Goal: Task Accomplishment & Management: Manage account settings

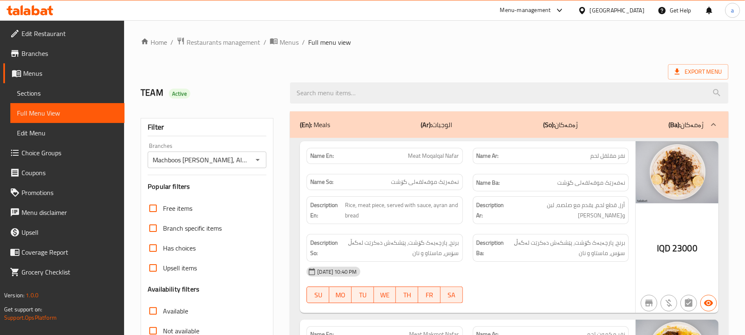
click at [232, 42] on span "Restaurants management" at bounding box center [224, 42] width 74 height 10
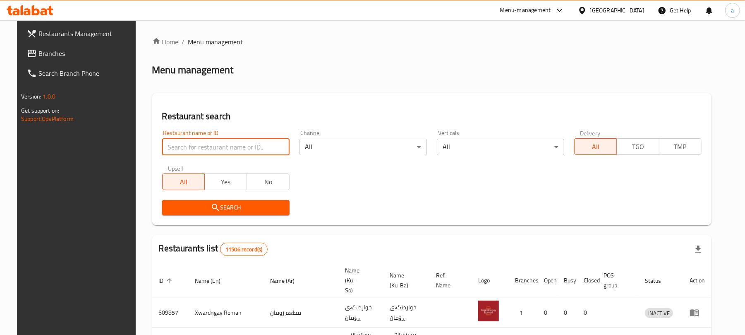
click at [196, 151] on input "search" at bounding box center [225, 147] width 127 height 17
paste input "Ammar Jahim Fish"
type input "Ammar Jahim Fish"
click button "Search" at bounding box center [225, 207] width 127 height 15
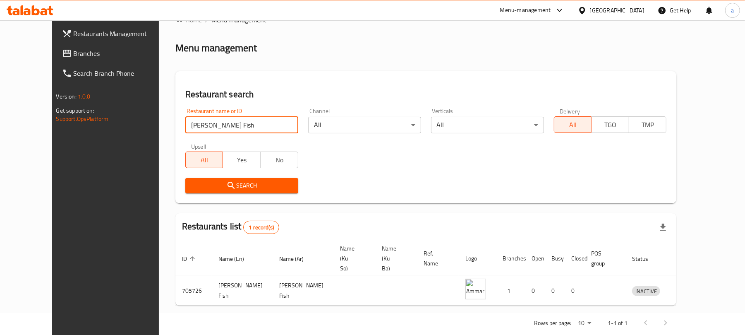
scroll to position [34, 0]
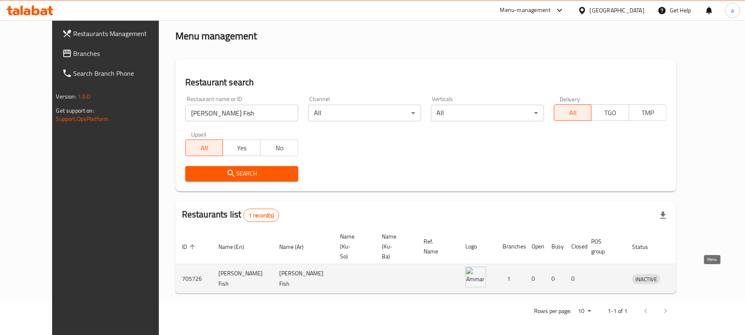
click at [686, 276] on icon "enhanced table" at bounding box center [681, 278] width 9 height 7
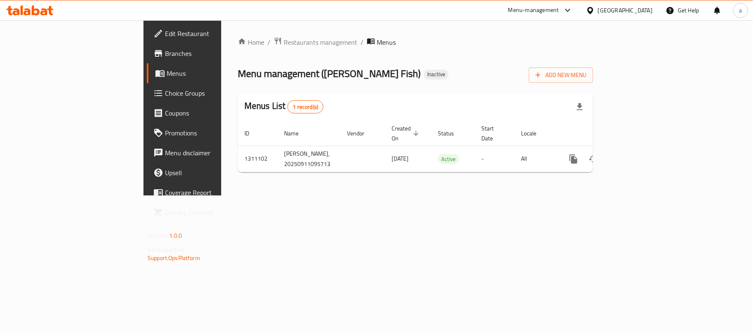
click at [165, 36] on span "Edit Restaurant" at bounding box center [214, 34] width 98 height 10
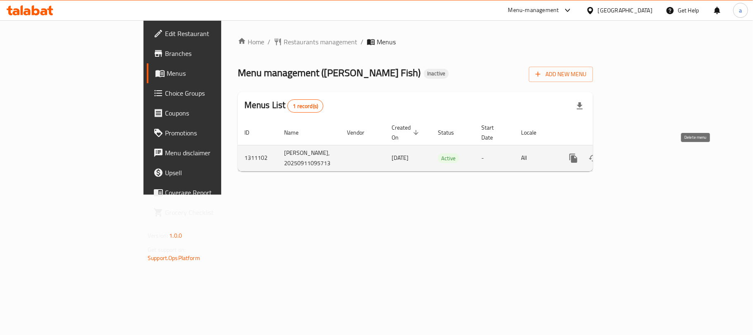
click at [616, 160] on icon "enhanced table" at bounding box center [613, 157] width 6 height 7
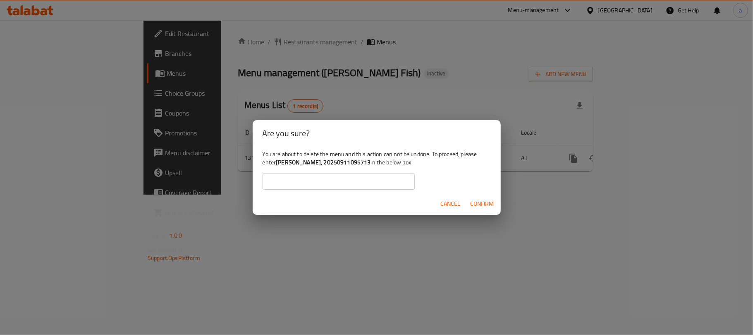
drag, startPoint x: 301, startPoint y: 164, endPoint x: 396, endPoint y: 163, distance: 94.3
click at [371, 164] on b "Ammar Jahim Fish, 20250911095713" at bounding box center [323, 162] width 95 height 11
copy b "Ammar Jahim Fish, 20250911095713"
click at [339, 177] on input "text" at bounding box center [339, 181] width 152 height 17
paste input "Ammar Jahim Fish, 20250911095713"
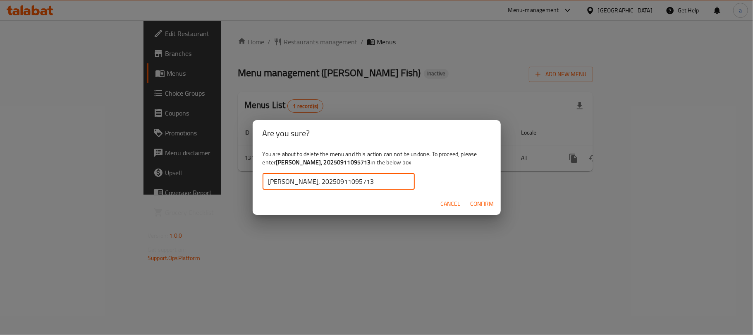
type input "Ammar Jahim Fish, 20250911095713"
click at [483, 209] on span "Confirm" at bounding box center [483, 204] width 24 height 10
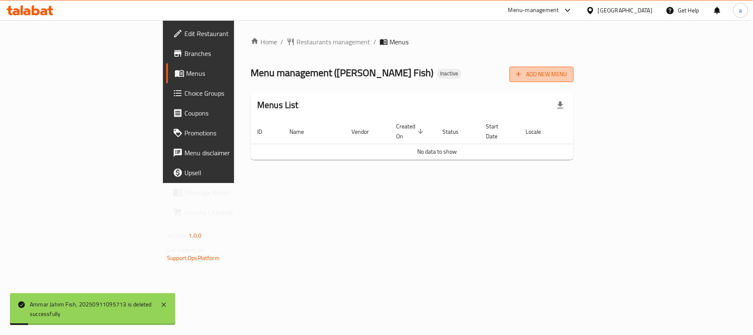
click at [567, 72] on span "Add New Menu" at bounding box center [541, 74] width 51 height 10
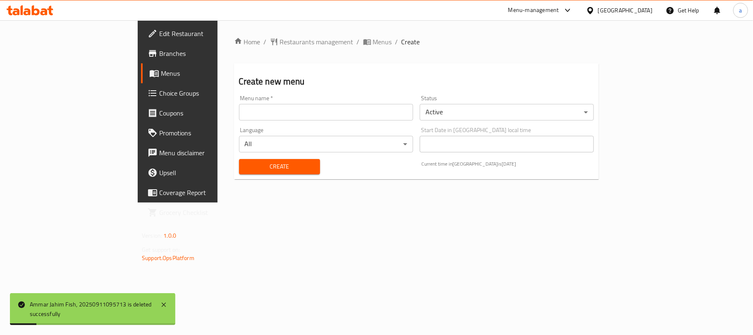
click at [328, 110] on input "text" at bounding box center [326, 112] width 174 height 17
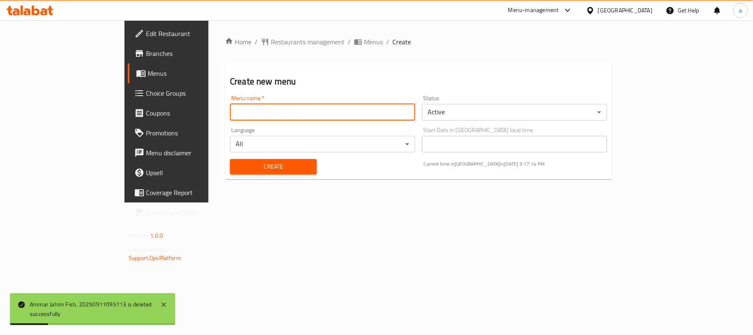
type input "AMAR"
click at [237, 172] on span "Create" at bounding box center [274, 166] width 74 height 10
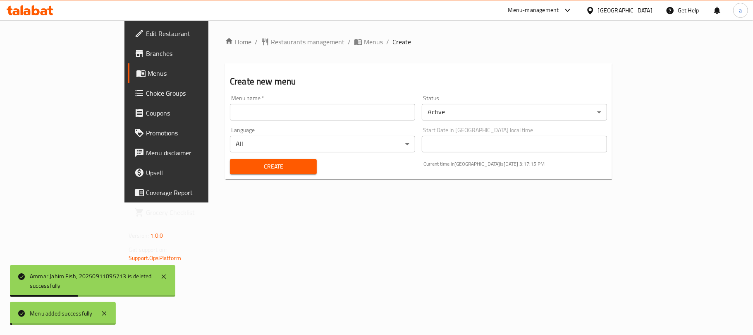
click at [364, 45] on span "Menus" at bounding box center [373, 42] width 19 height 10
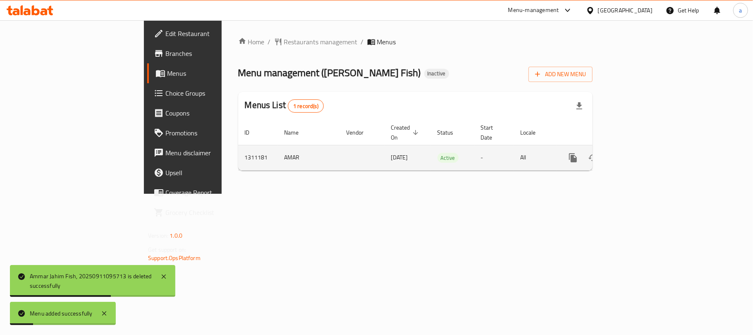
click at [643, 154] on link "enhanced table" at bounding box center [633, 158] width 20 height 20
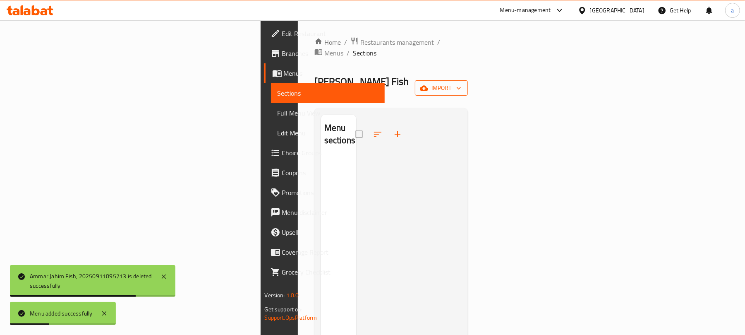
click at [468, 80] on button "import" at bounding box center [441, 87] width 53 height 15
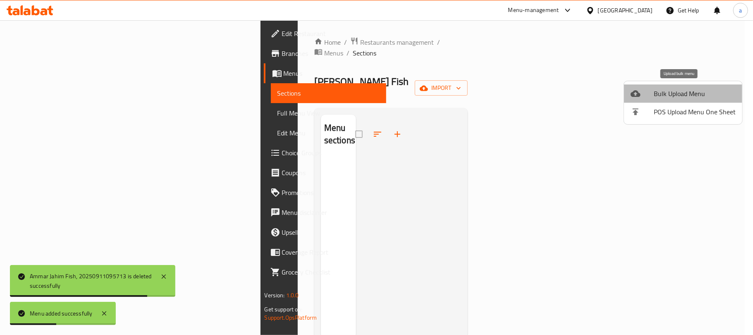
click at [656, 89] on span "Bulk Upload Menu" at bounding box center [695, 94] width 82 height 10
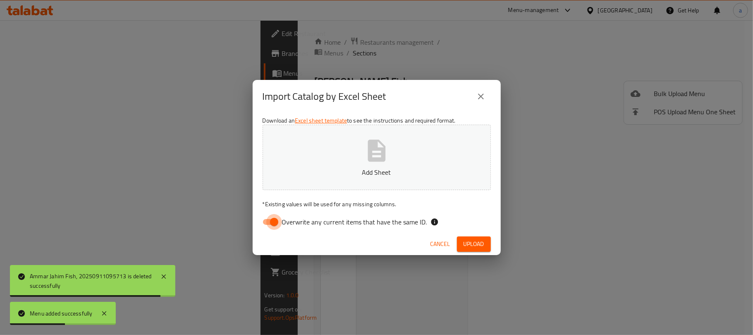
click at [271, 220] on input "Overwrite any current items that have the same ID." at bounding box center [274, 222] width 47 height 16
checkbox input "false"
click at [378, 146] on icon "button" at bounding box center [377, 150] width 26 height 26
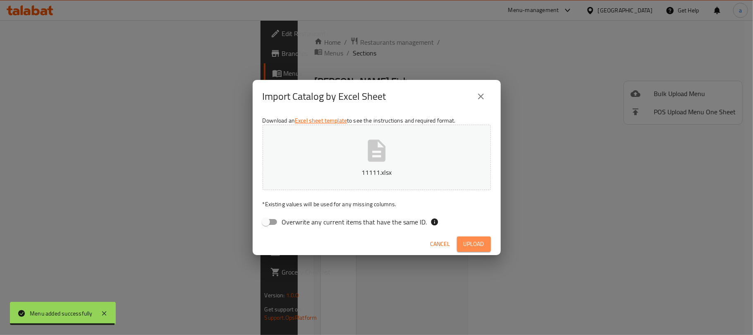
click at [475, 251] on button "Upload" at bounding box center [474, 243] width 34 height 15
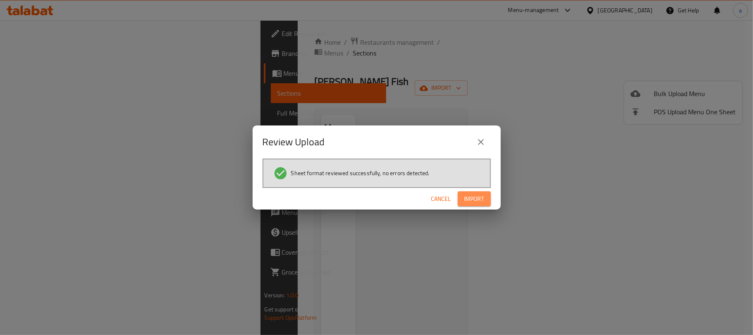
click at [467, 199] on span "Import" at bounding box center [474, 199] width 20 height 10
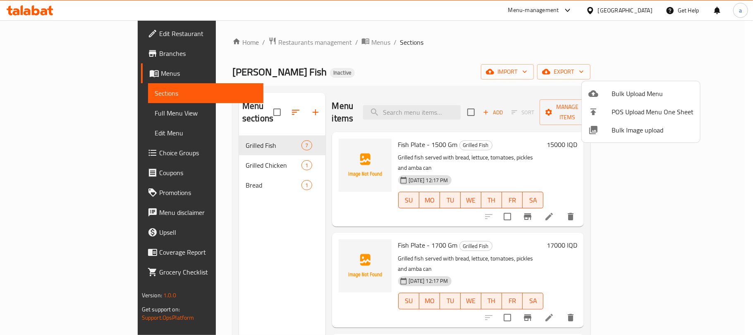
click at [246, 247] on div at bounding box center [376, 167] width 753 height 335
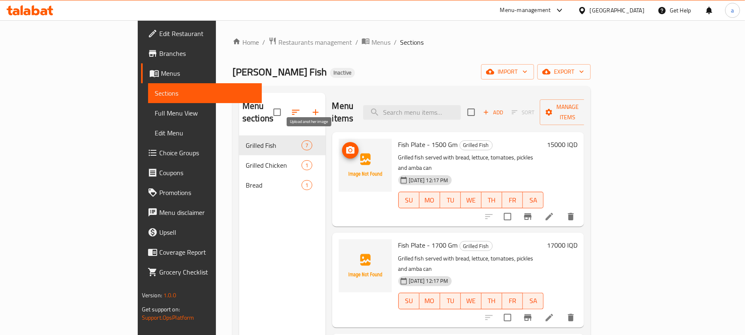
click at [346, 146] on icon "upload picture" at bounding box center [350, 149] width 8 height 7
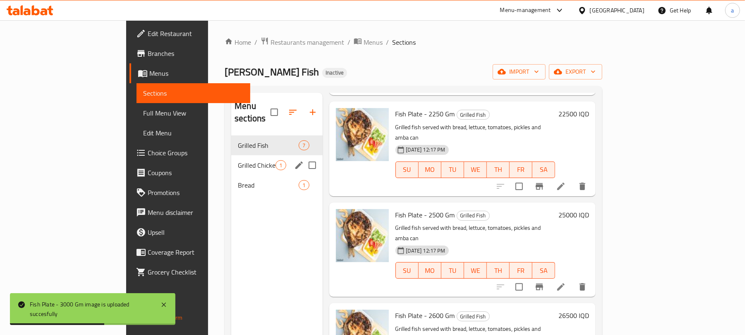
click at [238, 160] on span "Grilled Chicken" at bounding box center [257, 165] width 38 height 10
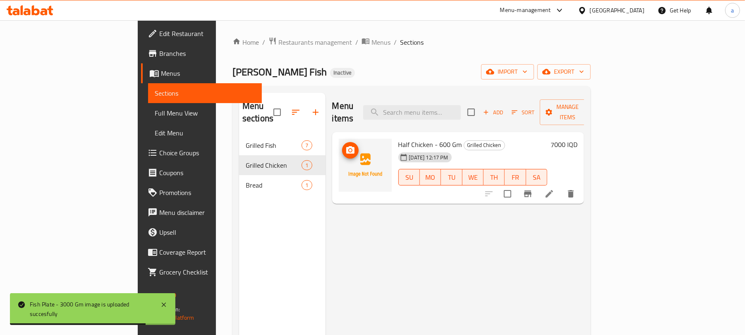
click at [339, 149] on img at bounding box center [365, 165] width 53 height 53
click at [345, 145] on icon "upload picture" at bounding box center [350, 150] width 10 height 10
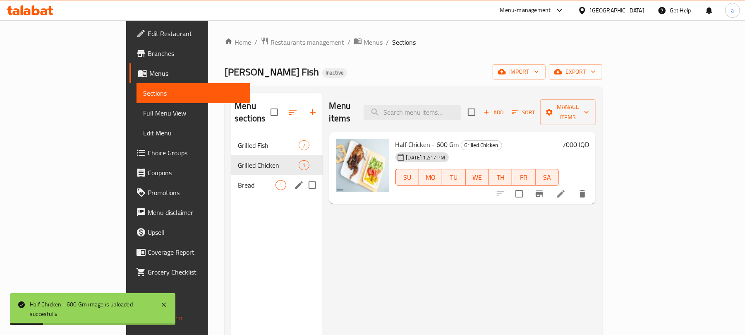
click at [238, 180] on span "Bread" at bounding box center [257, 185] width 38 height 10
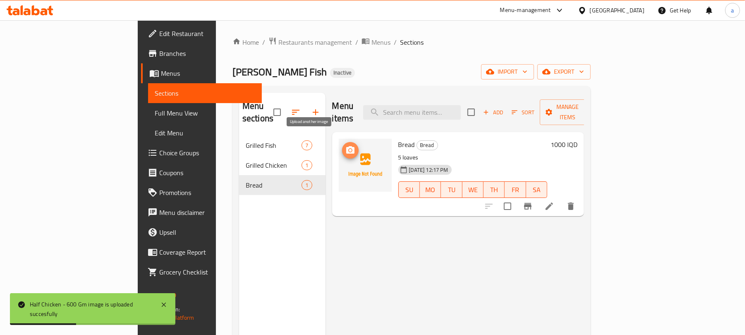
drag, startPoint x: 316, startPoint y: 143, endPoint x: 321, endPoint y: 144, distance: 5.0
click at [346, 146] on icon "upload picture" at bounding box center [350, 149] width 8 height 7
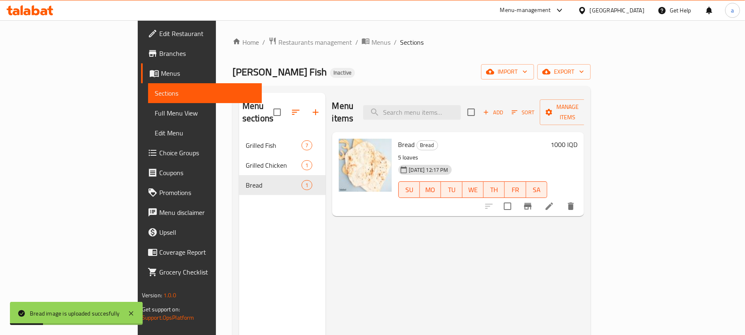
click at [155, 113] on span "Full Menu View" at bounding box center [205, 113] width 101 height 10
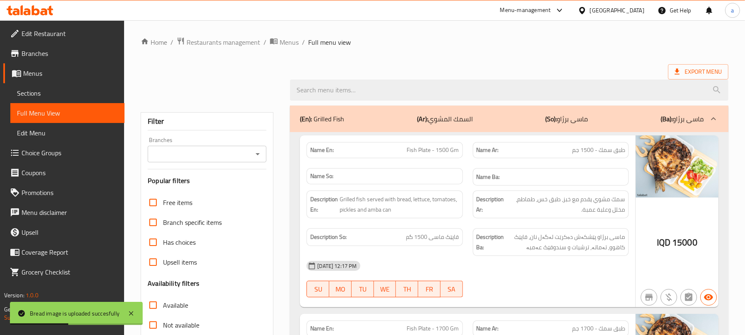
click at [256, 158] on icon "Open" at bounding box center [258, 154] width 10 height 10
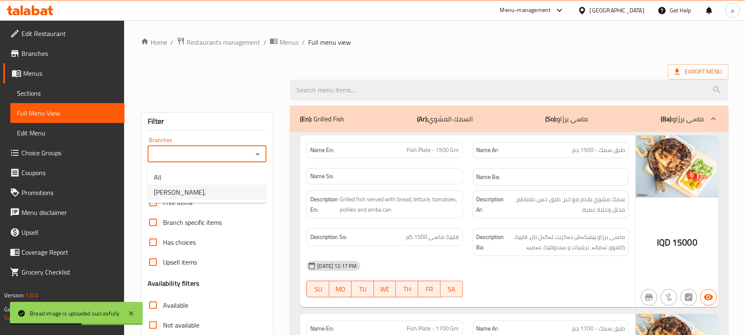
click at [211, 194] on li "[PERSON_NAME]," at bounding box center [206, 191] width 119 height 15
type input "[PERSON_NAME],"
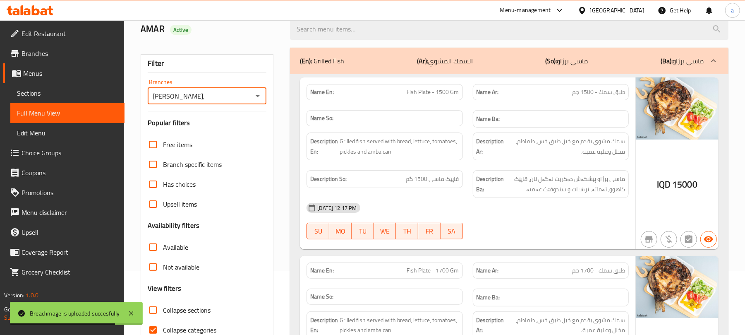
scroll to position [128, 0]
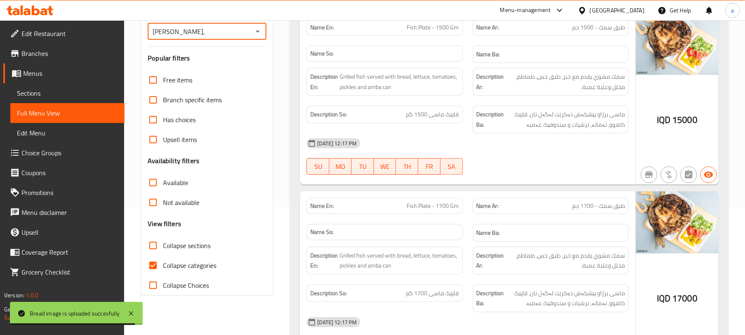
click at [158, 275] on input "Collapse categories" at bounding box center [153, 265] width 20 height 20
checkbox input "false"
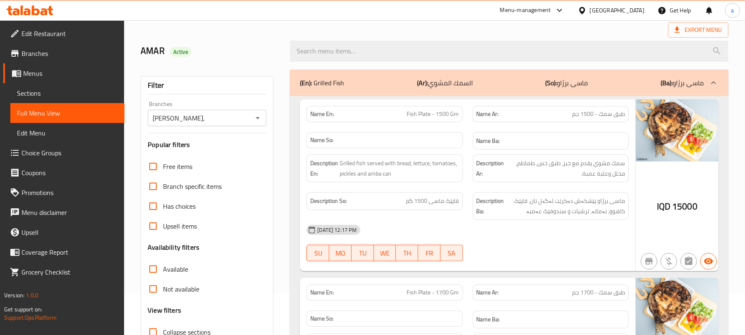
scroll to position [0, 0]
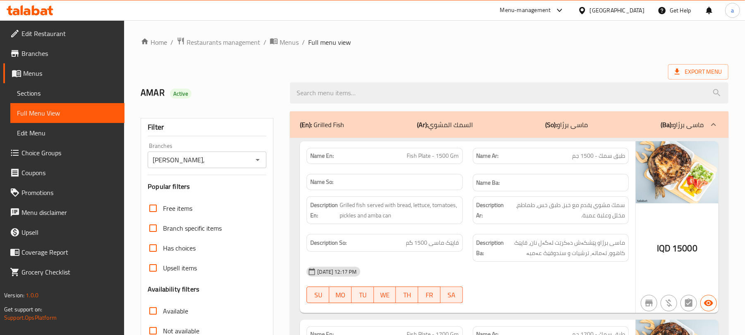
click at [57, 103] on link "Sections" at bounding box center [67, 93] width 114 height 20
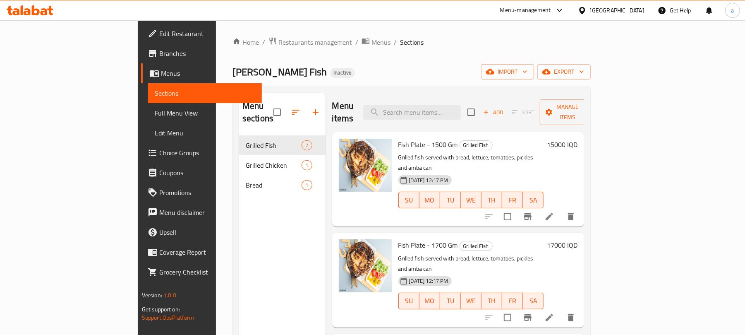
click at [268, 108] on input "checkbox" at bounding box center [276, 111] width 17 height 17
checkbox input "true"
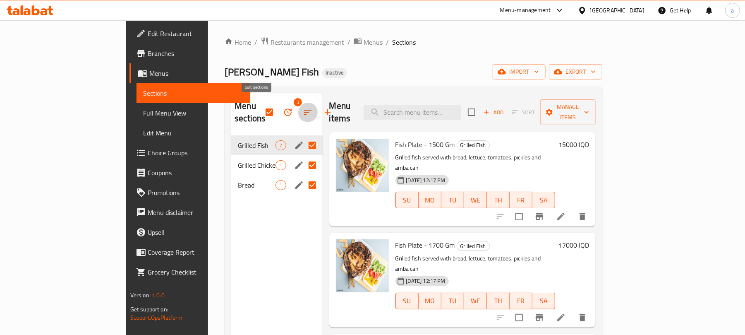
click at [303, 107] on icon "button" at bounding box center [308, 112] width 10 height 10
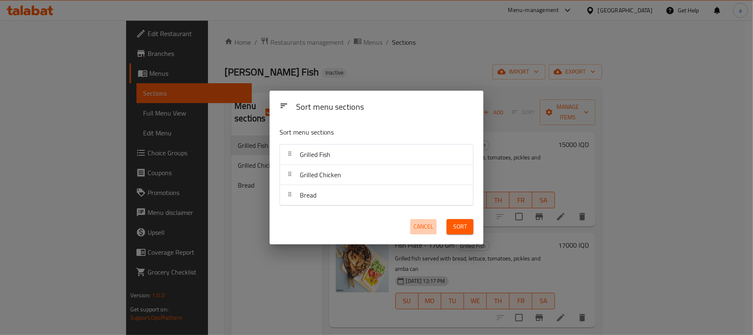
click at [430, 232] on span "Cancel" at bounding box center [424, 226] width 20 height 10
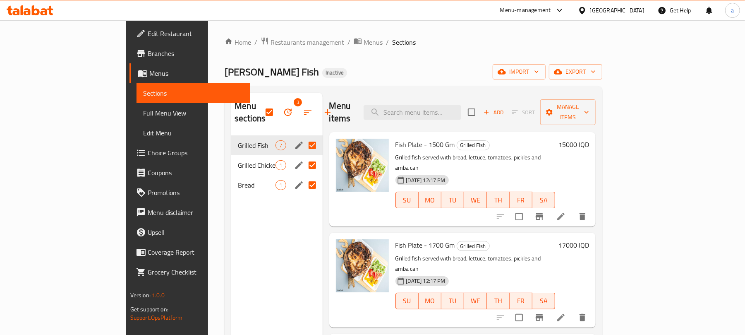
click at [283, 107] on icon "button" at bounding box center [288, 112] width 10 height 10
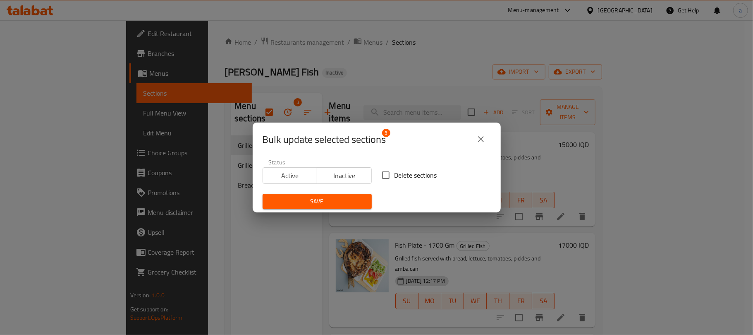
click at [386, 176] on input "Delete sections" at bounding box center [385, 174] width 17 height 17
checkbox input "true"
click at [352, 199] on span "Save" at bounding box center [317, 201] width 96 height 10
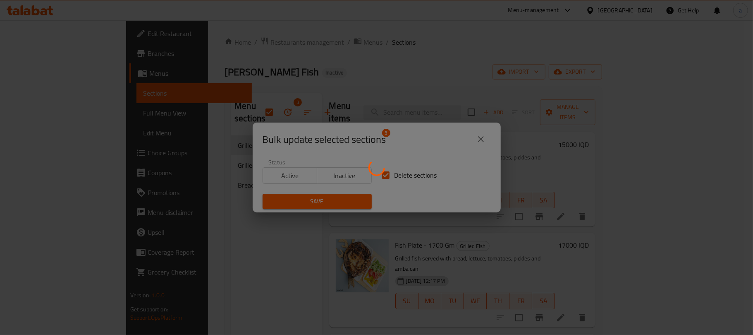
checkbox input "false"
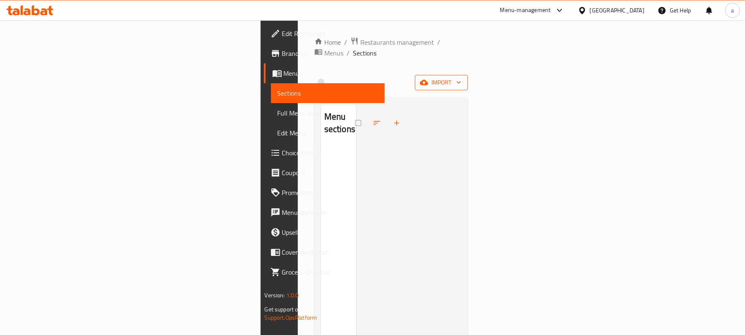
click at [428, 78] on icon "button" at bounding box center [424, 82] width 8 height 8
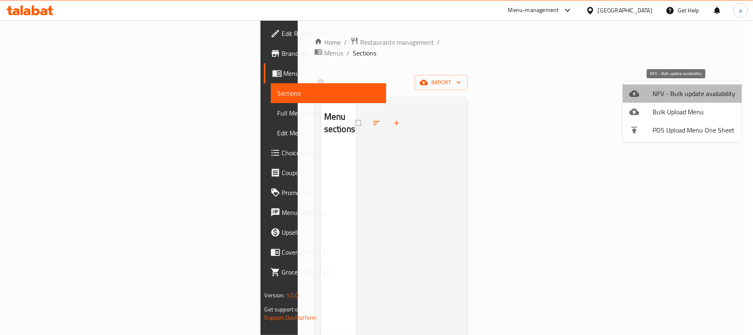
click at [685, 89] on span "NFV - Bulk update availability" at bounding box center [694, 94] width 83 height 10
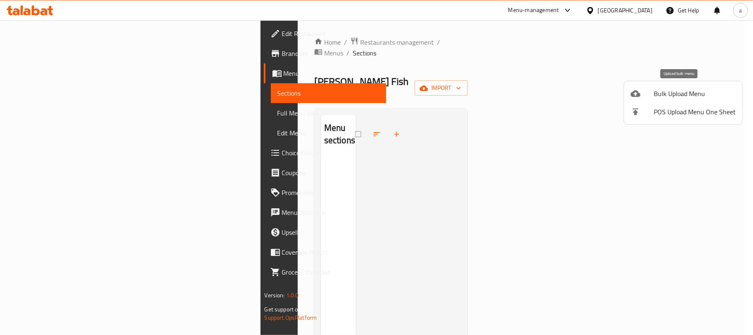
click at [654, 93] on span "Bulk Upload Menu" at bounding box center [695, 94] width 82 height 10
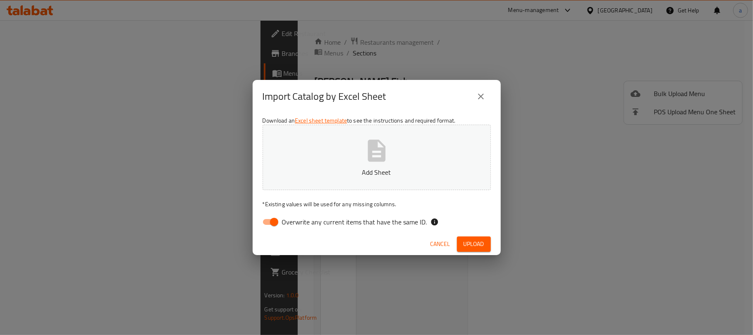
click at [269, 225] on input "Overwrite any current items that have the same ID." at bounding box center [274, 222] width 47 height 16
checkbox input "false"
click at [371, 154] on icon "button" at bounding box center [377, 150] width 18 height 22
click at [480, 248] on span "Upload" at bounding box center [474, 244] width 21 height 10
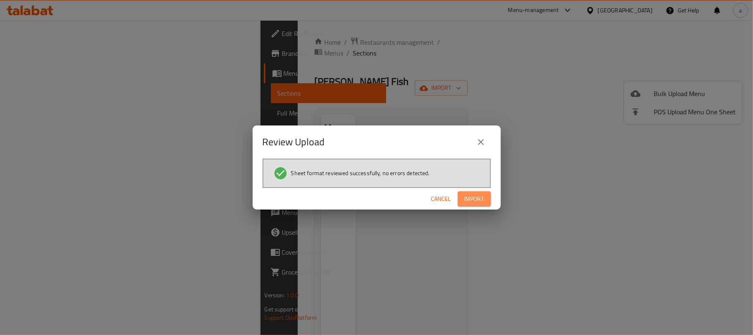
click at [468, 197] on span "Import" at bounding box center [474, 199] width 20 height 10
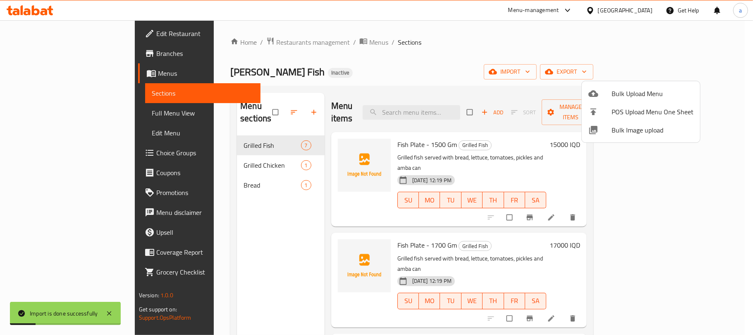
click at [236, 221] on div at bounding box center [376, 167] width 753 height 335
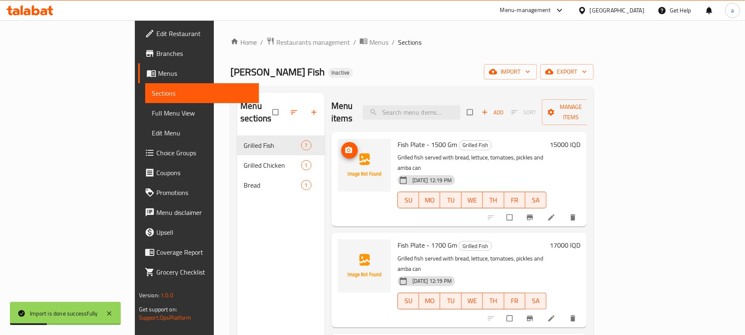
click at [341, 146] on button "upload picture" at bounding box center [349, 150] width 17 height 17
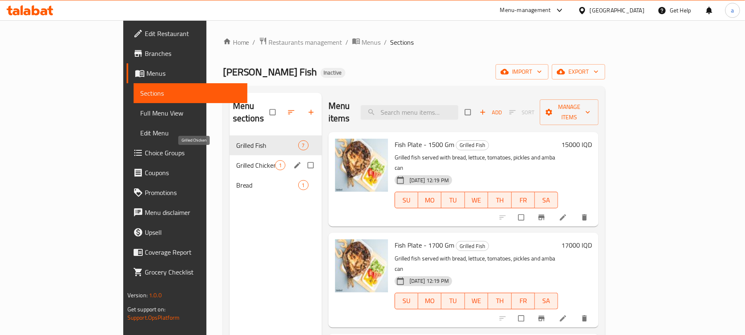
click at [236, 160] on span "Grilled Chicken" at bounding box center [255, 165] width 39 height 10
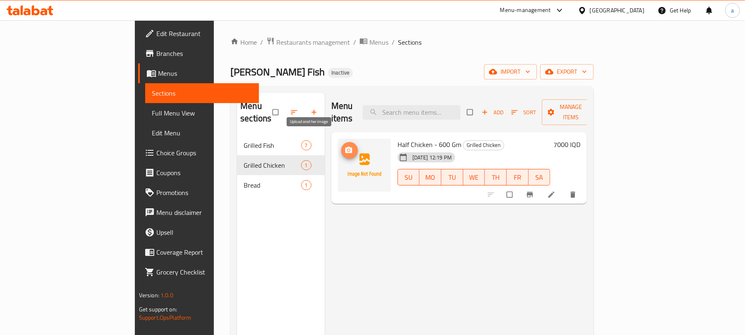
click at [341, 146] on span "upload picture" at bounding box center [349, 150] width 17 height 8
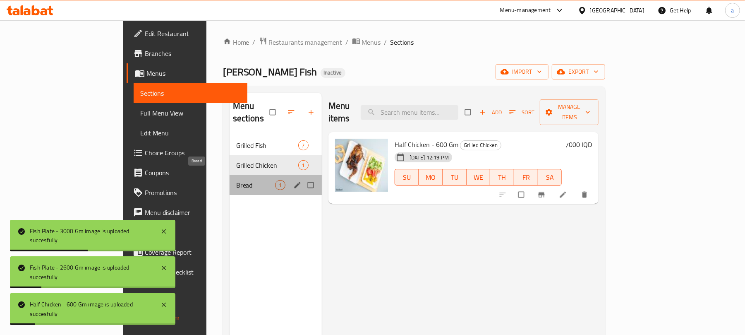
click at [236, 180] on span "Bread" at bounding box center [255, 185] width 39 height 10
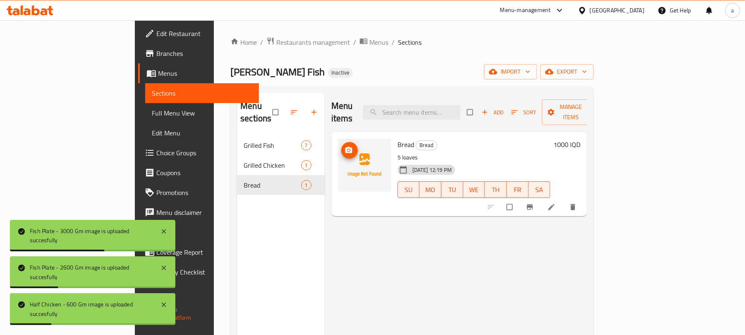
click at [345, 146] on icon "upload picture" at bounding box center [349, 150] width 8 height 8
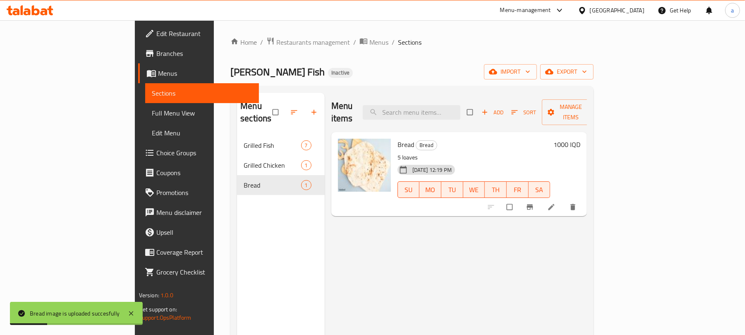
click at [152, 117] on span "Full Menu View" at bounding box center [202, 113] width 101 height 10
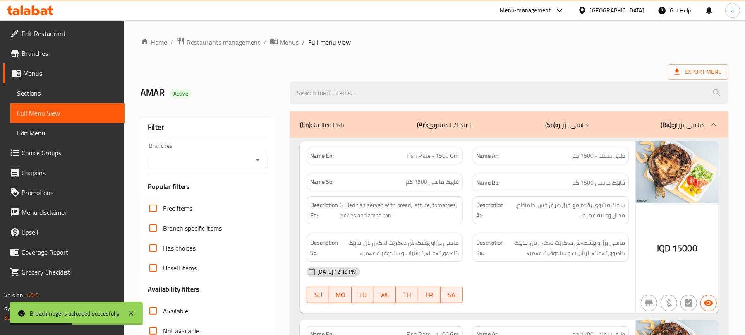
click at [255, 159] on icon "Open" at bounding box center [258, 160] width 10 height 10
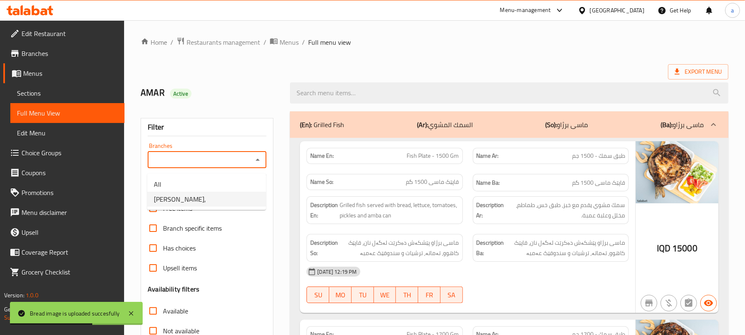
click at [219, 196] on li "[PERSON_NAME]," at bounding box center [206, 198] width 119 height 15
type input "[PERSON_NAME],"
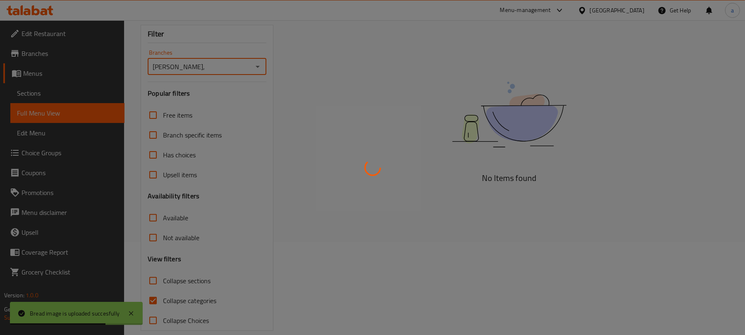
scroll to position [119, 0]
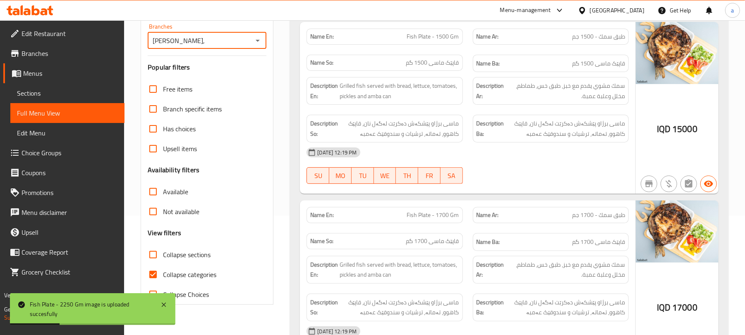
click at [153, 283] on input "Collapse categories" at bounding box center [153, 274] width 20 height 20
checkbox input "false"
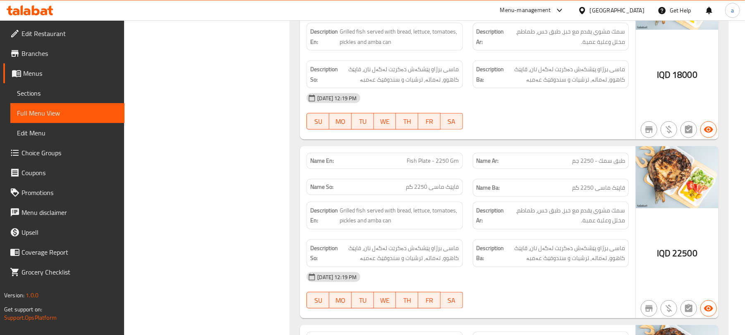
scroll to position [0, 0]
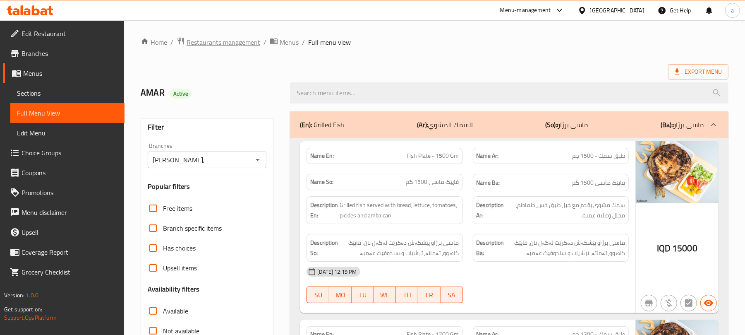
click at [250, 43] on span "Restaurants management" at bounding box center [224, 42] width 74 height 10
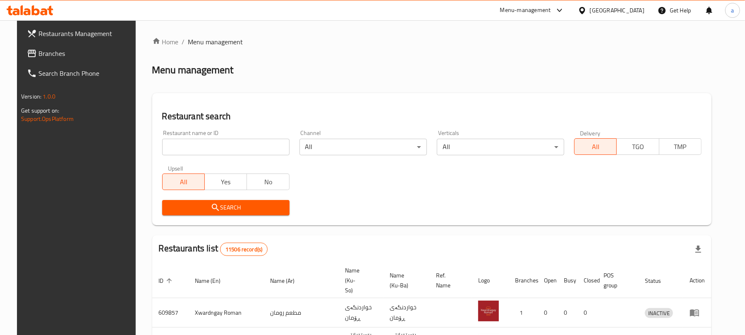
click at [225, 146] on input "search" at bounding box center [225, 147] width 127 height 17
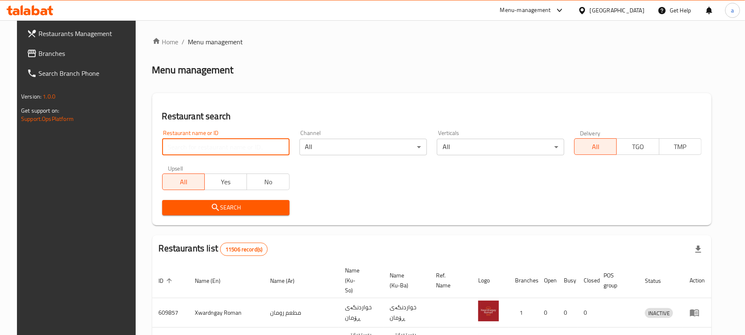
paste input "Locus"
type input "Locus"
click button "Search" at bounding box center [225, 207] width 127 height 15
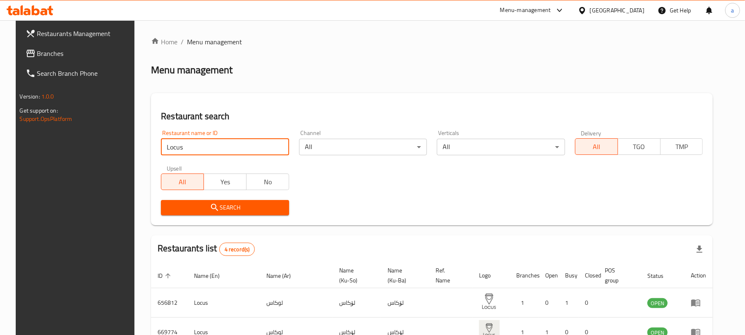
click at [37, 54] on span "Branches" at bounding box center [85, 53] width 96 height 10
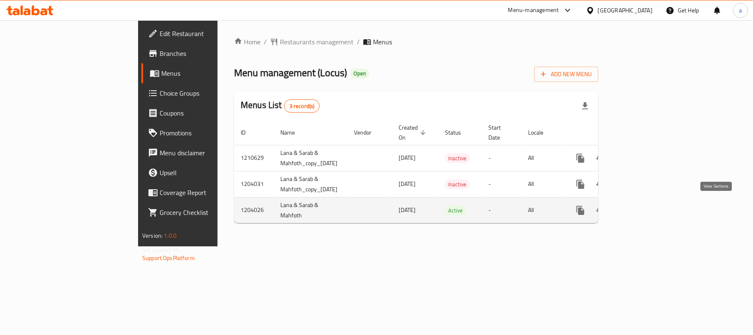
click at [645, 206] on icon "enhanced table" at bounding box center [640, 210] width 10 height 10
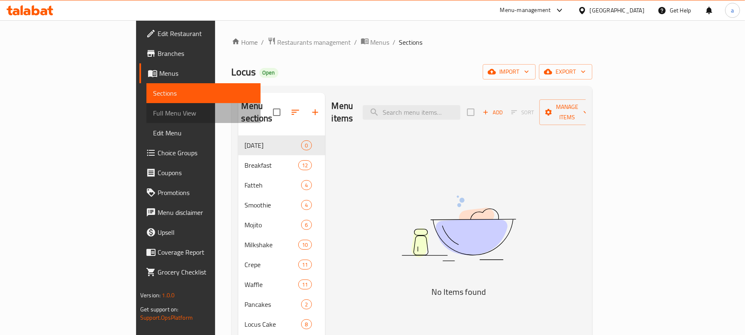
click at [153, 114] on span "Full Menu View" at bounding box center [203, 113] width 101 height 10
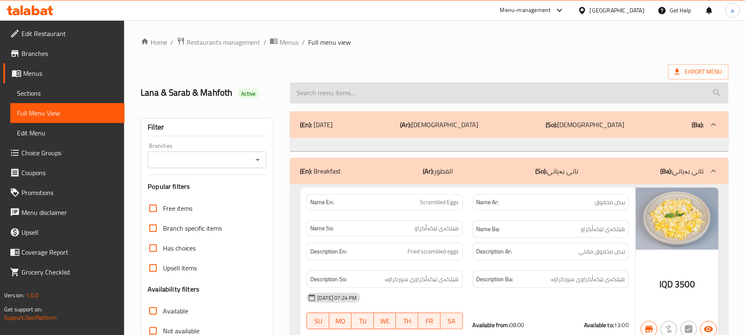
click at [376, 103] on input "search" at bounding box center [509, 92] width 438 height 21
paste input "Kitkat Waffle"
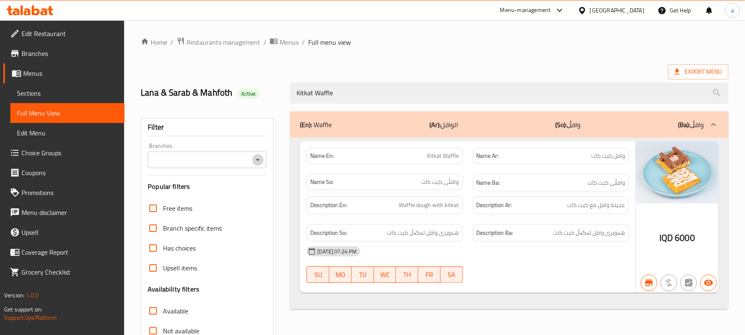
click at [259, 163] on icon "Open" at bounding box center [258, 160] width 10 height 10
type input "Kitkat Waffle"
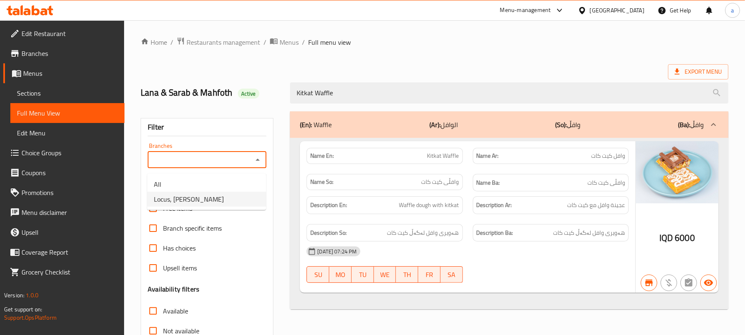
click at [217, 199] on li "Locus, Al Twesa" at bounding box center [206, 198] width 119 height 15
type input "Locus, Al Twesa"
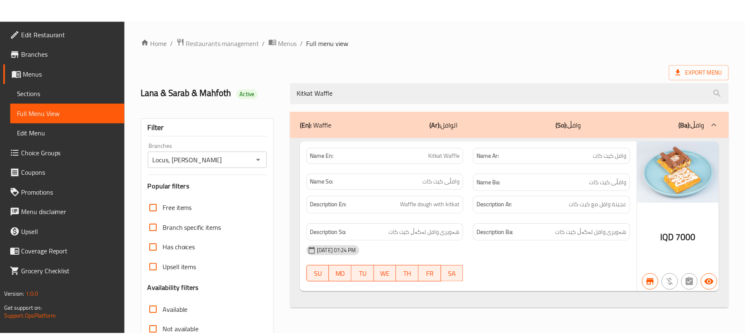
scroll to position [119, 0]
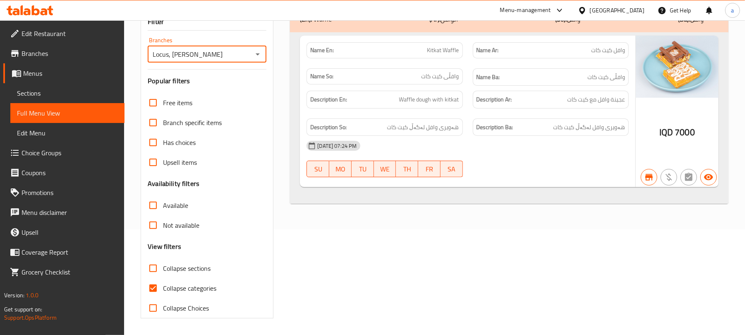
click at [58, 93] on span "Sections" at bounding box center [67, 93] width 101 height 10
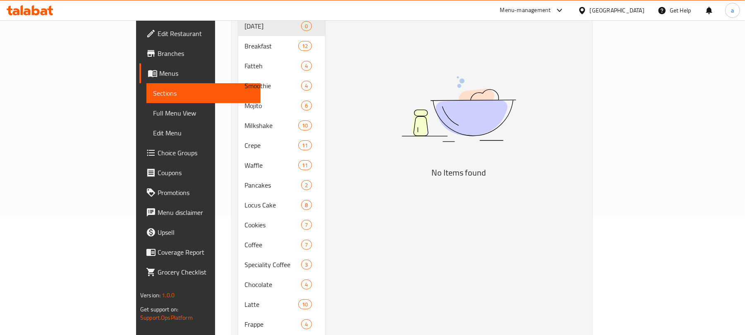
scroll to position [117, 0]
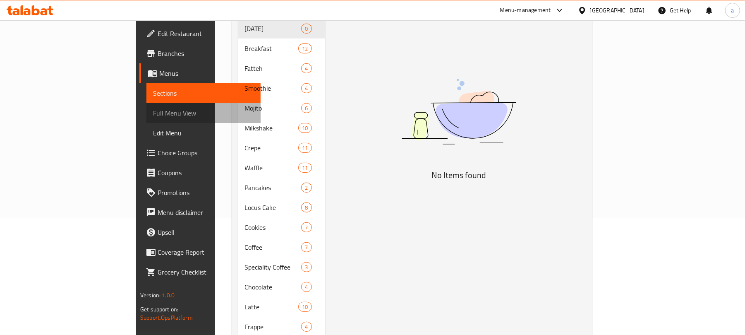
click at [153, 113] on span "Full Menu View" at bounding box center [203, 113] width 101 height 10
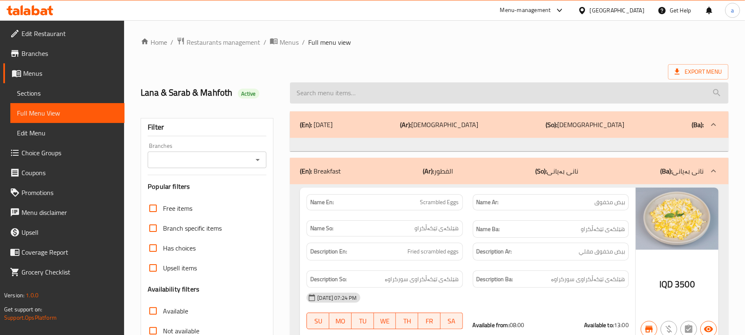
click at [378, 98] on input "search" at bounding box center [509, 92] width 438 height 21
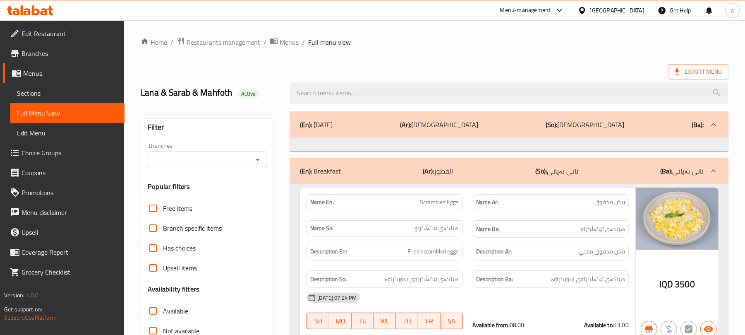
paste input "Flake Waffle"
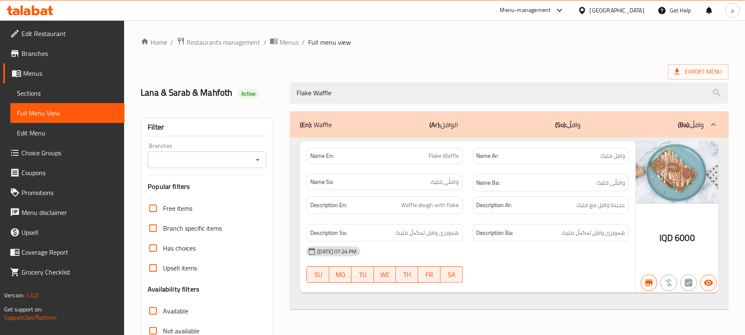
click at [258, 158] on icon "Open" at bounding box center [258, 160] width 10 height 10
type input "Flake Waffle"
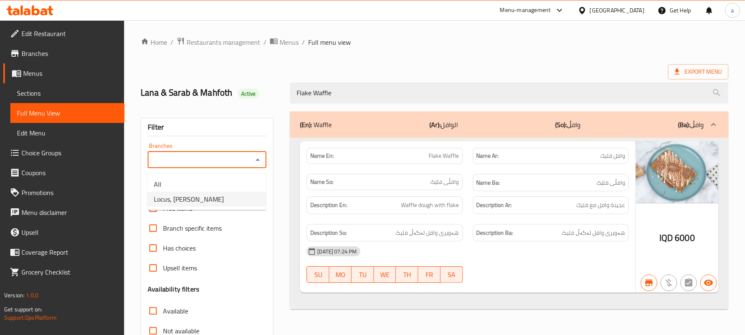
click at [193, 199] on span "Locus, Al Twesa" at bounding box center [189, 199] width 70 height 10
type input "Locus, Al Twesa"
click at [45, 96] on span "Sections" at bounding box center [67, 93] width 101 height 10
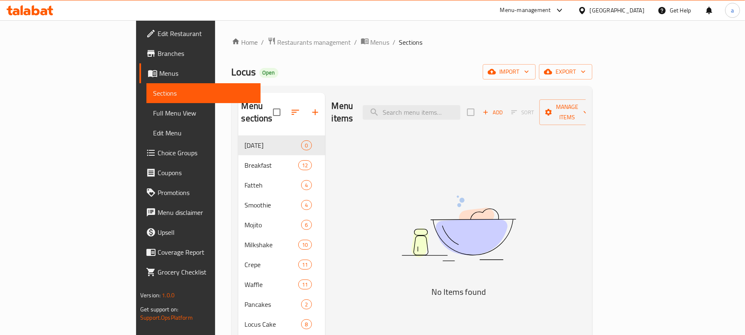
click at [153, 115] on span "Full Menu View" at bounding box center [203, 113] width 101 height 10
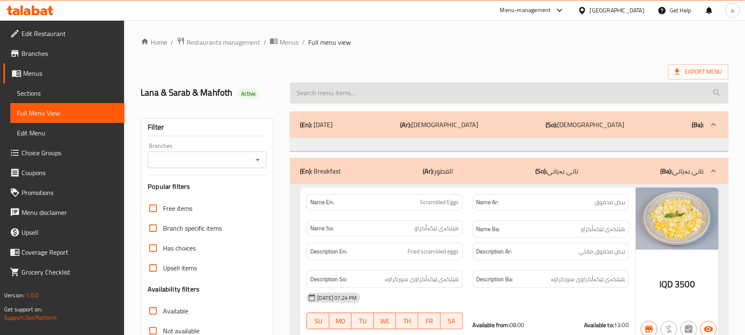
click at [358, 93] on input "search" at bounding box center [509, 92] width 438 height 21
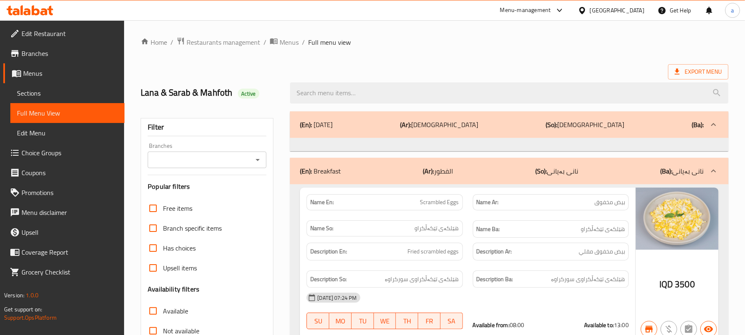
paste input "Fruits Waffle"
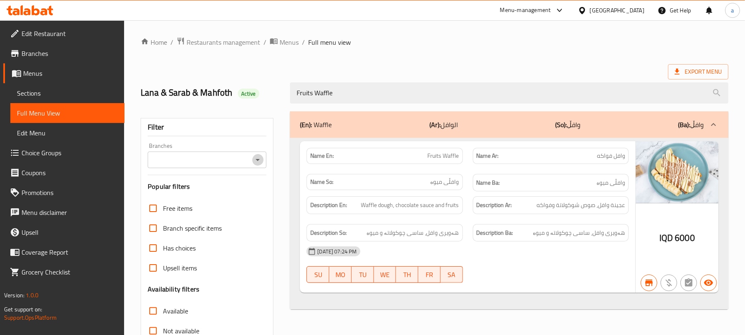
drag, startPoint x: 252, startPoint y: 160, endPoint x: 258, endPoint y: 169, distance: 10.4
click at [253, 161] on icon "Open" at bounding box center [258, 160] width 10 height 10
type input "Fruits Waffle"
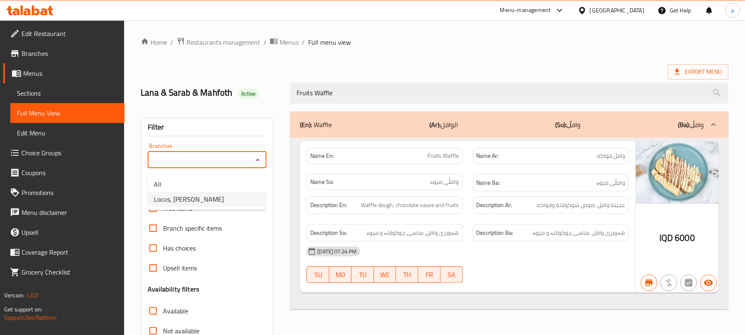
click at [198, 202] on span "Locus, Al Twesa" at bounding box center [189, 199] width 70 height 10
type input "Locus, Al Twesa"
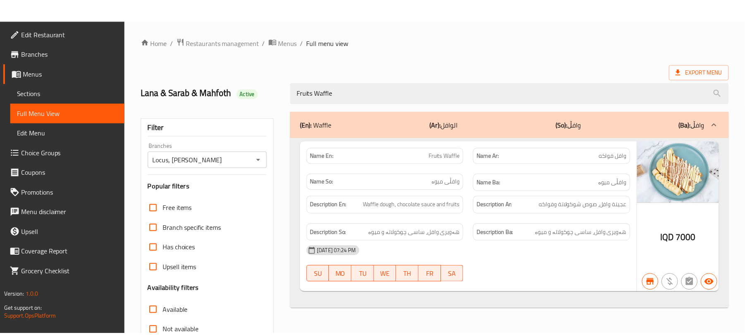
scroll to position [119, 0]
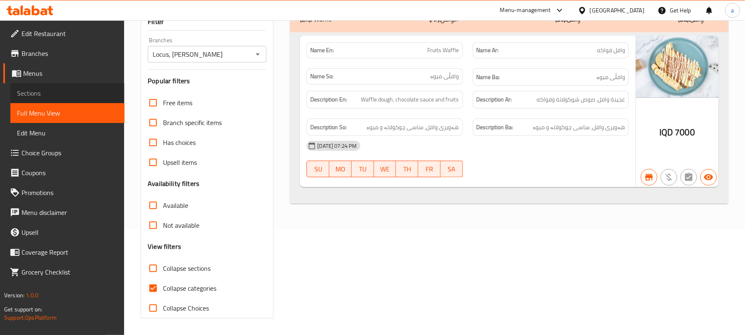
click at [56, 98] on span "Sections" at bounding box center [67, 93] width 101 height 10
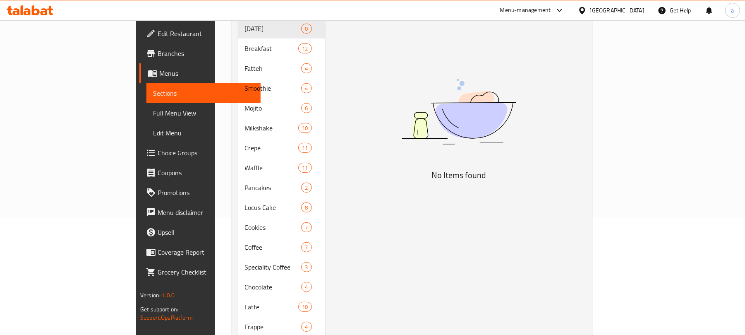
click at [153, 111] on span "Full Menu View" at bounding box center [203, 113] width 101 height 10
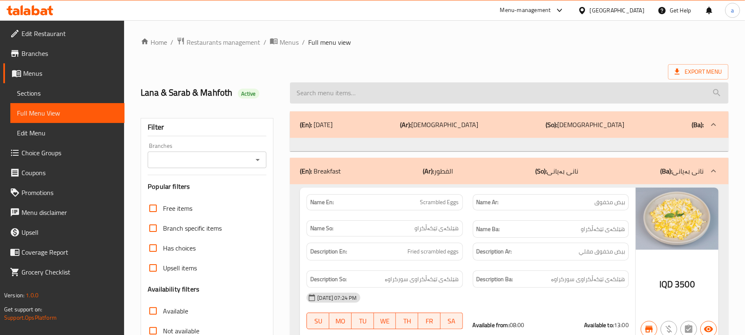
click at [412, 102] on input "search" at bounding box center [509, 92] width 438 height 21
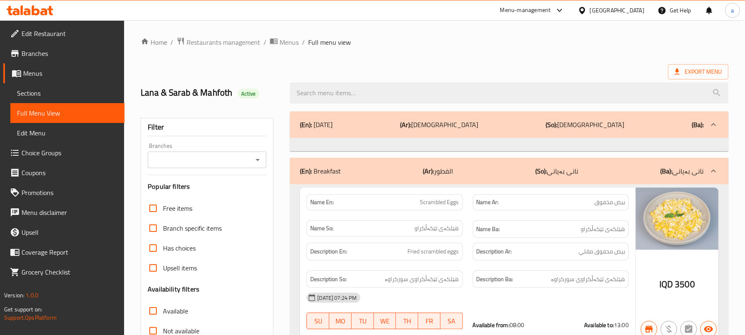
paste input "Vanilla Milkshake"
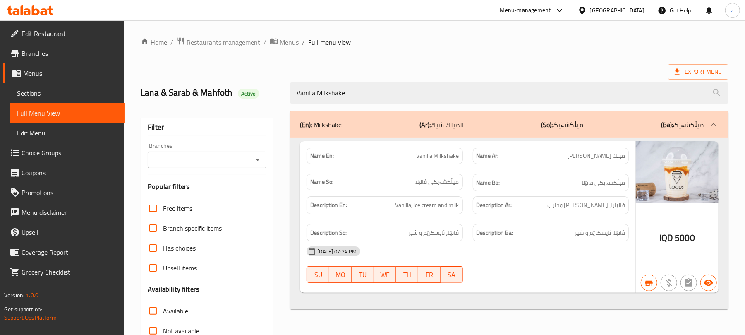
click at [255, 161] on icon "Open" at bounding box center [258, 160] width 10 height 10
type input "Vanilla Milkshake"
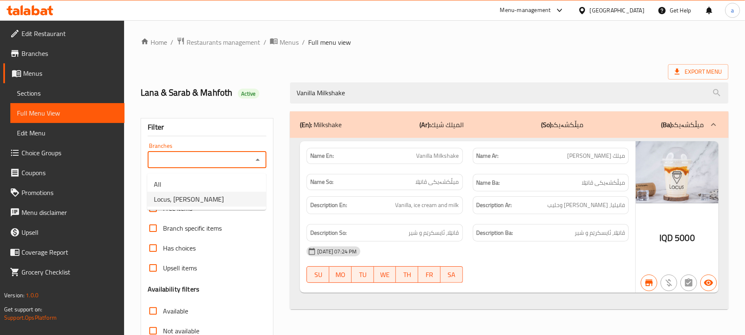
click at [203, 197] on li "Locus, Al Twesa" at bounding box center [206, 198] width 119 height 15
type input "Locus, Al Twesa"
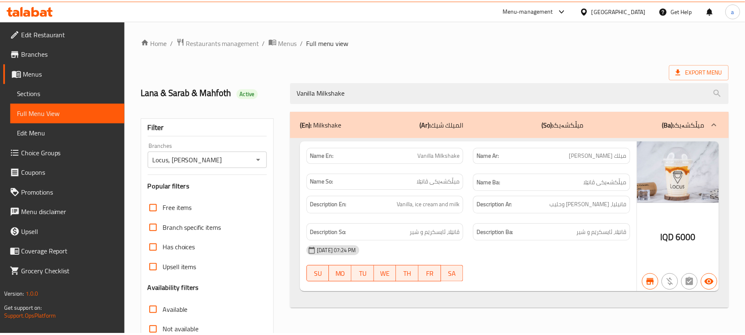
scroll to position [119, 0]
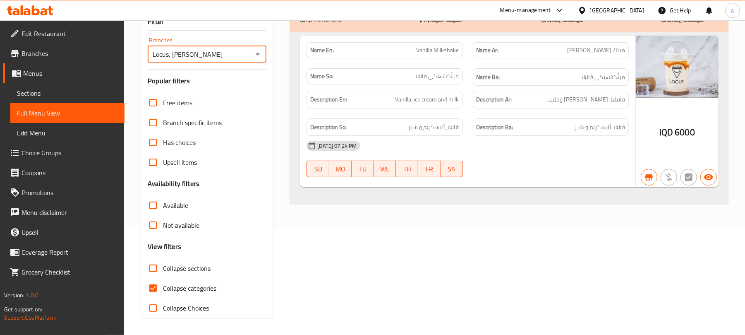
click at [50, 93] on span "Sections" at bounding box center [67, 93] width 101 height 10
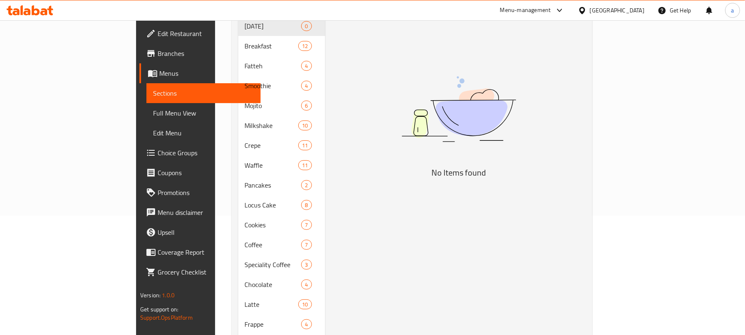
scroll to position [117, 0]
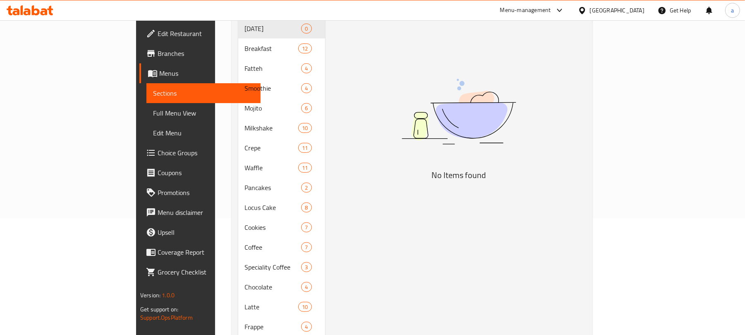
click at [153, 110] on span "Full Menu View" at bounding box center [203, 113] width 101 height 10
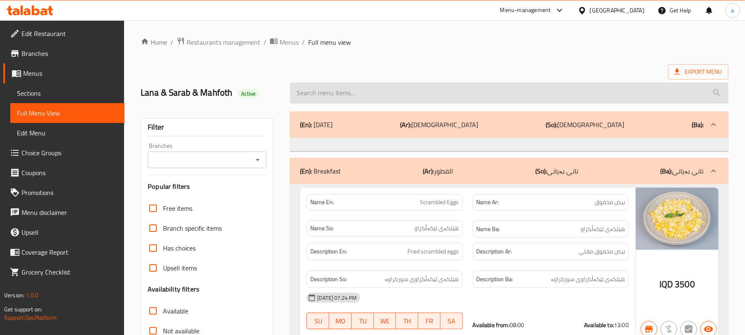
click at [361, 93] on input "search" at bounding box center [509, 92] width 438 height 21
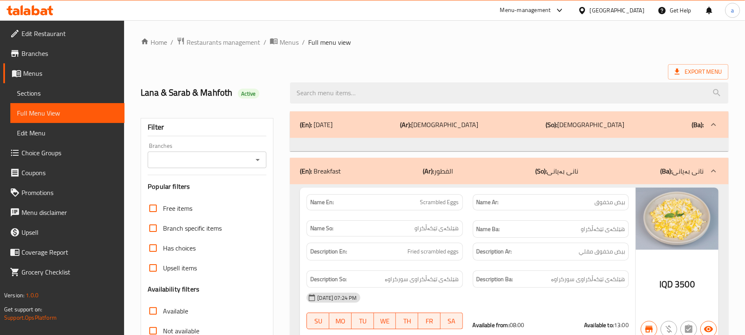
paste input "Bounty Waffle"
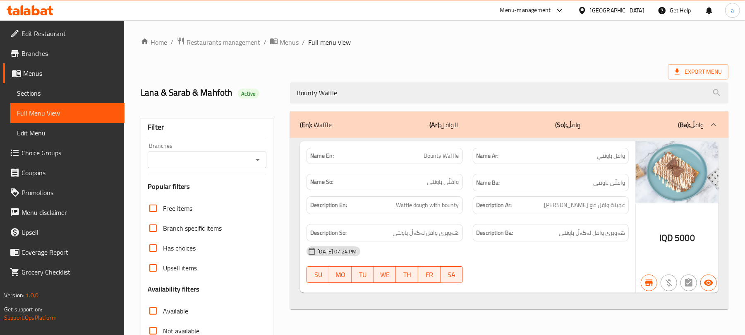
click at [253, 160] on icon "Open" at bounding box center [258, 160] width 10 height 10
type input "Bounty Waffle"
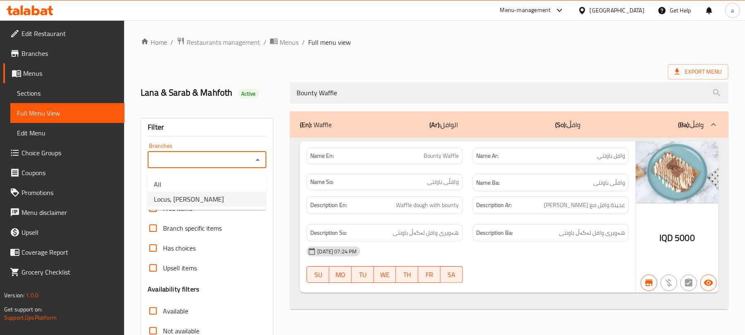
click at [202, 199] on li "Locus, Al Twesa" at bounding box center [206, 198] width 119 height 15
type input "Locus, Al Twesa"
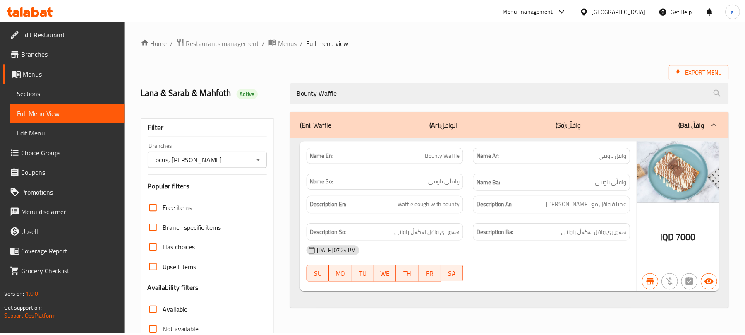
scroll to position [119, 0]
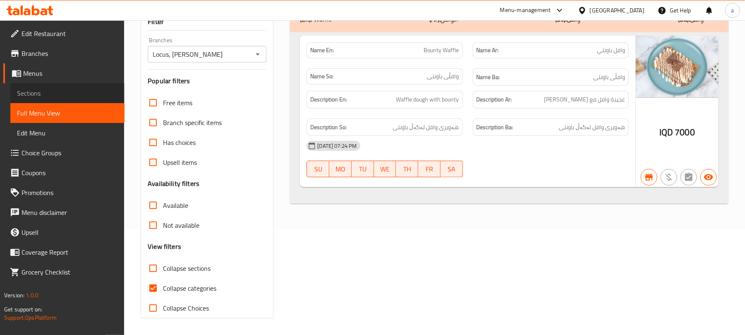
click at [65, 90] on span "Sections" at bounding box center [67, 93] width 101 height 10
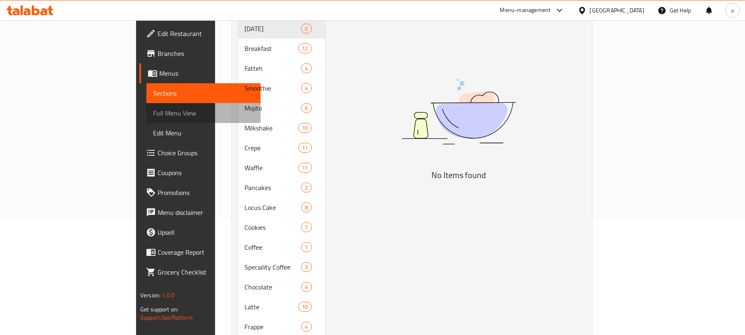
click at [153, 116] on span "Full Menu View" at bounding box center [203, 113] width 101 height 10
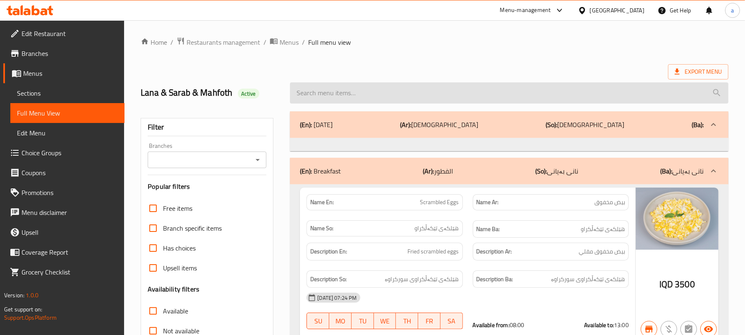
click at [386, 101] on input "search" at bounding box center [509, 92] width 438 height 21
paste input "Mango & Orange Smoothie"
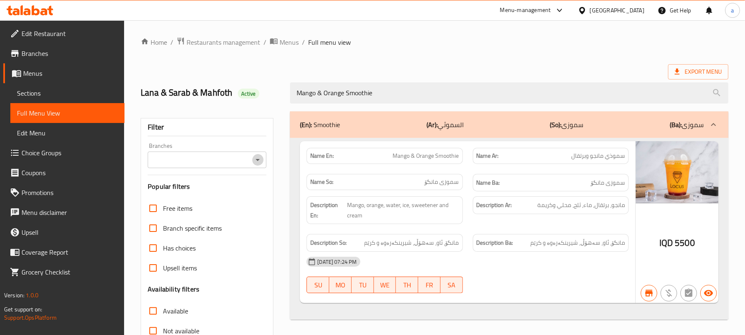
click at [256, 159] on icon "Open" at bounding box center [258, 160] width 10 height 10
type input "Mango & Orange Smoothie"
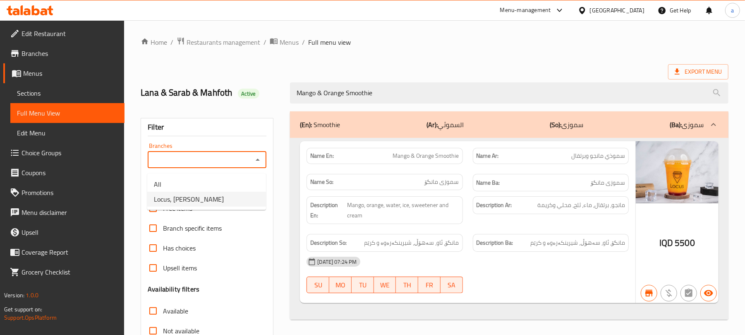
click at [214, 199] on li "Locus, Al Twesa" at bounding box center [206, 198] width 119 height 15
type input "Locus, Al Twesa"
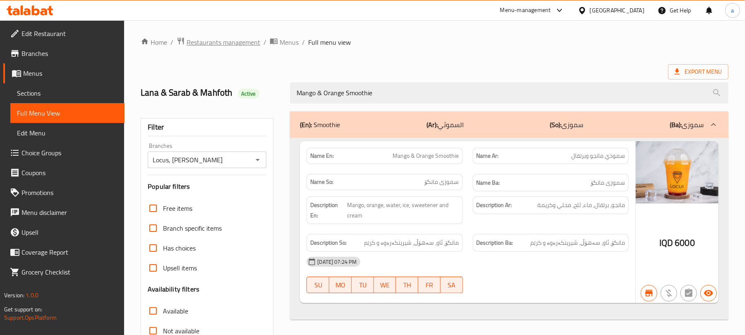
click at [231, 47] on span "Restaurants management" at bounding box center [224, 42] width 74 height 10
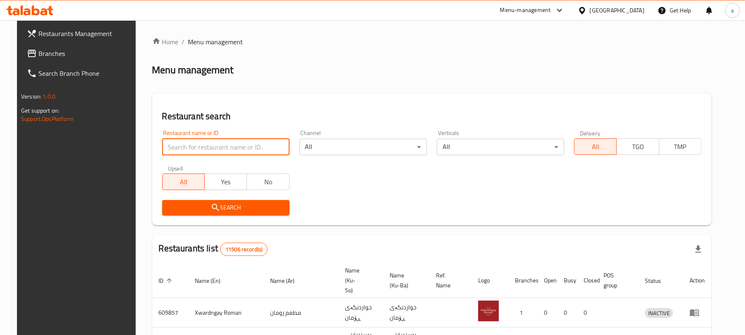
click at [229, 148] on input "search" at bounding box center [225, 147] width 127 height 17
paste input "629727"
type input "629727"
click button "Search" at bounding box center [225, 207] width 127 height 15
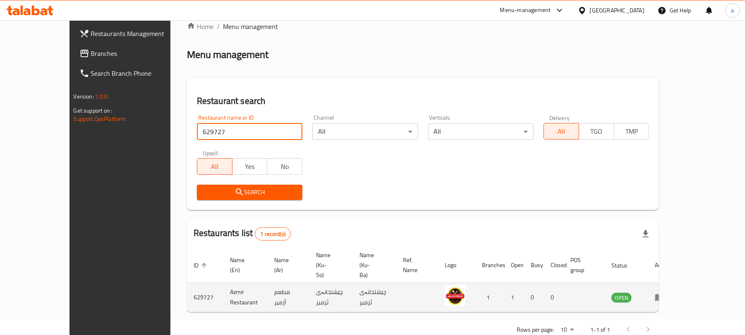
scroll to position [24, 0]
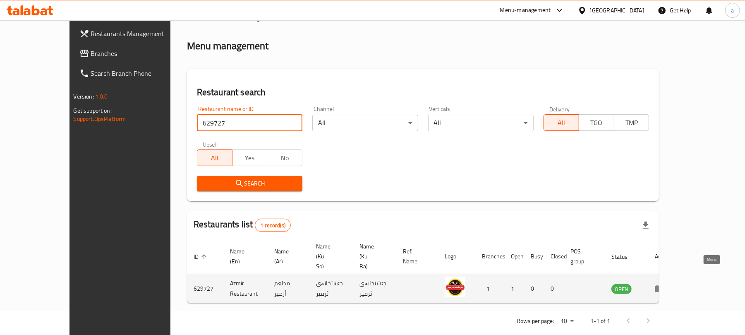
click at [664, 285] on icon "enhanced table" at bounding box center [659, 288] width 9 height 7
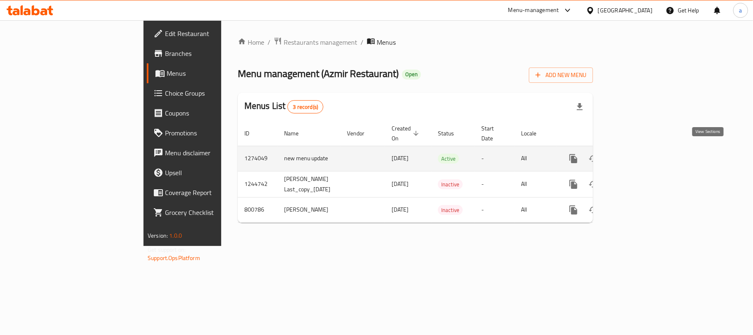
click at [637, 155] on icon "enhanced table" at bounding box center [632, 158] width 7 height 7
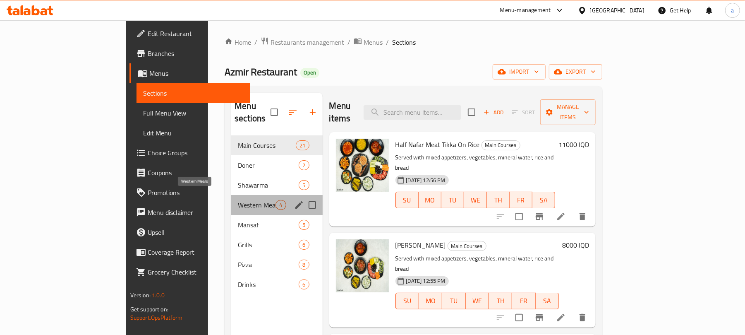
click at [238, 200] on span "Western Meals" at bounding box center [257, 205] width 38 height 10
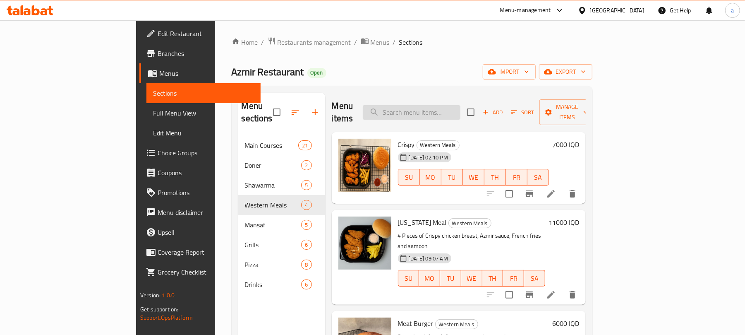
click at [446, 110] on input "search" at bounding box center [412, 112] width 98 height 14
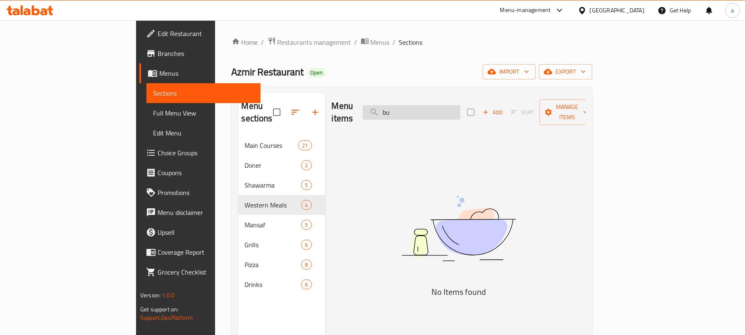
type input "b"
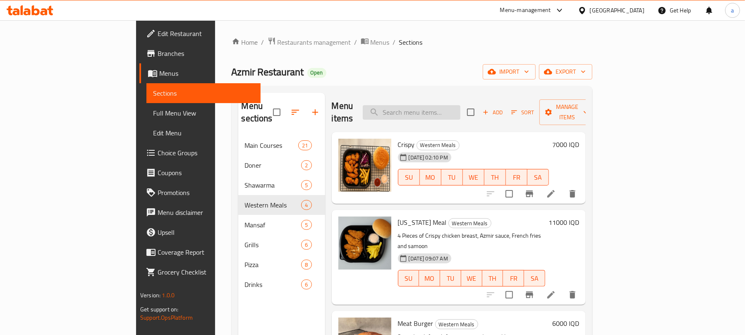
paste input "برغل"
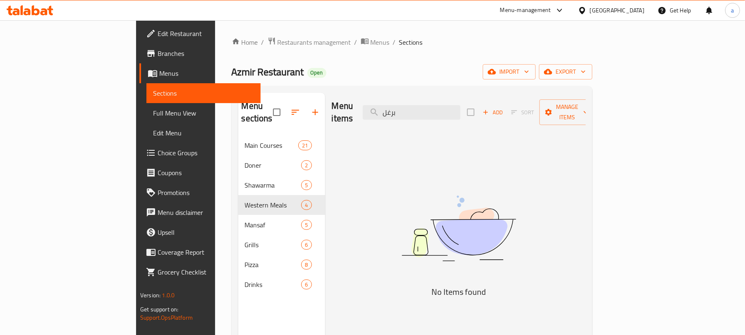
click at [376, 121] on div "Menu items برغل Add Sort Manage items" at bounding box center [459, 112] width 254 height 39
type input "برغ"
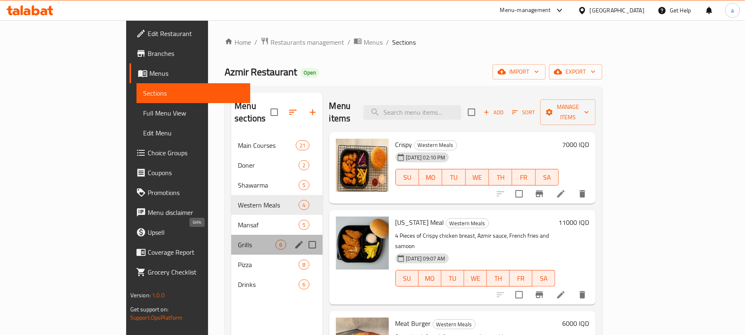
click at [238, 239] on span "Grills" at bounding box center [257, 244] width 38 height 10
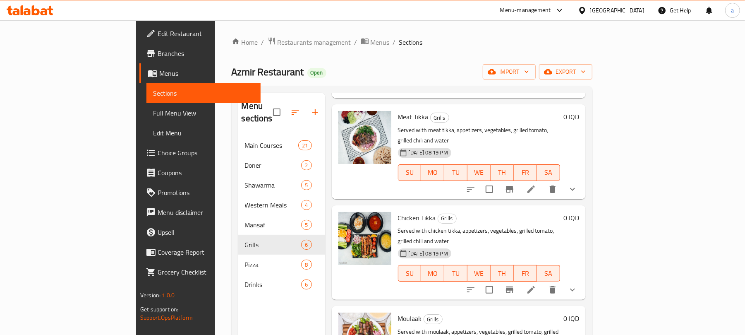
scroll to position [240, 0]
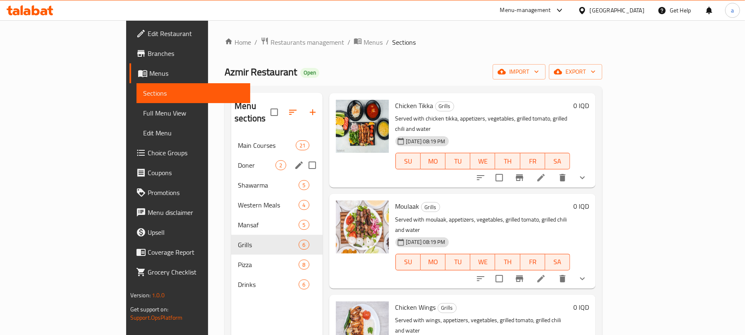
click at [238, 140] on span "Main Courses" at bounding box center [267, 145] width 58 height 10
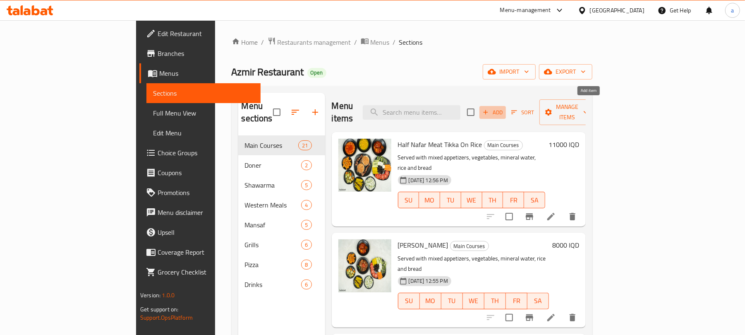
click at [504, 110] on span "Add" at bounding box center [492, 113] width 22 height 10
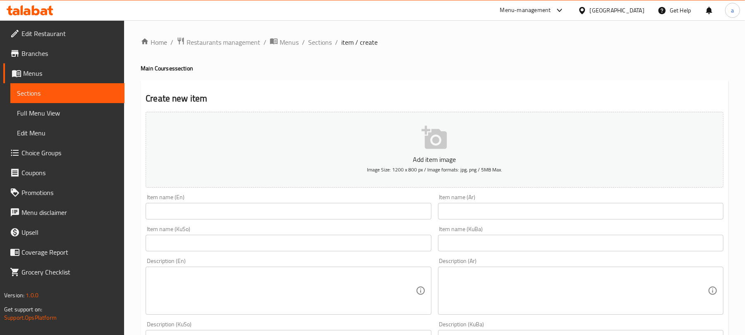
click at [299, 214] on input "text" at bounding box center [288, 211] width 285 height 17
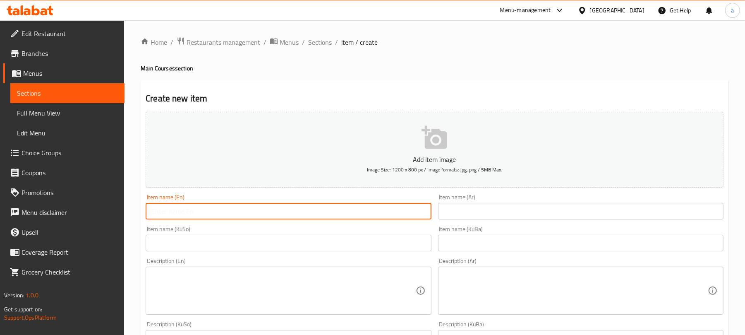
paste input "Chicken on bulgur"
type input "Chicken on bulgur"
click at [469, 219] on input "text" at bounding box center [580, 211] width 285 height 17
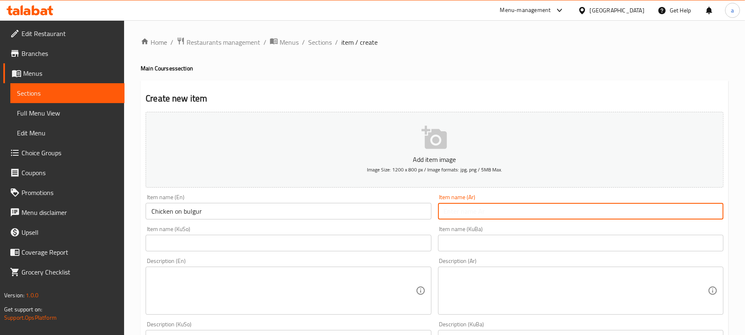
paste input "دجاج على برغل"
type input "دجاج على برغل"
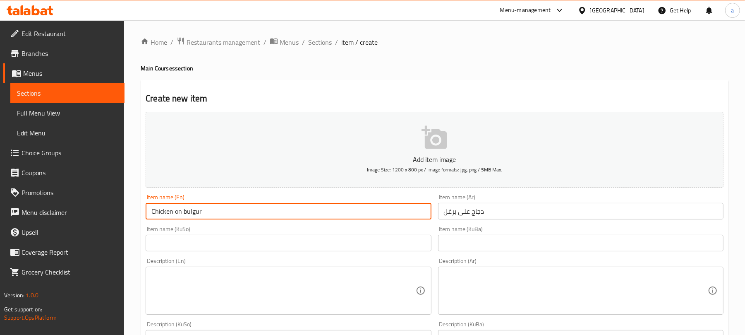
drag, startPoint x: 197, startPoint y: 219, endPoint x: 136, endPoint y: 201, distance: 63.5
paste input "ken On B"
paste input "On B"
type input "Chicken On Bulgur"
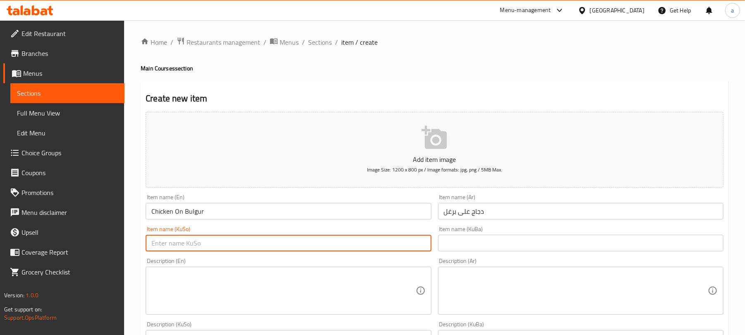
click at [338, 242] on input "text" at bounding box center [288, 242] width 285 height 17
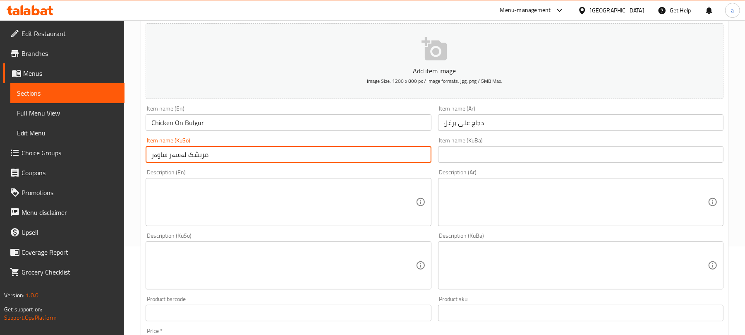
scroll to position [128, 0]
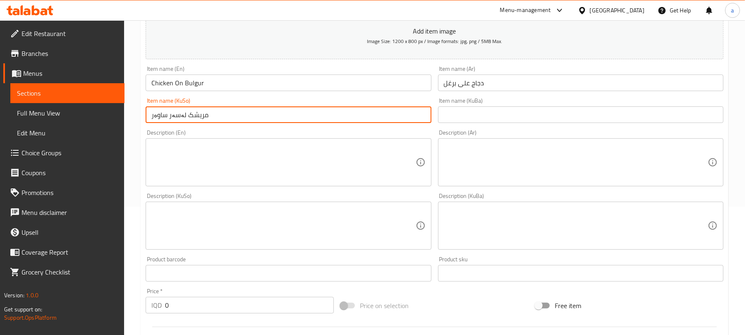
type input "مریشک لەسەر ساوەر"
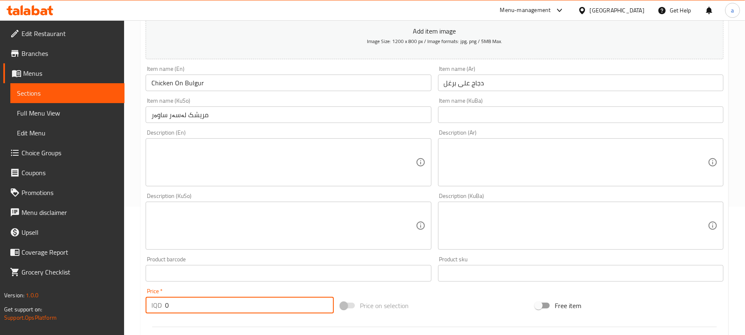
drag, startPoint x: 164, startPoint y: 316, endPoint x: 188, endPoint y: 285, distance: 38.6
click at [138, 310] on div "Home / Restaurants management / Menus / Sections / item / create Main Courses s…" at bounding box center [434, 221] width 621 height 659
paste input "700"
type input "7000"
click at [191, 86] on input "Chicken On Bulgur" at bounding box center [288, 82] width 285 height 17
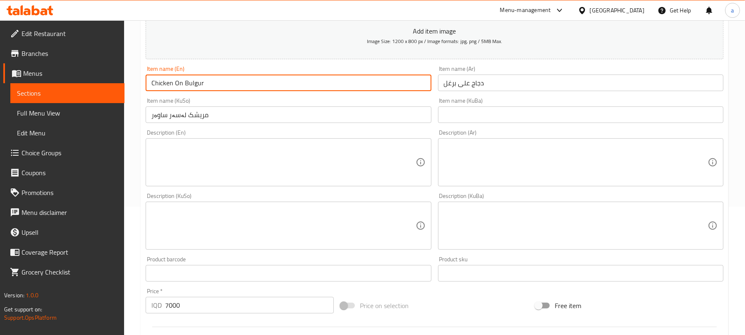
click at [469, 91] on input "دجاج على برغل" at bounding box center [580, 82] width 285 height 17
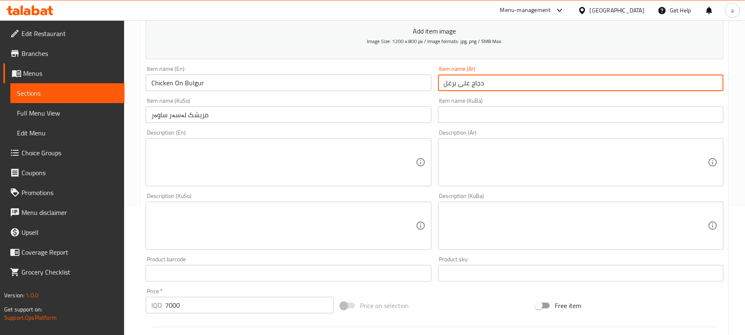
click at [170, 123] on input "مریشک لەسەر ساوەر" at bounding box center [288, 114] width 285 height 17
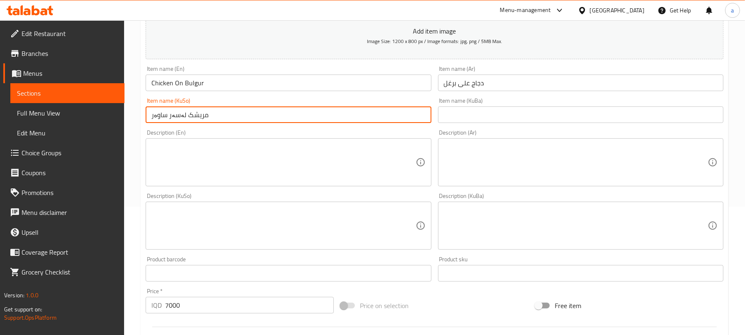
click at [235, 118] on input "مریشک لەسەر ساوەر" at bounding box center [288, 114] width 285 height 17
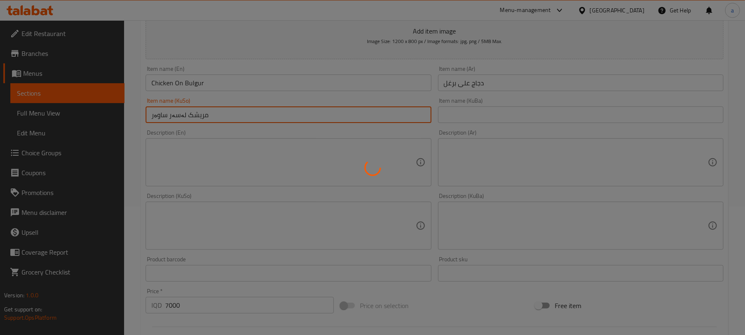
type input "0"
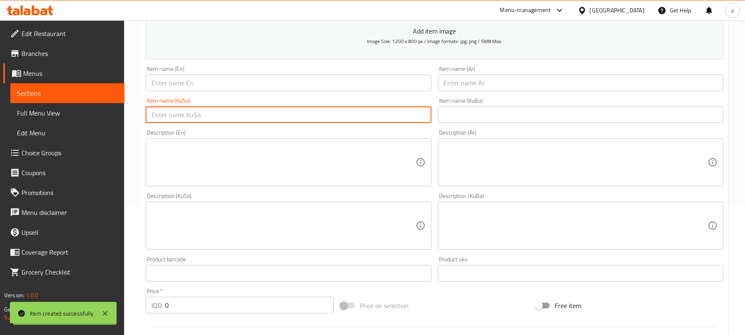
click at [222, 90] on input "text" at bounding box center [288, 82] width 285 height 17
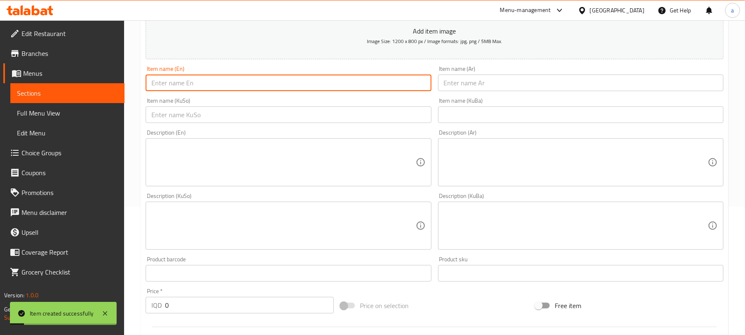
click at [204, 89] on input "text" at bounding box center [288, 82] width 285 height 17
paste input "Chicken On Bulgur"
type input "Chicken On Bulgur"
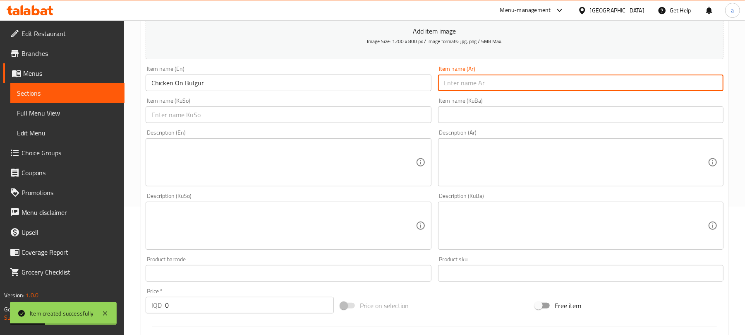
click at [505, 86] on input "text" at bounding box center [580, 82] width 285 height 17
paste input "دجاج على برغل"
type input "دجاج على برغل"
click at [329, 122] on input "text" at bounding box center [288, 114] width 285 height 17
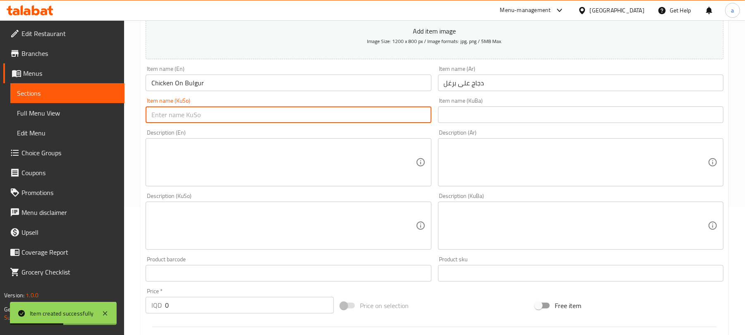
paste input "مریشک لەسەر ساوەر"
type input "مریشک لەسەر ساوەر"
click at [583, 84] on input "دجاج على برغل" at bounding box center [580, 82] width 285 height 17
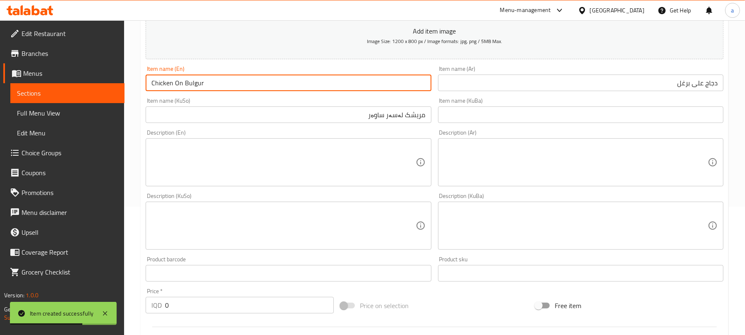
click at [312, 90] on input "Chicken On Bulgur" at bounding box center [288, 82] width 285 height 17
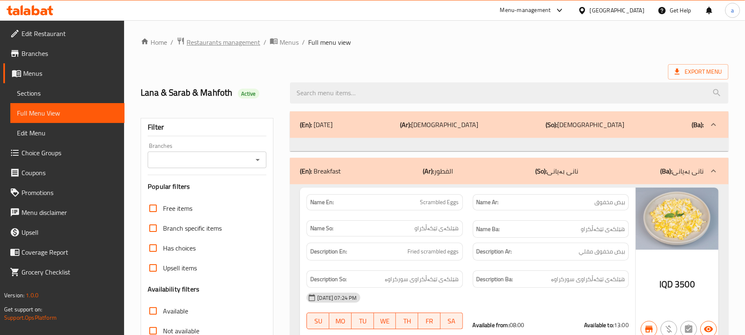
click at [222, 42] on span "Restaurants management" at bounding box center [224, 42] width 74 height 10
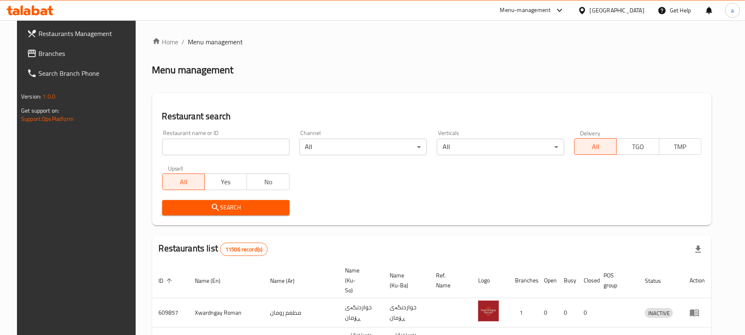
click at [207, 150] on input "search" at bounding box center [225, 147] width 127 height 17
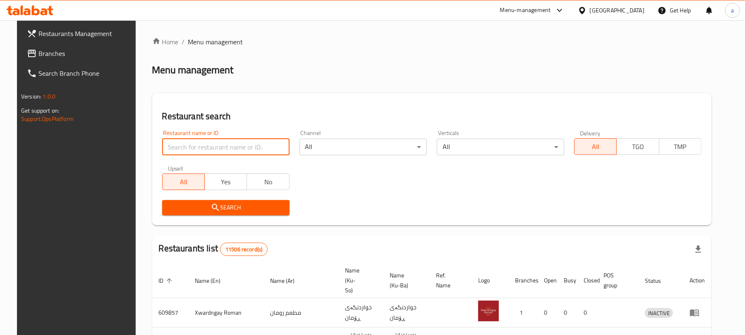
paste input "Ammar Jahim Fish"
type input "Ammar Jahim Fish"
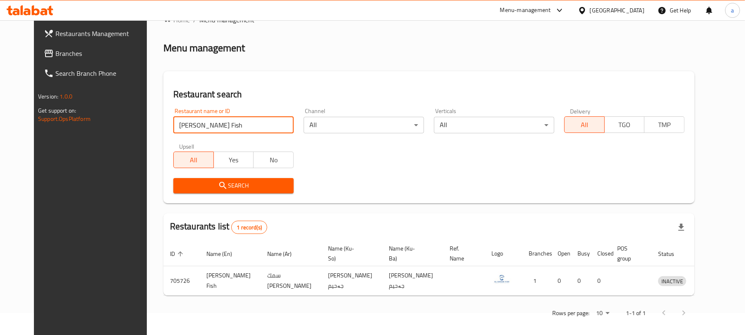
scroll to position [34, 0]
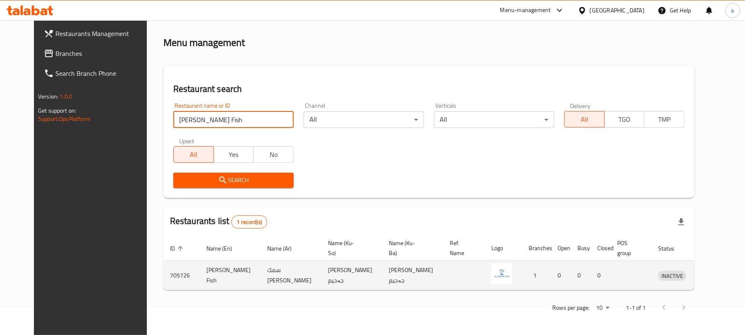
click at [711, 275] on icon "enhanced table" at bounding box center [709, 275] width 3 height 3
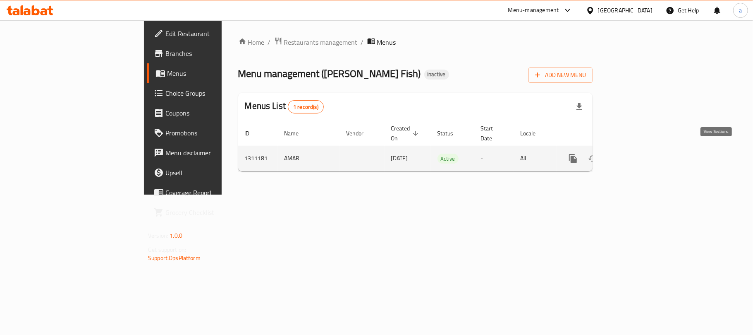
click at [638, 153] on icon "enhanced table" at bounding box center [633, 158] width 10 height 10
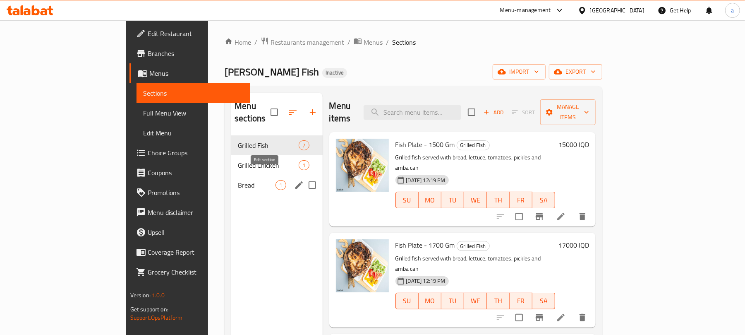
click at [276, 181] on span "1" at bounding box center [281, 185] width 10 height 8
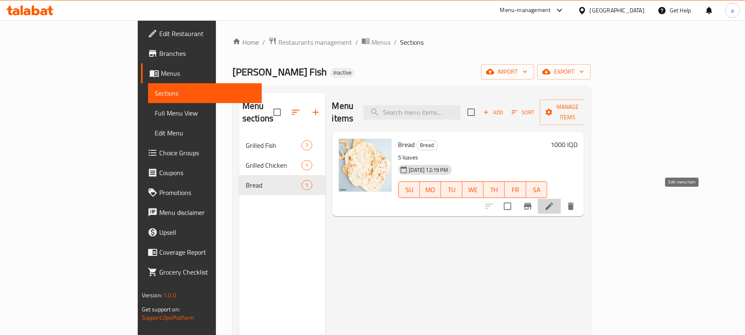
click at [554, 201] on icon at bounding box center [549, 206] width 10 height 10
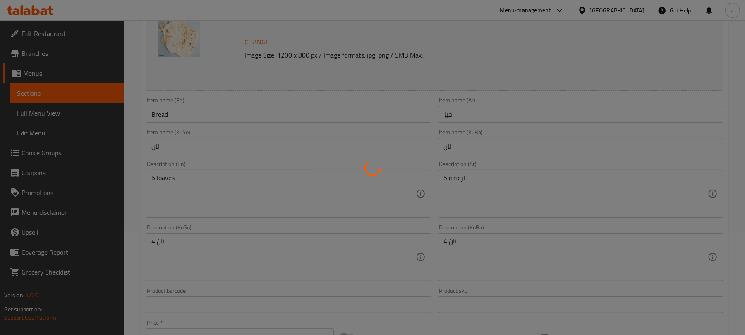
scroll to position [128, 0]
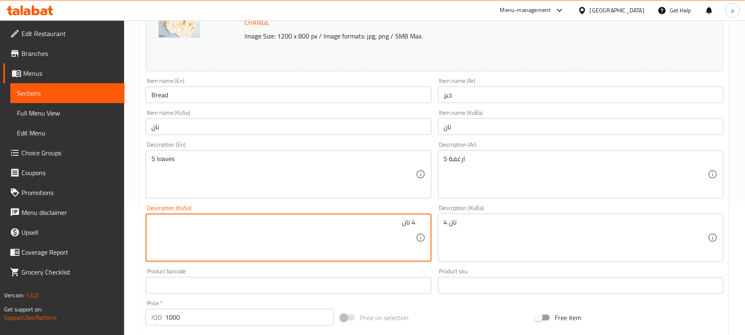
click at [411, 231] on textarea "4 نان" at bounding box center [283, 237] width 264 height 39
type textarea "5 نان"
click at [408, 229] on textarea "5 نان" at bounding box center [283, 237] width 264 height 39
type textarea "5 نان"
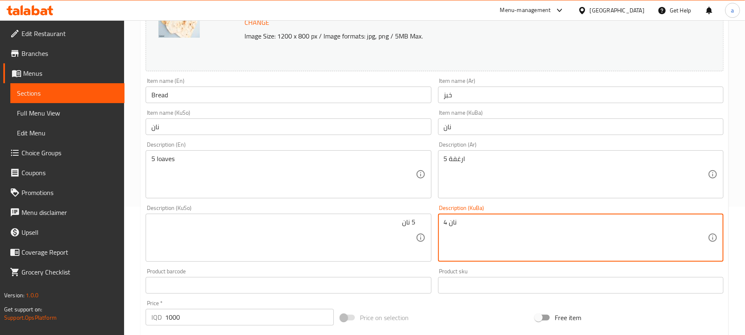
paste textarea "5"
type textarea "5 نان"
click at [251, 103] on input "Bread" at bounding box center [288, 94] width 285 height 17
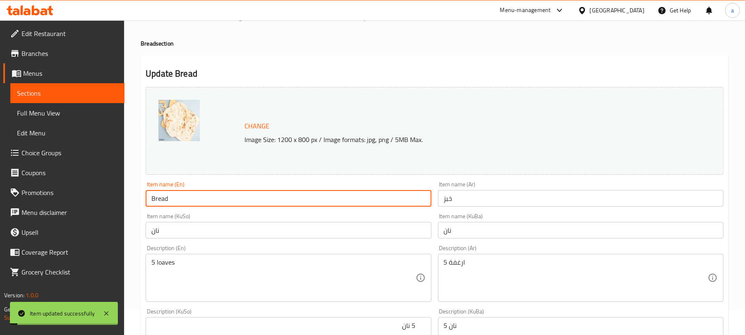
scroll to position [0, 0]
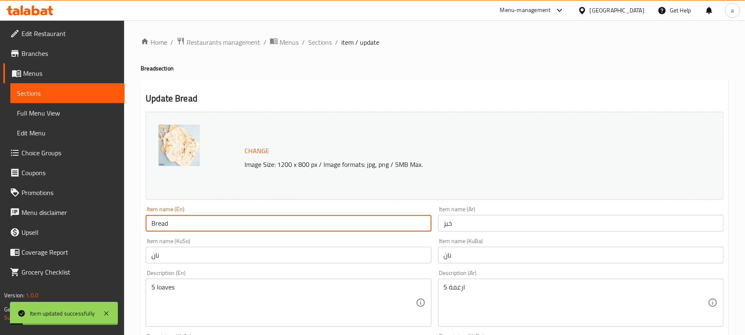
click at [89, 109] on link "Full Menu View" at bounding box center [67, 113] width 114 height 20
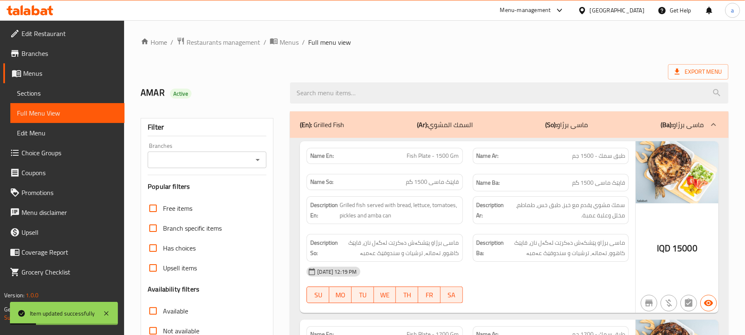
drag, startPoint x: 258, startPoint y: 157, endPoint x: 257, endPoint y: 165, distance: 8.4
click at [258, 157] on button "Open" at bounding box center [258, 160] width 12 height 12
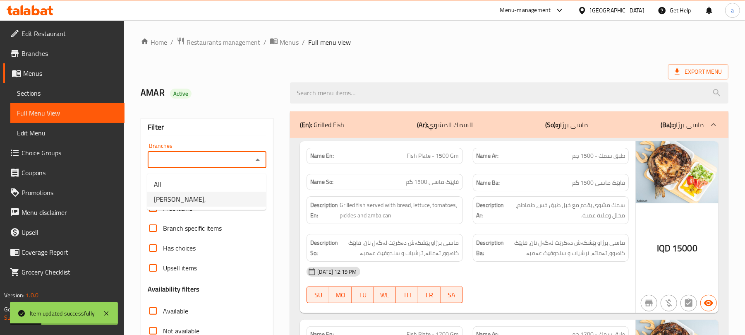
click at [210, 199] on li "Ammar Jahim Fish," at bounding box center [206, 198] width 119 height 15
type input "Ammar Jahim Fish,"
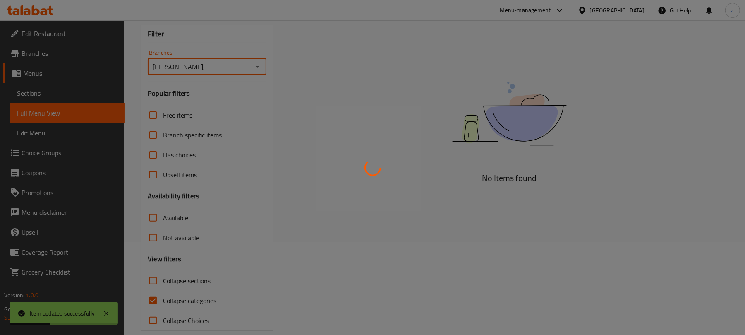
scroll to position [119, 0]
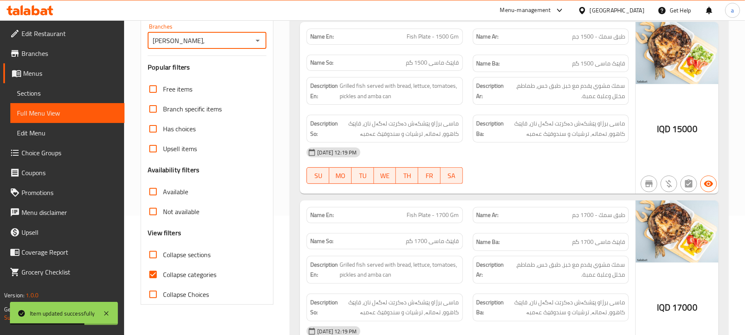
click at [161, 283] on input "Collapse categories" at bounding box center [153, 274] width 20 height 20
checkbox input "false"
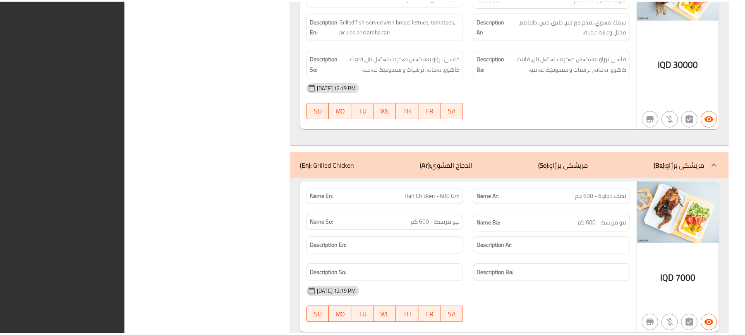
scroll to position [1505, 0]
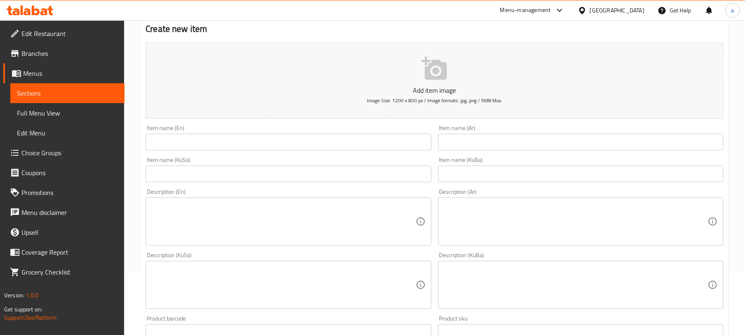
scroll to position [128, 0]
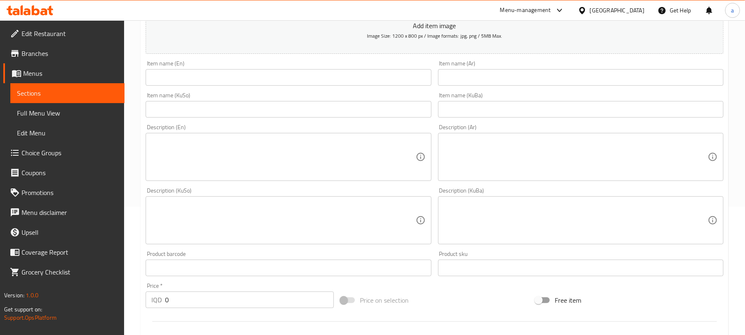
click at [234, 80] on input "text" at bounding box center [288, 77] width 285 height 17
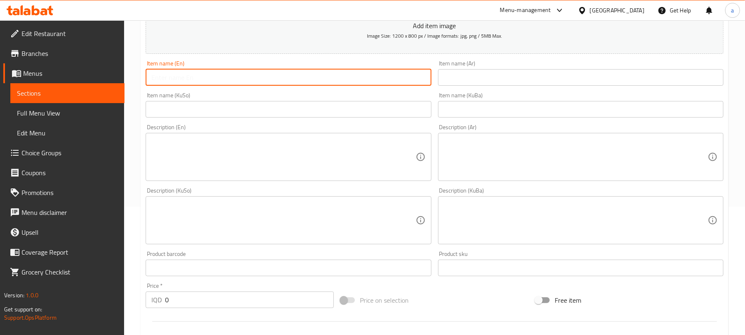
paste input "Chicken On Bulgur"
type input "Chicken On Bulgur"
click at [534, 78] on input "text" at bounding box center [580, 77] width 285 height 17
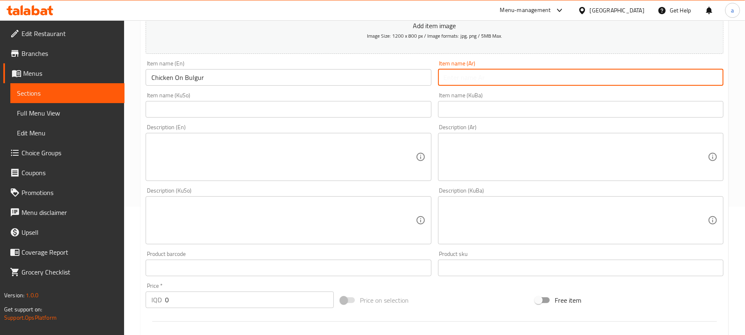
paste input "دجاج على برغل"
type input "دجاج على برغل"
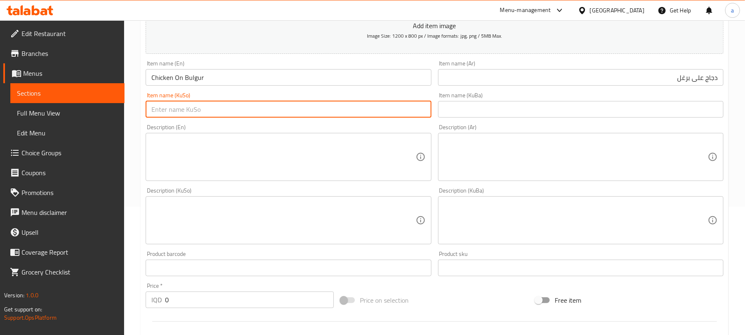
click at [392, 110] on input "text" at bounding box center [288, 109] width 285 height 17
paste input "مریشک لەسەر ساوەر"
type input "مریشک لەسەر ساوەر -"
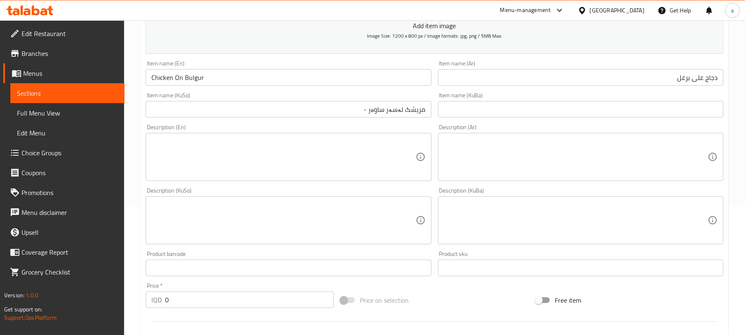
click at [644, 93] on div "Item name (KuBa) Item name (KuBa)" at bounding box center [581, 105] width 292 height 32
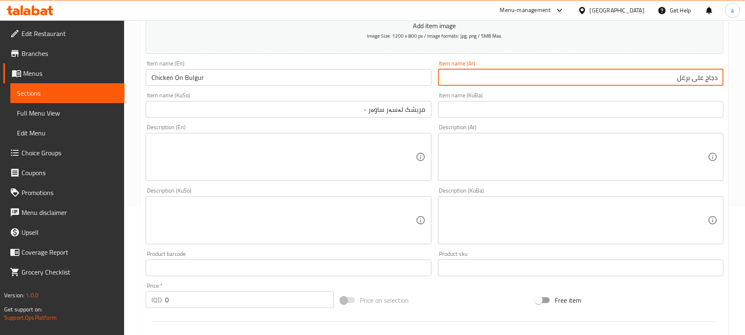
click at [648, 85] on input "دجاج على برغل" at bounding box center [580, 77] width 285 height 17
type input "دجاج على برغل -"
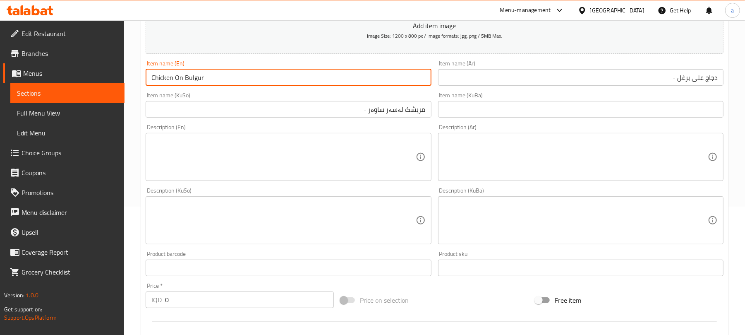
click at [278, 77] on input "Chicken On Bulgur" at bounding box center [288, 77] width 285 height 17
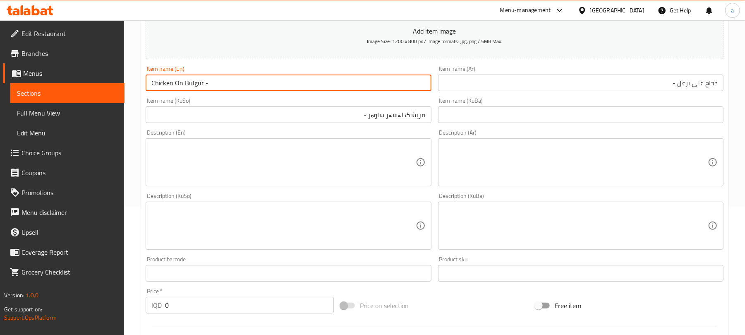
paste input "Regular"
type input "Chicken On Bulgur - Regular"
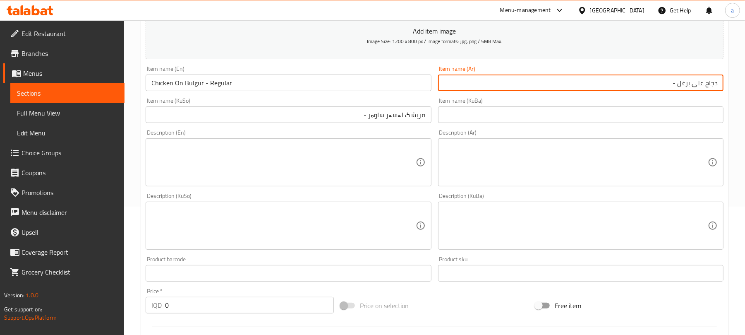
click at [615, 91] on input "دجاج على برغل -" at bounding box center [580, 82] width 285 height 17
paste input "عادي"
type input "دجاج على برغل - عادي"
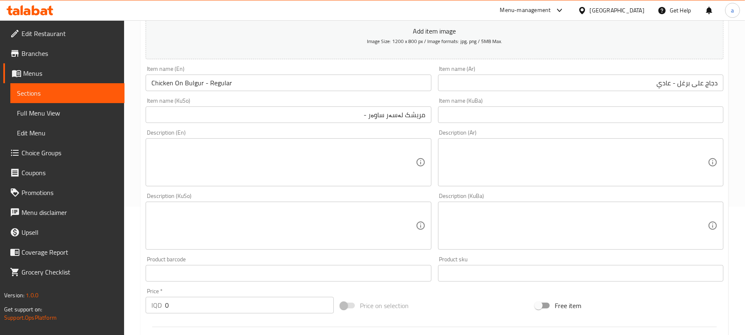
click at [343, 123] on input "مریشک لەسەر ساوەر -" at bounding box center [288, 114] width 285 height 17
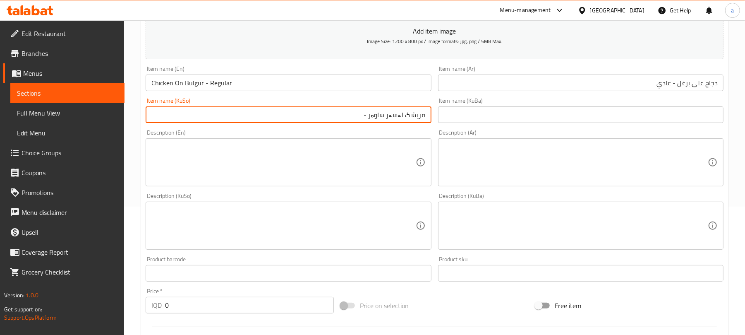
paste input "ئاسایی"
type input "مریشک لەسەر ساوەر - ئاسایی"
drag, startPoint x: 183, startPoint y: 313, endPoint x: 160, endPoint y: 286, distance: 35.3
click at [142, 305] on div "Price   * IQD 0 Price *" at bounding box center [239, 301] width 195 height 32
paste input "500"
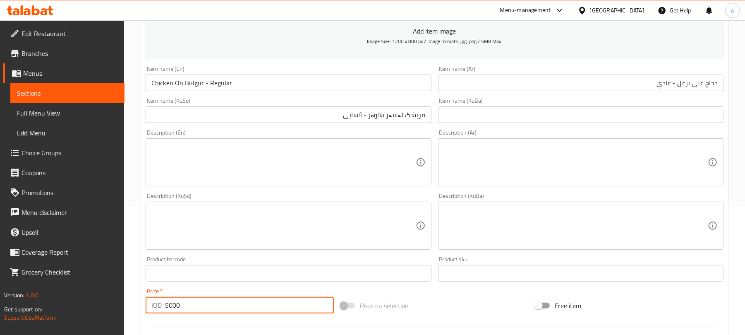
type input "5000"
click at [280, 85] on input "Chicken On Bulgur - Regular" at bounding box center [288, 82] width 285 height 17
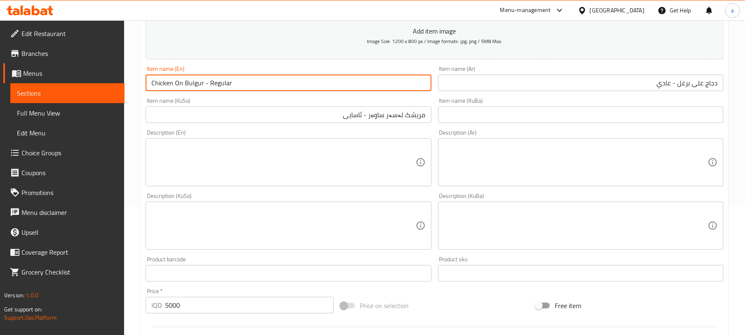
drag, startPoint x: 204, startPoint y: 91, endPoint x: 152, endPoint y: 95, distance: 51.9
click at [152, 91] on input "Chicken On Bulgur - Regular" at bounding box center [288, 82] width 285 height 17
click at [251, 90] on input "Chicken On Bulgur - Regular" at bounding box center [288, 82] width 285 height 17
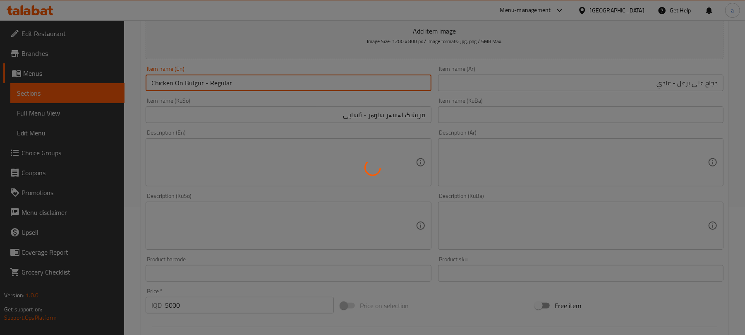
type input "0"
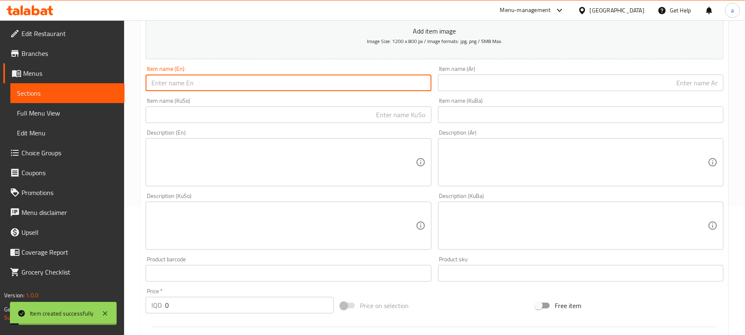
click at [52, 111] on span "Full Menu View" at bounding box center [67, 113] width 101 height 10
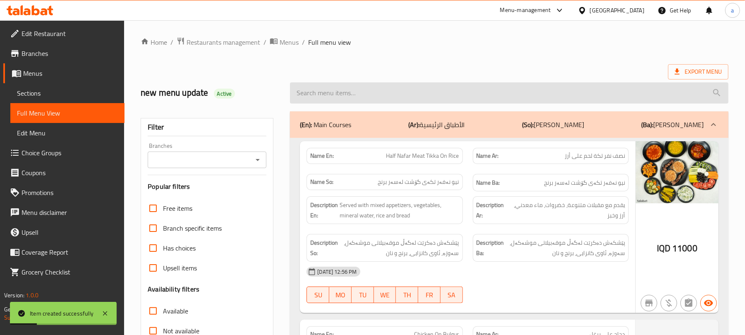
click at [349, 95] on input "search" at bounding box center [509, 92] width 438 height 21
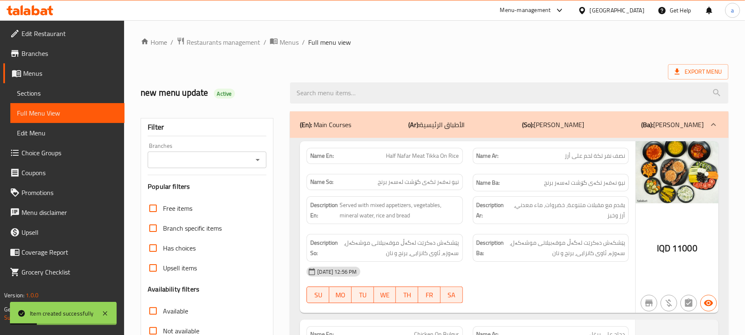
paste input "Chicken On Bulgur"
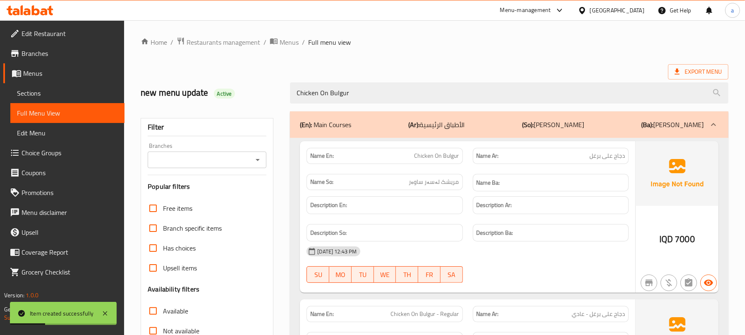
click at [257, 160] on icon "Open" at bounding box center [258, 160] width 10 height 10
type input "Chicken On Bulgur"
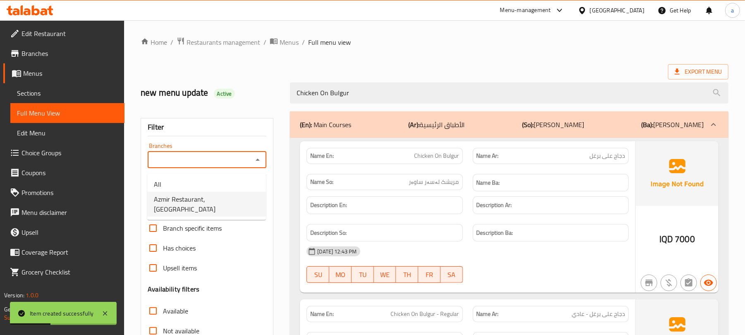
click at [226, 197] on span "Azmir Restaurant, Baroshke" at bounding box center [206, 204] width 105 height 20
type input "Azmir Restaurant, Baroshke"
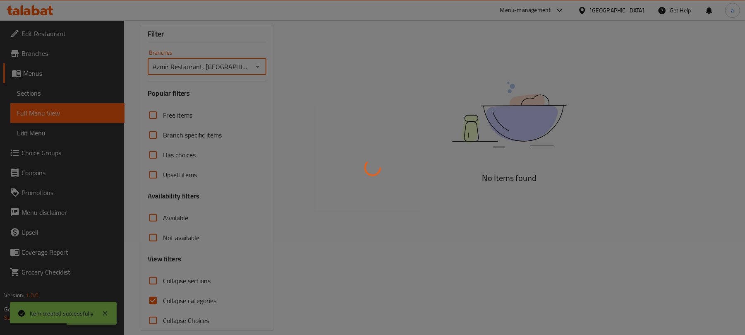
scroll to position [119, 0]
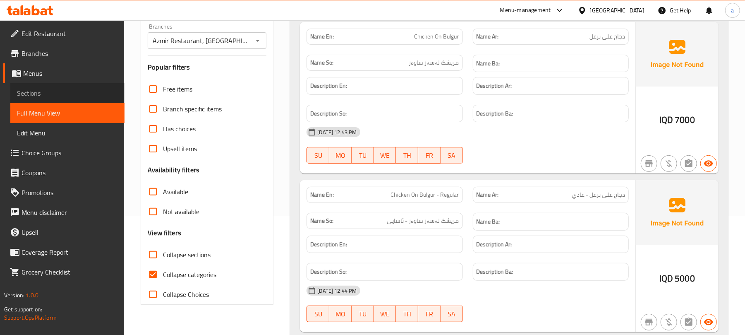
click at [58, 93] on span "Sections" at bounding box center [67, 93] width 101 height 10
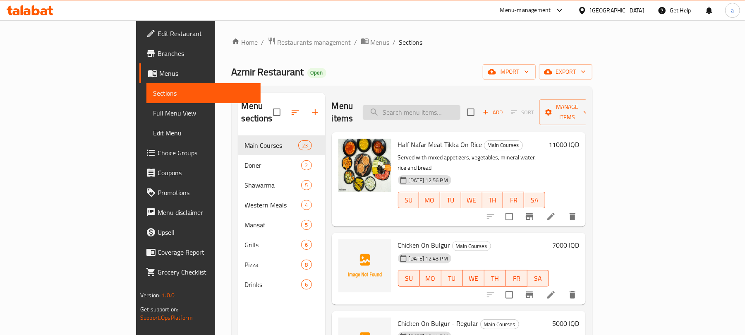
click at [437, 105] on input "search" at bounding box center [412, 112] width 98 height 14
paste input "Chicken On Bulgur"
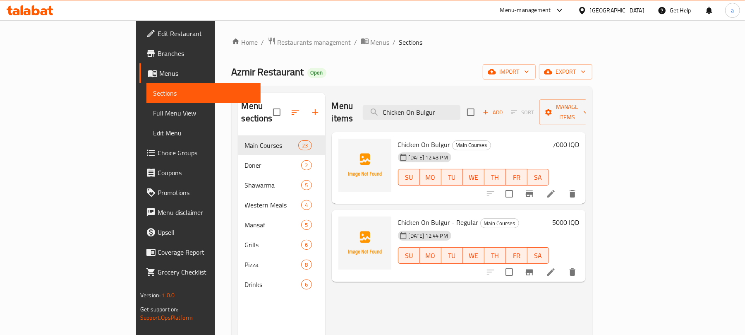
type input "Chicken On Bulgur"
click at [562, 270] on li at bounding box center [550, 271] width 23 height 15
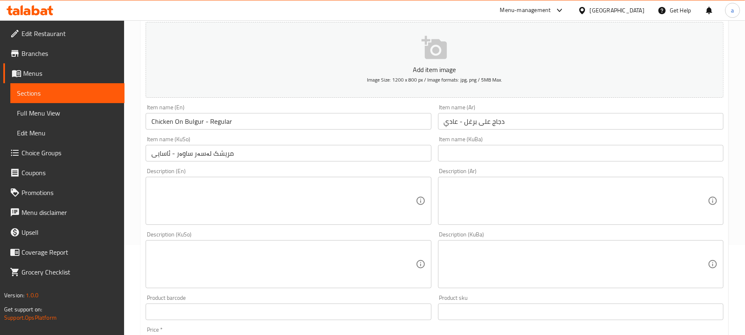
scroll to position [128, 0]
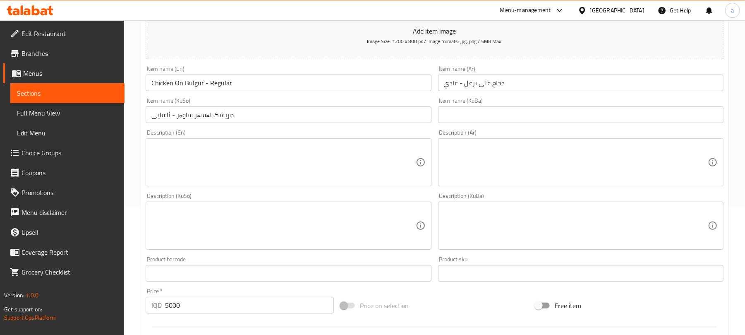
click at [227, 91] on input "Chicken On Bulgur - Regular" at bounding box center [288, 82] width 285 height 17
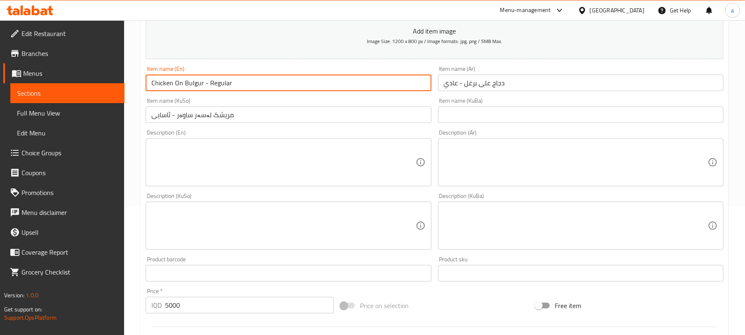
click at [227, 91] on input "Chicken On Bulgur - Regular" at bounding box center [288, 82] width 285 height 17
click at [176, 91] on input "Chicken On Bulgur -" at bounding box center [288, 82] width 285 height 17
paste input "Regular"
click at [245, 91] on input "Chicken Regular On Bulgur -" at bounding box center [288, 82] width 285 height 17
type input "Chicken Regular On Bulgur"
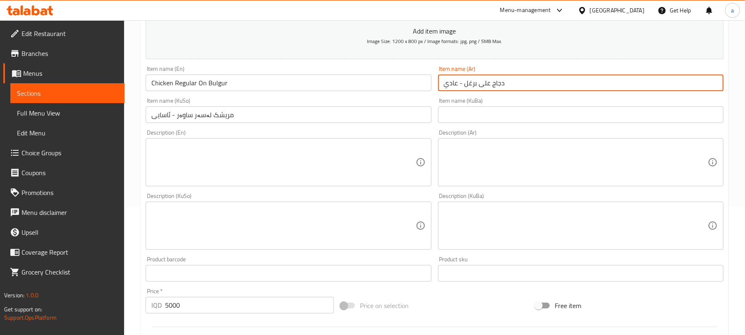
click at [525, 91] on input "دجاج على برغل - عادي" at bounding box center [580, 82] width 285 height 17
click at [663, 91] on input "دجاج على برغل - عادي" at bounding box center [580, 82] width 285 height 17
click at [702, 91] on input "دجاج على برغل -" at bounding box center [580, 82] width 285 height 17
paste input "اديع"
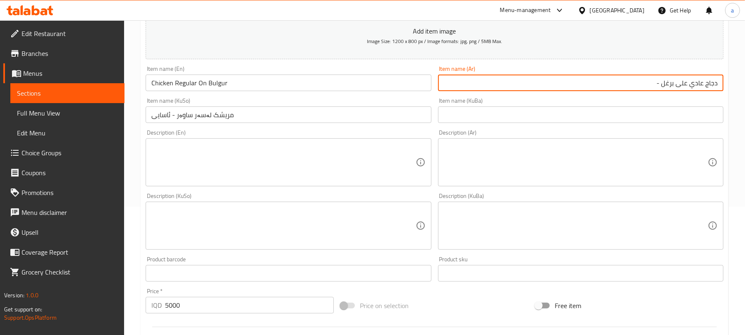
type input "دجاج عادي على برغل -"
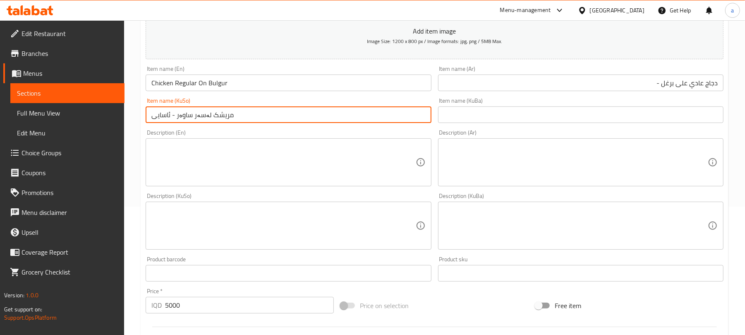
click at [349, 121] on input "مریشک لەسەر ساوەر - ئاسایی" at bounding box center [288, 114] width 285 height 17
click at [354, 123] on input "مریشک لەسەر ساوەر - ئاسایی" at bounding box center [288, 114] width 285 height 17
click at [402, 123] on input "مریشک لەسەر ساوەر -" at bounding box center [288, 114] width 285 height 17
paste input "ئاسایی"
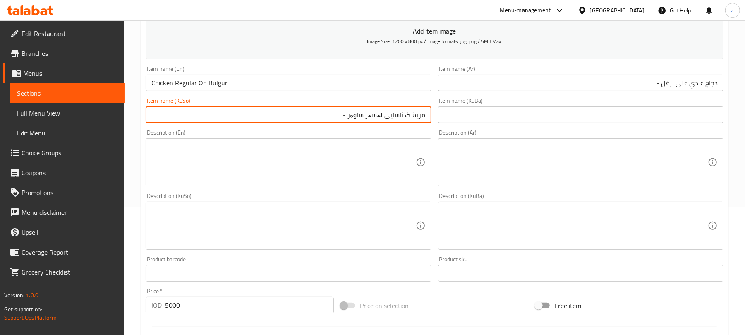
click at [330, 123] on input "مریشک ئاسایی لەسەر ساوەر -" at bounding box center [288, 114] width 285 height 17
type input "مریشک ئاسایی لەسەر ساوەر"
click at [247, 89] on input "Chicken Regular On Bulgur" at bounding box center [288, 82] width 285 height 17
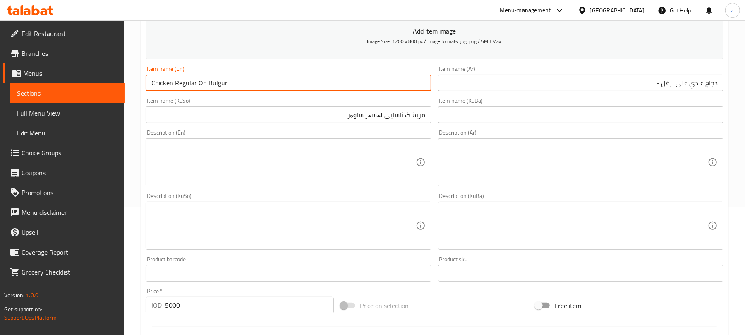
drag, startPoint x: 253, startPoint y: 91, endPoint x: 131, endPoint y: 89, distance: 122.4
click at [131, 89] on div "Home / Restaurants management / Menus / Sections / item / update Main Courses s…" at bounding box center [434, 221] width 621 height 659
click at [244, 89] on input "Chicken Regular On Bulgur" at bounding box center [288, 82] width 285 height 17
click at [193, 91] on input "Chicken Regular On Bulgur" at bounding box center [288, 82] width 285 height 17
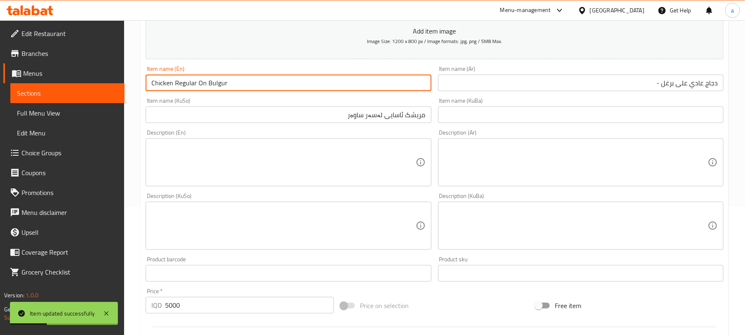
click at [193, 91] on input "Chicken Regular On Bulgur" at bounding box center [288, 82] width 285 height 17
click at [152, 91] on input "Chicken On Bulgur" at bounding box center [288, 82] width 285 height 17
paste input "Regular"
click at [240, 90] on input "Regular Chicken On Bulgur" at bounding box center [288, 82] width 285 height 17
type input "Regular Chicken On Bulgur"
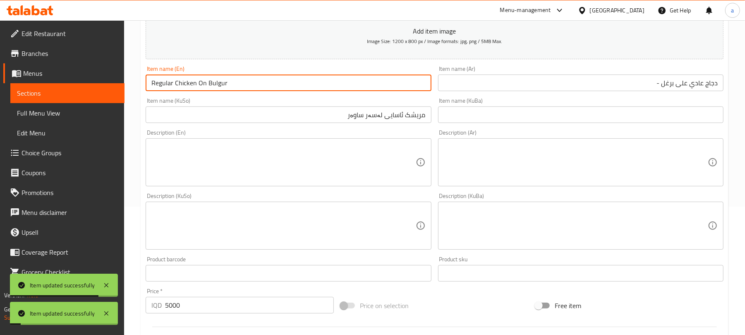
drag, startPoint x: 235, startPoint y: 90, endPoint x: 121, endPoint y: 100, distance: 114.1
click at [121, 100] on div "Edit Restaurant Branches Menus Sections Full Menu View Edit Menu Choice Groups …" at bounding box center [372, 221] width 745 height 659
click at [48, 115] on span "Full Menu View" at bounding box center [67, 113] width 101 height 10
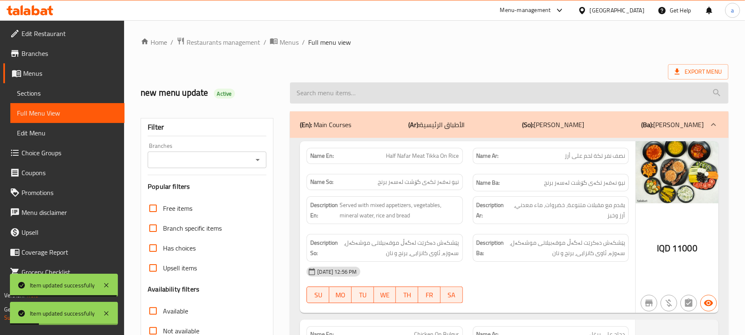
click at [353, 100] on input "search" at bounding box center [509, 92] width 438 height 21
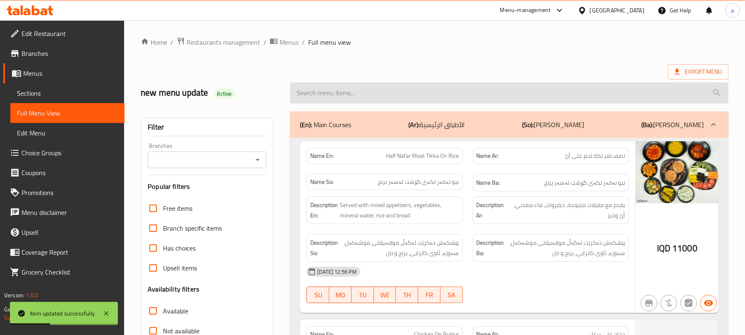
paste input "Regular Chicken On Bulgur"
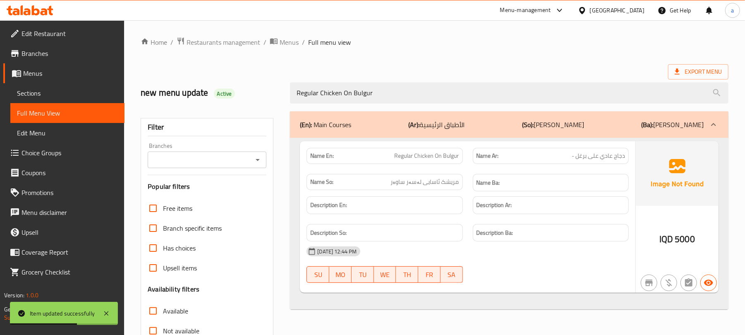
type input "Regular Chicken On Bulgur"
click at [64, 89] on link "Sections" at bounding box center [67, 93] width 114 height 20
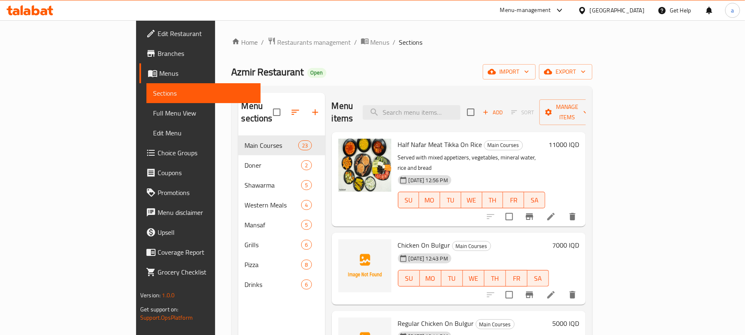
click at [455, 116] on div "Menu items Add Sort Manage items" at bounding box center [459, 112] width 254 height 39
click at [449, 110] on input "search" at bounding box center [412, 112] width 98 height 14
paste input "Regular Chicken On Bulgur"
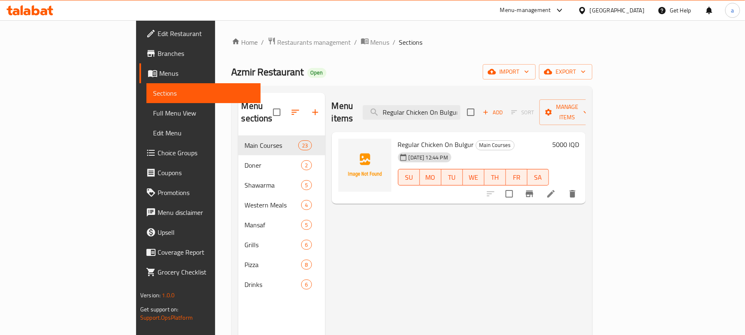
type input "Regular Chicken On Bulgur"
click at [562, 191] on li at bounding box center [550, 193] width 23 height 15
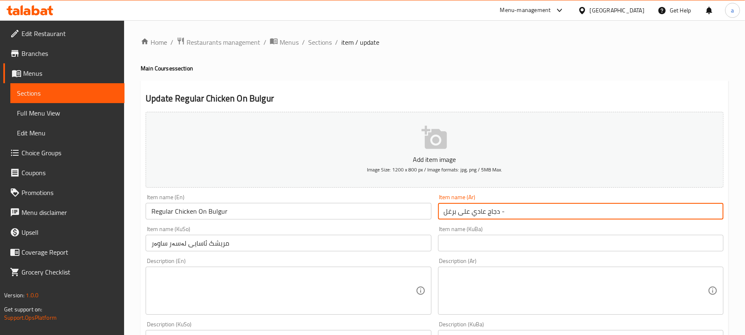
click at [550, 215] on input "دجاج عادي على برغل -" at bounding box center [580, 211] width 285 height 17
type input "دجاج عادي على برغل"
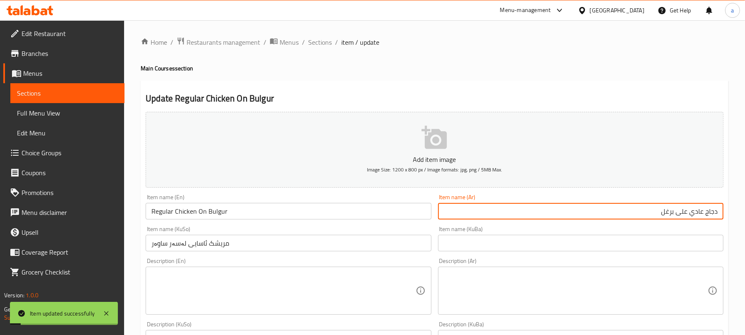
click at [45, 118] on span "Full Menu View" at bounding box center [67, 113] width 101 height 10
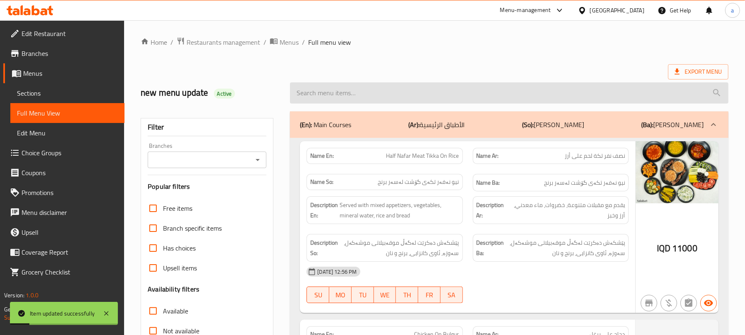
click at [346, 94] on input "search" at bounding box center [509, 92] width 438 height 21
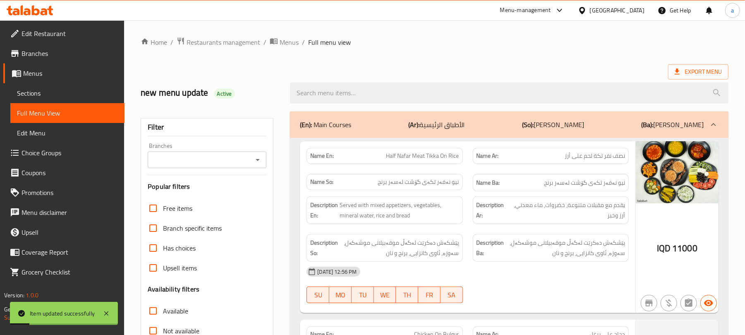
paste input "Regular Chicken On Bulgur"
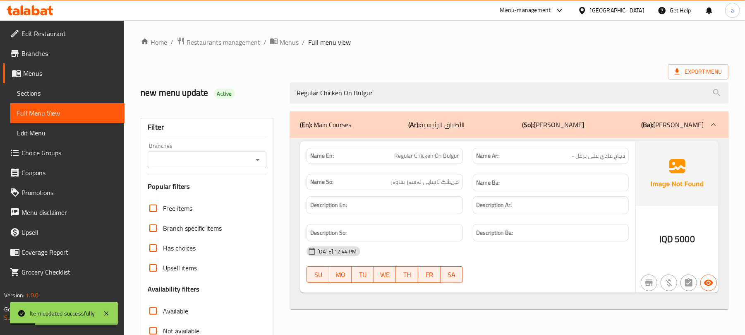
click at [260, 158] on icon "Open" at bounding box center [258, 160] width 10 height 10
type input "Regular Chicken On Bulgur"
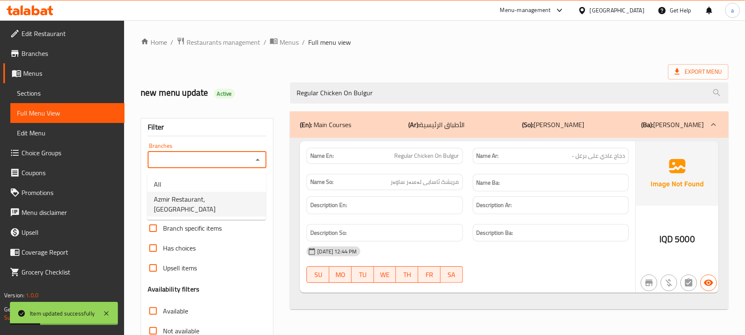
click at [213, 197] on span "Azmir Restaurant, Baroshke" at bounding box center [206, 204] width 105 height 20
type input "Azmir Restaurant, Baroshke"
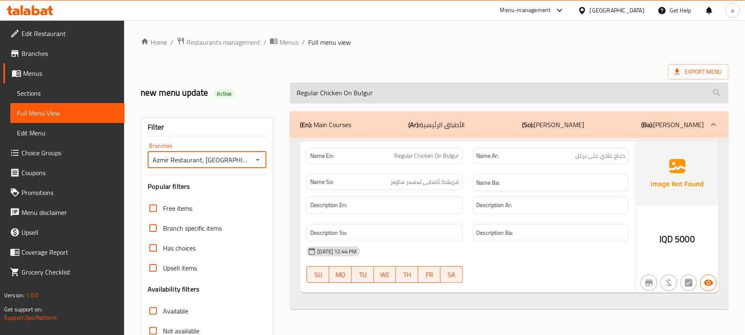
click at [310, 98] on input "Regular Chicken On Bulgur" at bounding box center [509, 92] width 438 height 21
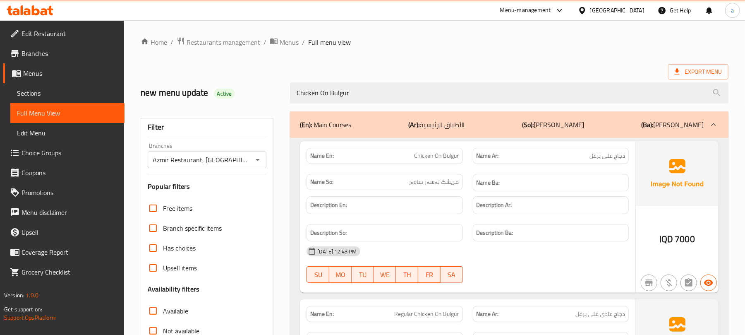
scroll to position [128, 0]
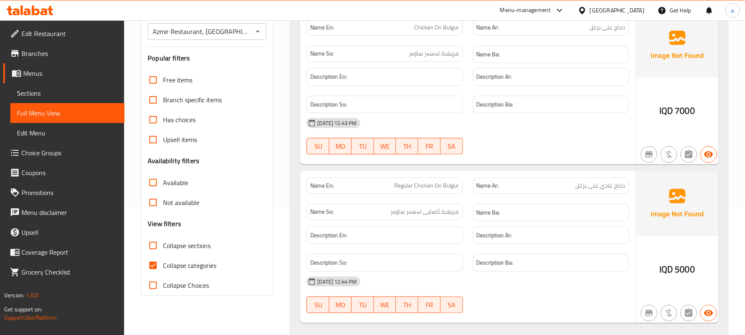
type input "Chicken On Bulgur"
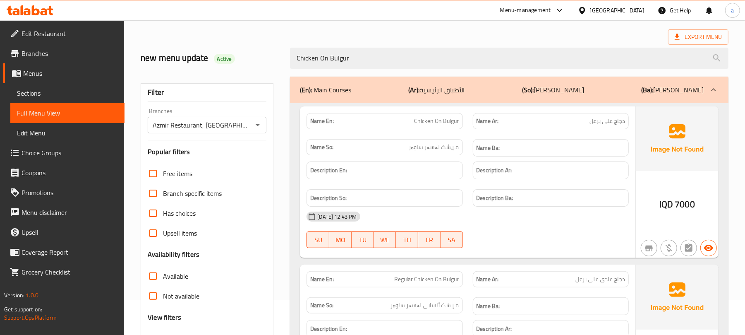
scroll to position [0, 0]
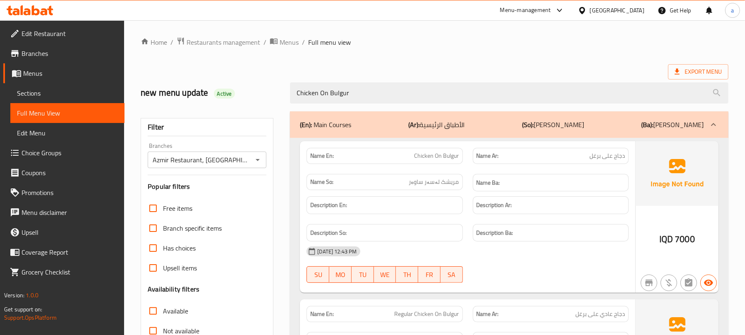
click at [48, 98] on span "Sections" at bounding box center [67, 93] width 101 height 10
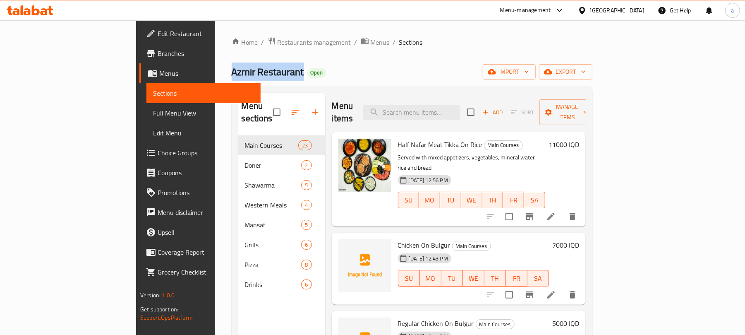
drag, startPoint x: 217, startPoint y: 75, endPoint x: 145, endPoint y: 76, distance: 72.0
click at [232, 76] on span "Azmir Restaurant" at bounding box center [268, 71] width 72 height 19
copy span "Azmir Restaurant"
click at [153, 116] on span "Full Menu View" at bounding box center [203, 113] width 101 height 10
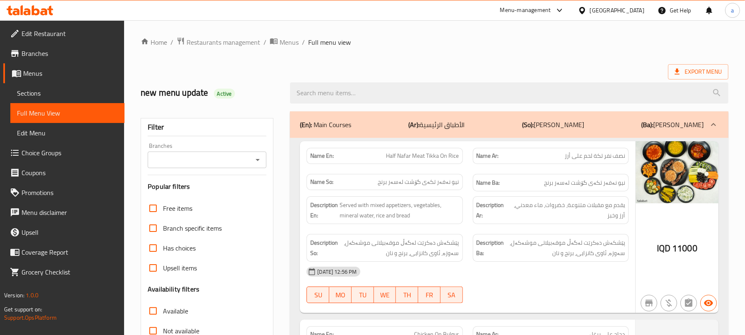
click at [257, 162] on icon "Open" at bounding box center [258, 160] width 10 height 10
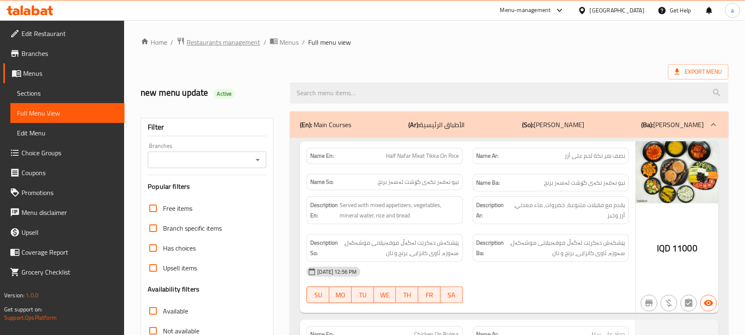
click at [232, 45] on span "Restaurants management" at bounding box center [224, 42] width 74 height 10
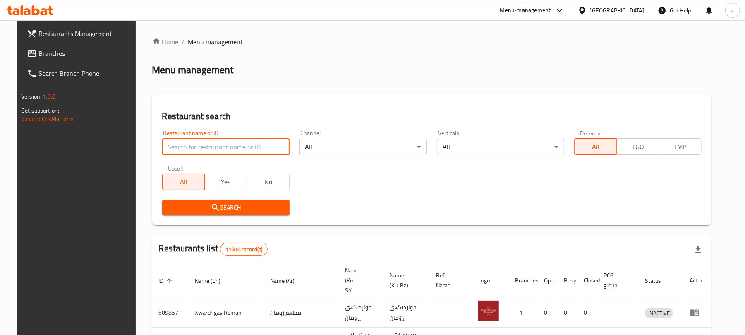
click at [220, 148] on input "search" at bounding box center [225, 147] width 127 height 17
paste input "Tajhezat Al Toot"
type input "Tajhezat Al Toot"
click button "Search" at bounding box center [225, 207] width 127 height 15
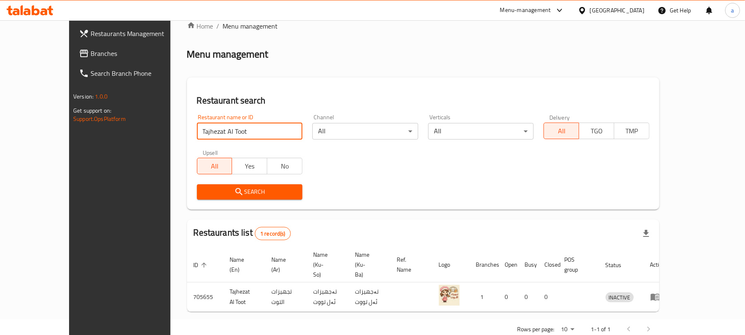
scroll to position [24, 0]
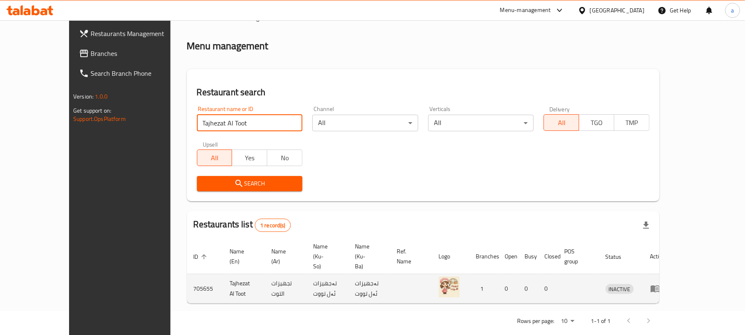
click at [660, 285] on icon "enhanced table" at bounding box center [655, 288] width 9 height 7
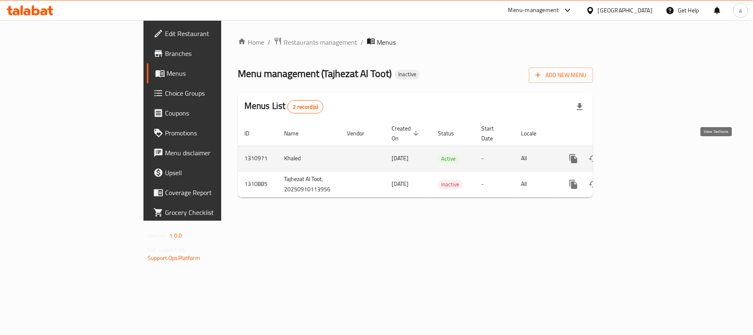
click at [643, 153] on link "enhanced table" at bounding box center [633, 158] width 20 height 20
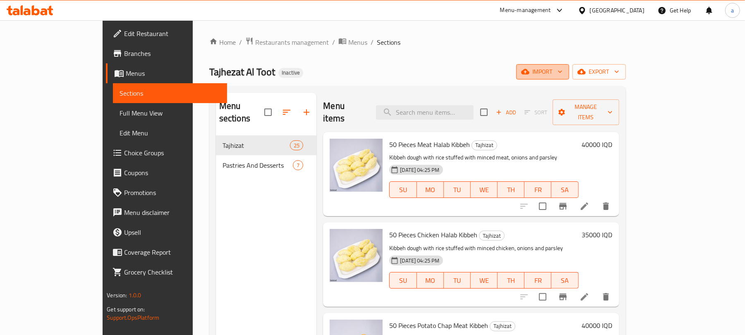
click at [562, 70] on span "import" at bounding box center [543, 72] width 40 height 10
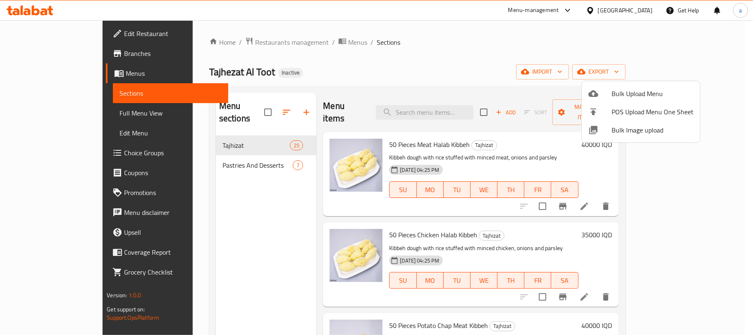
click at [618, 89] on span "Bulk Upload Menu" at bounding box center [653, 94] width 82 height 10
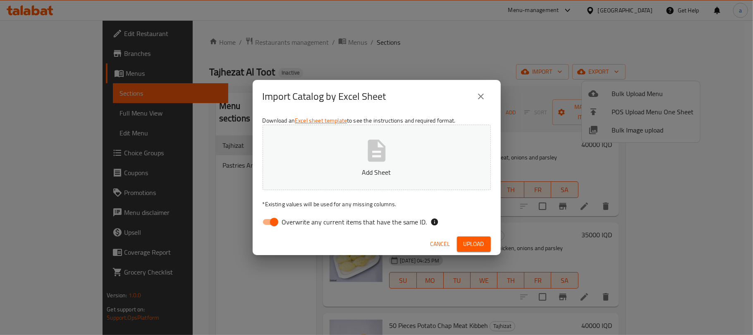
click at [268, 222] on input "Overwrite any current items that have the same ID." at bounding box center [274, 222] width 47 height 16
checkbox input "false"
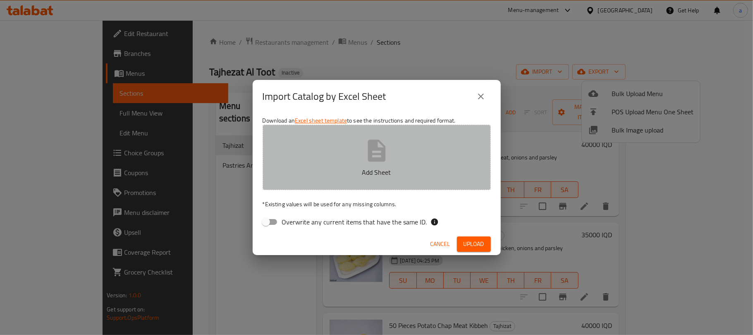
click at [371, 154] on icon "button" at bounding box center [377, 150] width 18 height 22
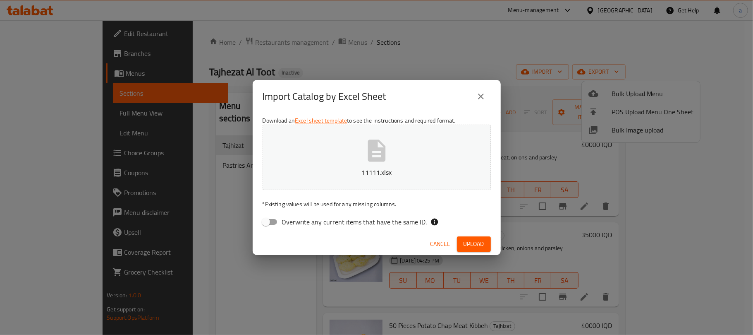
click at [474, 242] on span "Upload" at bounding box center [474, 244] width 21 height 10
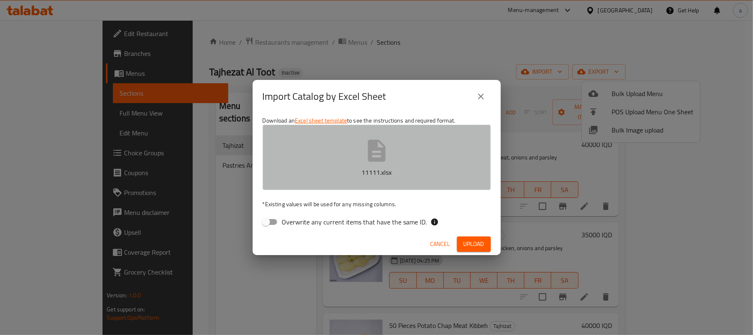
click at [371, 168] on p "11111.xlsx" at bounding box center [376, 172] width 203 height 10
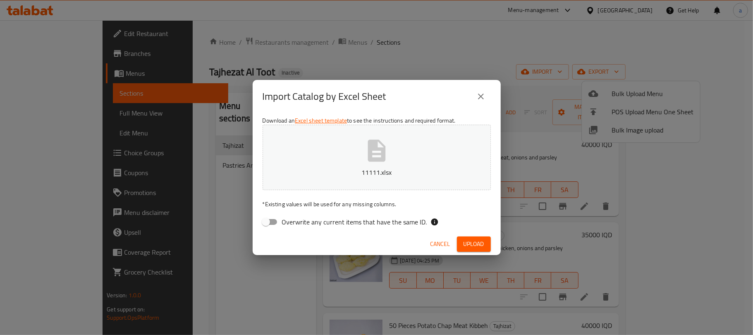
click at [469, 239] on button "Upload" at bounding box center [474, 243] width 34 height 15
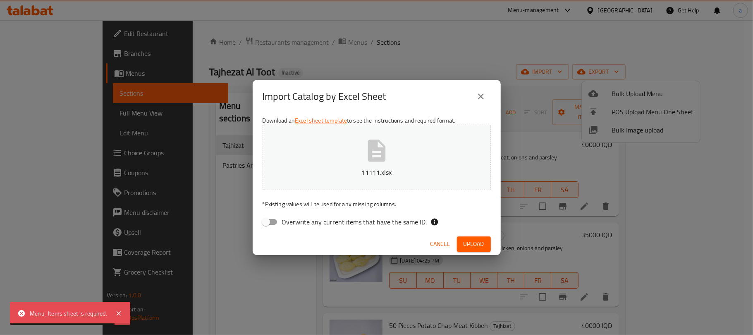
click at [480, 93] on icon "close" at bounding box center [481, 96] width 10 height 10
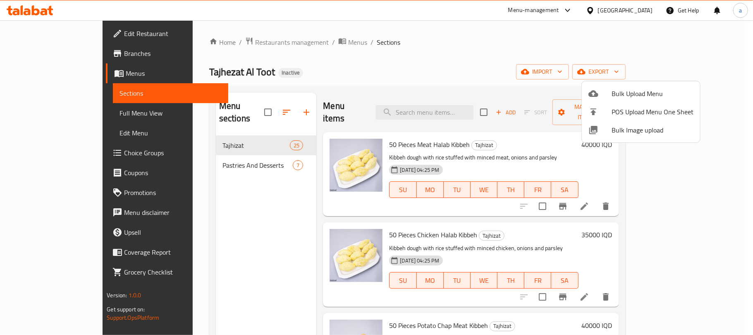
click at [611, 97] on div at bounding box center [600, 94] width 23 height 10
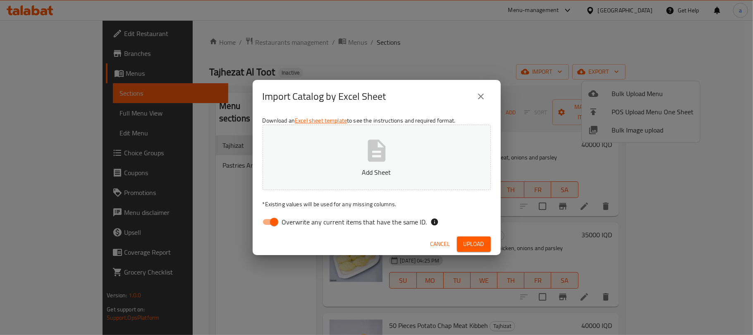
click at [278, 219] on input "Overwrite any current items that have the same ID." at bounding box center [274, 222] width 47 height 16
checkbox input "false"
click at [366, 124] on button "Add Sheet" at bounding box center [377, 156] width 228 height 65
click at [469, 235] on div "Cancel Upload" at bounding box center [377, 244] width 248 height 22
click at [471, 239] on span "Upload" at bounding box center [474, 244] width 21 height 10
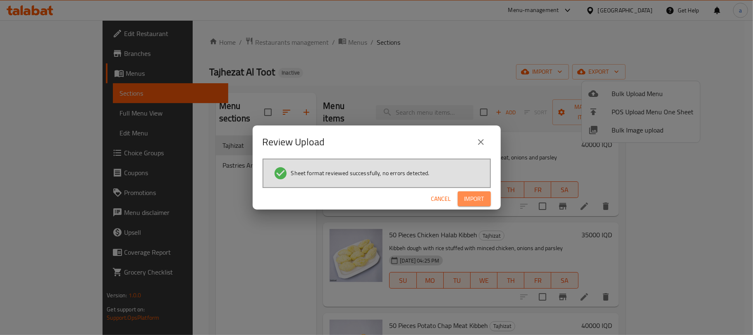
click at [472, 200] on span "Import" at bounding box center [474, 199] width 20 height 10
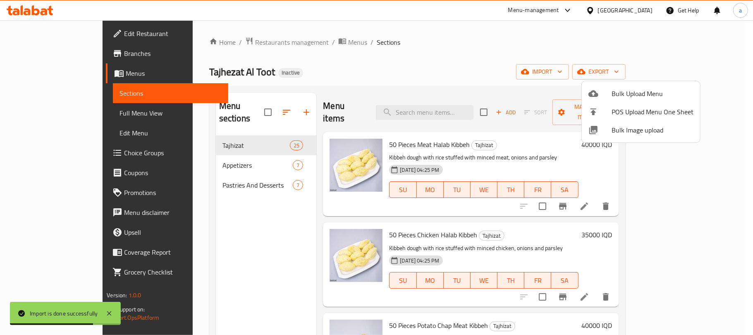
click at [215, 159] on div at bounding box center [376, 167] width 753 height 335
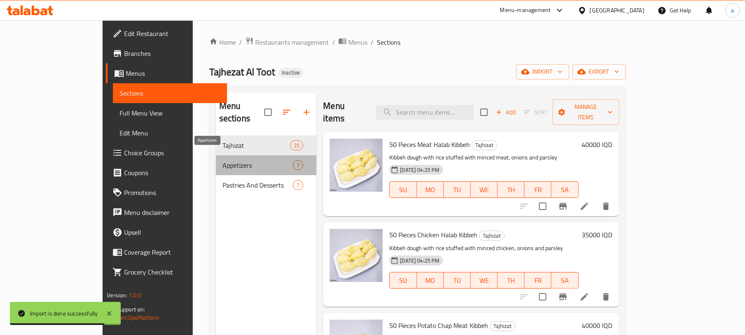
click at [222, 160] on span "Appetizers" at bounding box center [257, 165] width 71 height 10
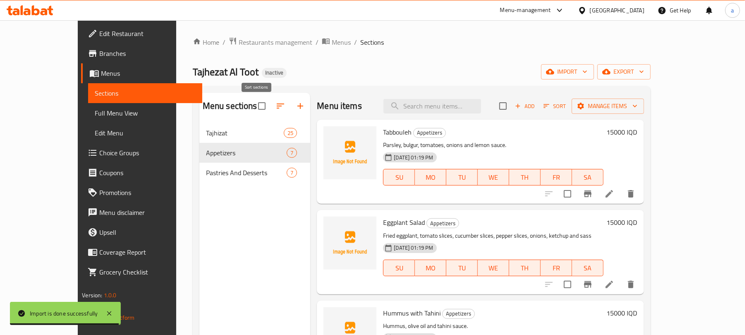
click at [275, 106] on icon "button" at bounding box center [280, 106] width 10 height 10
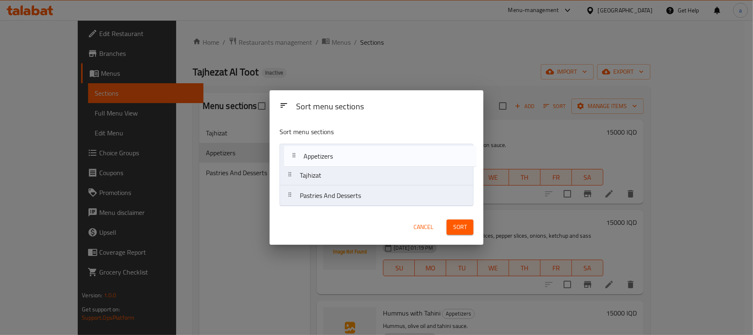
drag, startPoint x: 341, startPoint y: 174, endPoint x: 346, endPoint y: 148, distance: 26.6
click at [346, 148] on nav "Tajhizat Appetizers Pastries And Desserts" at bounding box center [377, 175] width 194 height 62
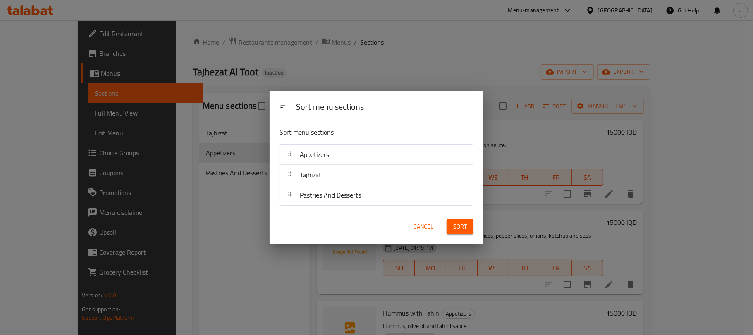
click at [466, 218] on div "Sort" at bounding box center [460, 226] width 37 height 25
click at [460, 227] on span "Sort" at bounding box center [460, 226] width 14 height 10
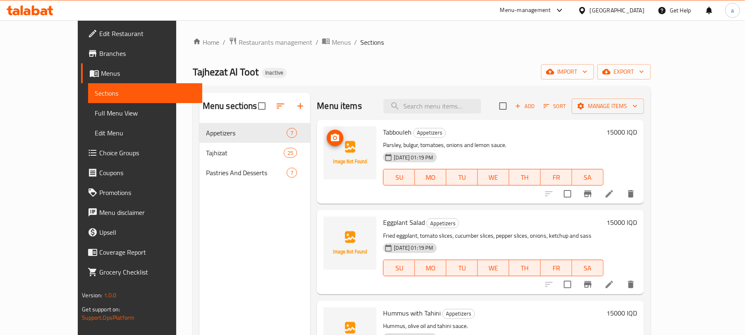
click at [331, 141] on icon "upload picture" at bounding box center [335, 137] width 8 height 7
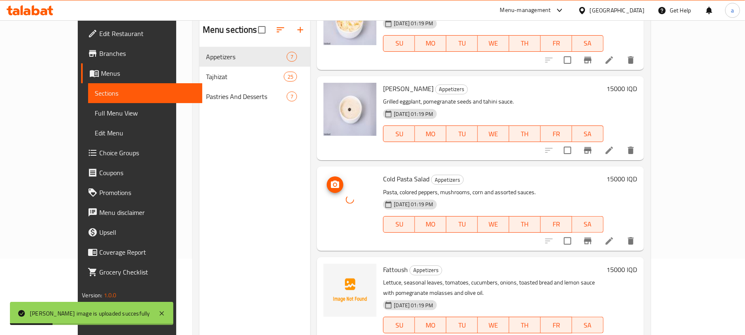
scroll to position [117, 0]
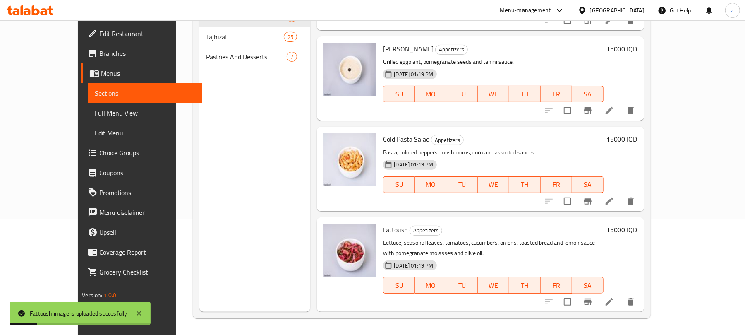
click at [95, 113] on span "Full Menu View" at bounding box center [145, 113] width 101 height 10
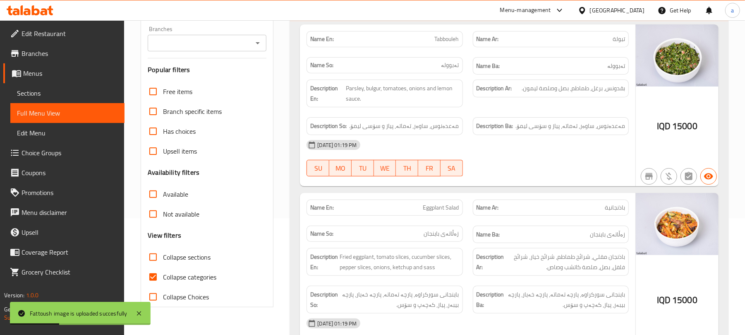
click at [252, 45] on button "Open" at bounding box center [258, 43] width 12 height 12
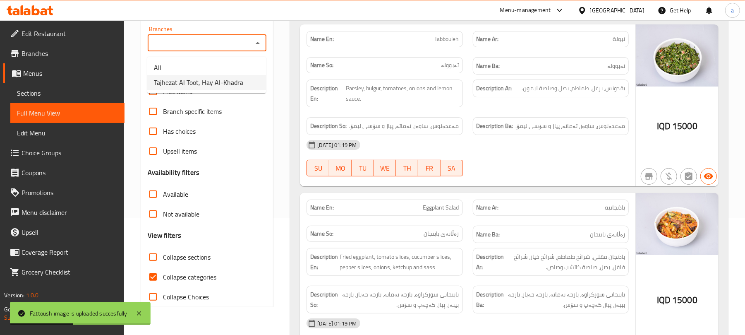
click at [217, 79] on span "Tajhezat Al Toot, Hay Al-Khadra" at bounding box center [198, 82] width 89 height 10
type input "Tajhezat Al Toot, Hay Al-Khadra"
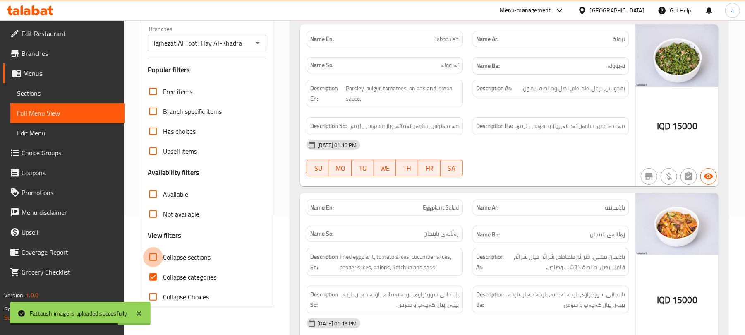
click at [157, 267] on input "Collapse sections" at bounding box center [153, 257] width 20 height 20
checkbox input "true"
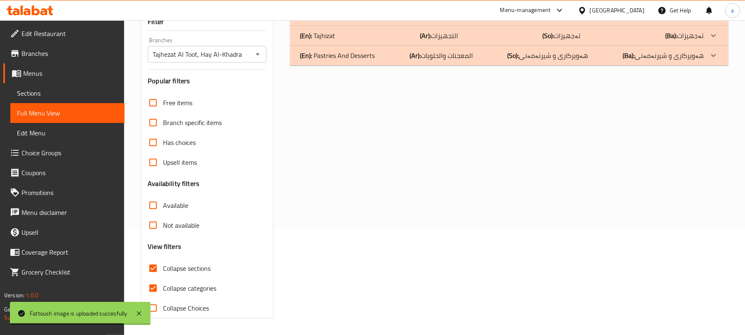
click at [156, 288] on input "Collapse categories" at bounding box center [153, 288] width 20 height 20
checkbox input "false"
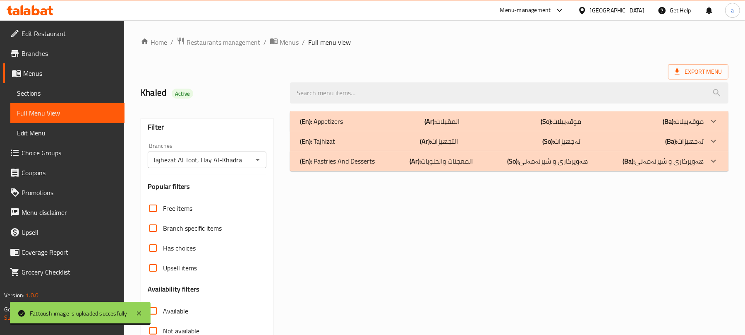
click at [475, 126] on div "(En): Appetizers (Ar): المقبلات (So): موقەبیلات (Ba): موقەبیلات" at bounding box center [502, 121] width 404 height 10
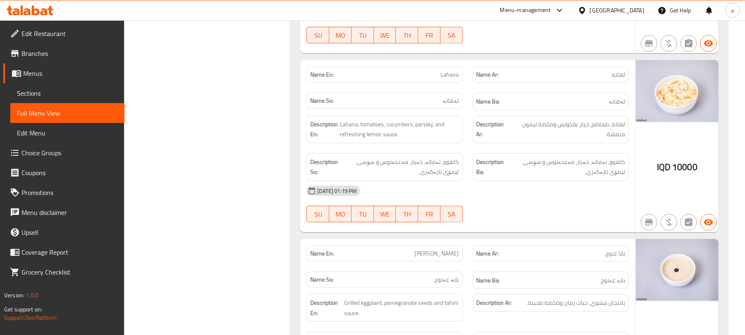
scroll to position [467, 0]
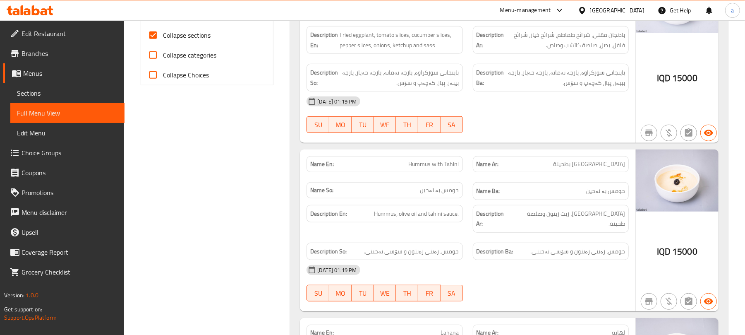
click at [27, 91] on span "Sections" at bounding box center [67, 93] width 101 height 10
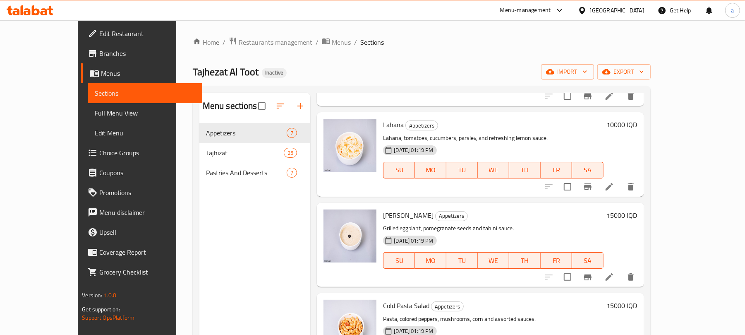
scroll to position [215, 0]
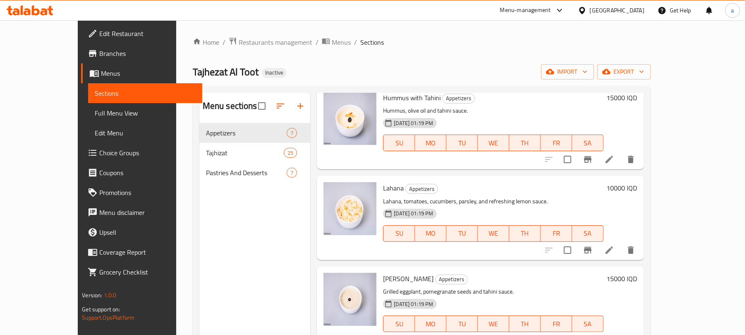
click at [614, 255] on icon at bounding box center [609, 250] width 10 height 10
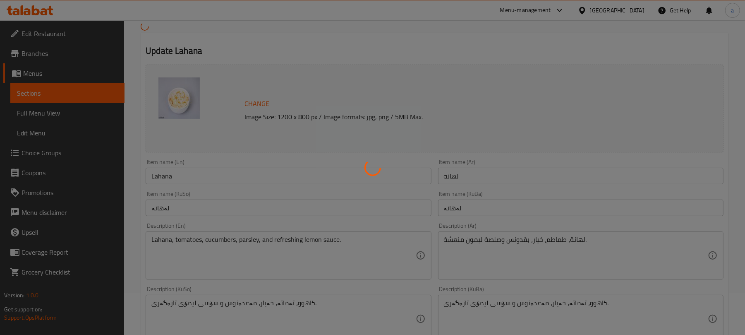
scroll to position [128, 0]
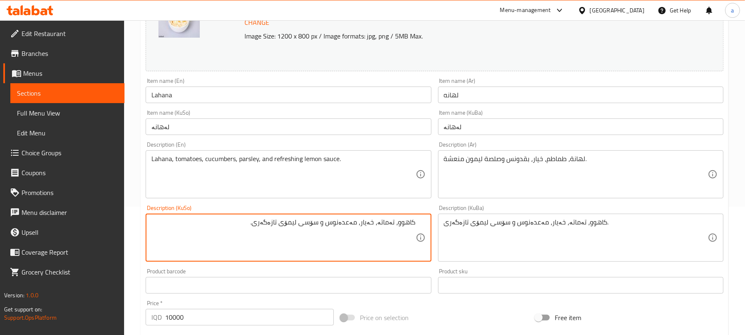
click at [411, 231] on textarea "کاهوو، تەماتە، خەیار، مەعدەنوس و سۆسی لیمۆی تازەگەری." at bounding box center [283, 237] width 264 height 39
click at [411, 231] on textarea "لەهانە، تەماتە، خەیار، مەعدەنوس و سۆسی لیمۆی تازەگەری." at bounding box center [283, 237] width 264 height 39
type textarea "لەهانە، تەماتە، خەیار، مەعدەنوس و سۆسی لیمۆی تازەگەری."
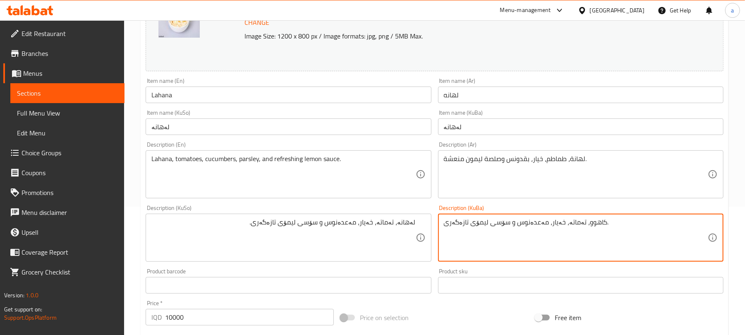
paste textarea "لەهانە"
type textarea "لەهانە، تەماتە، خەیار، مەعدەنوس و سۆسی لیمۆی تازەگەری."
click at [265, 103] on input "Lahana" at bounding box center [288, 94] width 285 height 17
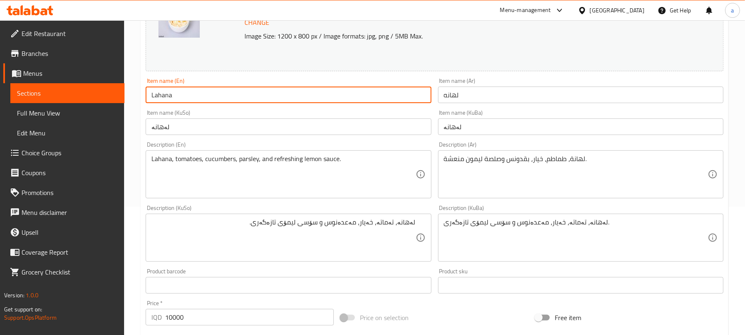
click at [48, 112] on span "Full Menu View" at bounding box center [67, 113] width 101 height 10
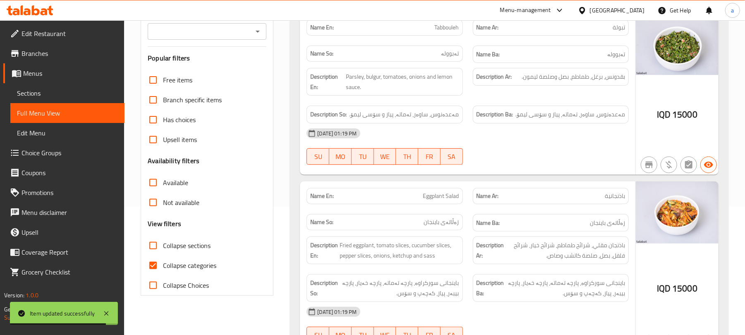
click at [261, 32] on icon "Open" at bounding box center [258, 31] width 10 height 10
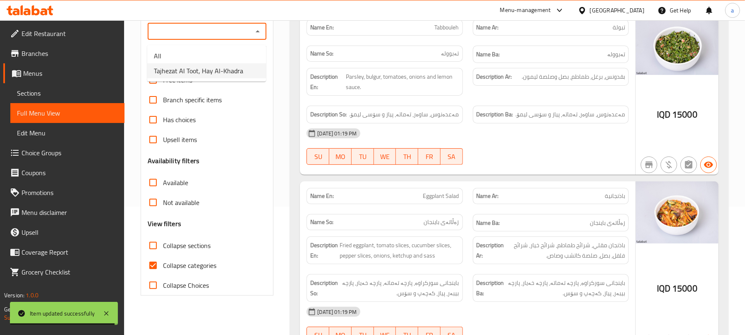
click at [218, 70] on span "Tajhezat Al Toot, Hay Al-Khadra" at bounding box center [198, 71] width 89 height 10
type input "Tajhezat Al Toot, Hay Al-Khadra"
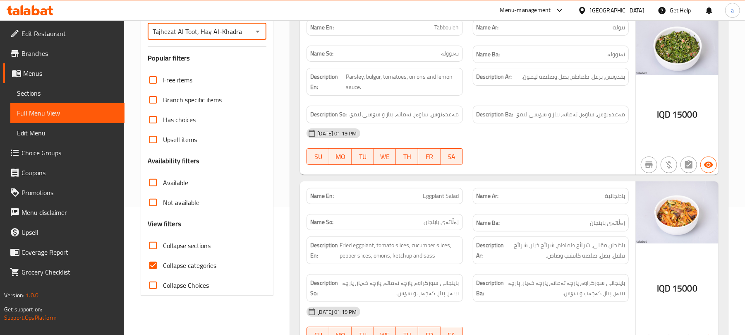
click at [158, 255] on input "Collapse sections" at bounding box center [153, 245] width 20 height 20
checkbox input "true"
click at [149, 274] on input "Collapse categories" at bounding box center [153, 265] width 20 height 20
checkbox input "false"
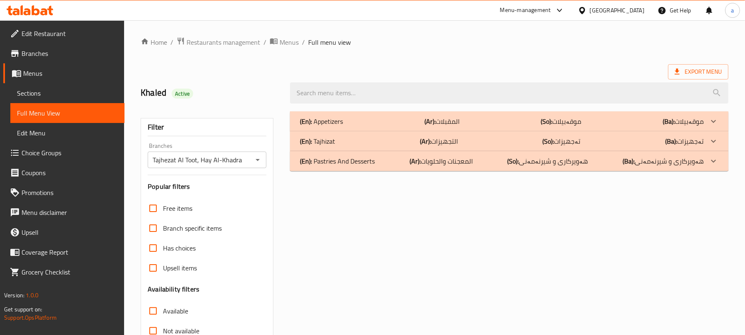
click at [454, 123] on p "(Ar): المقبلات" at bounding box center [441, 121] width 35 height 10
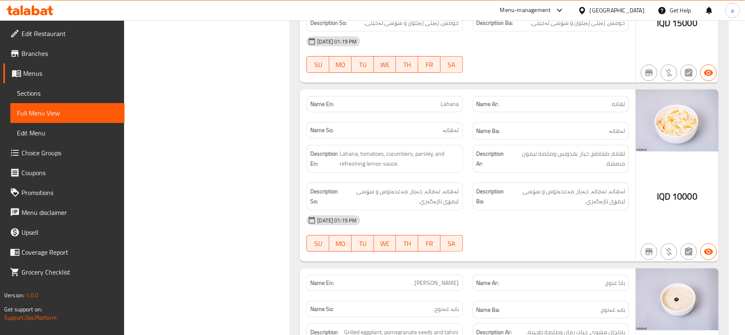
scroll to position [467, 0]
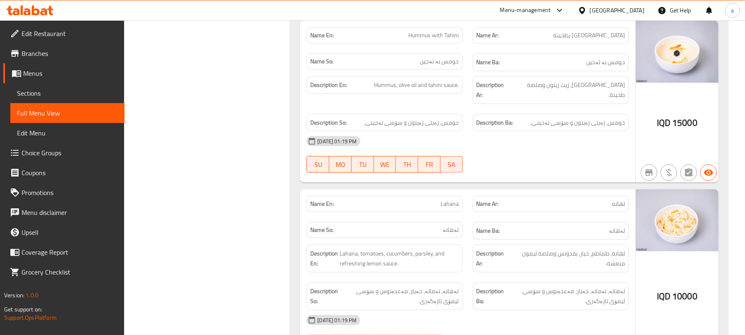
drag, startPoint x: 214, startPoint y: 189, endPoint x: 217, endPoint y: 180, distance: 8.8
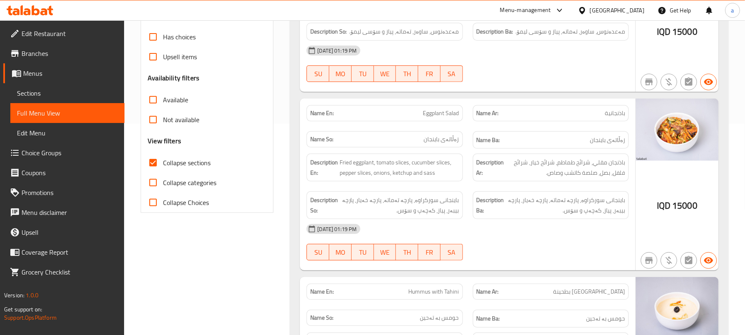
scroll to position [0, 0]
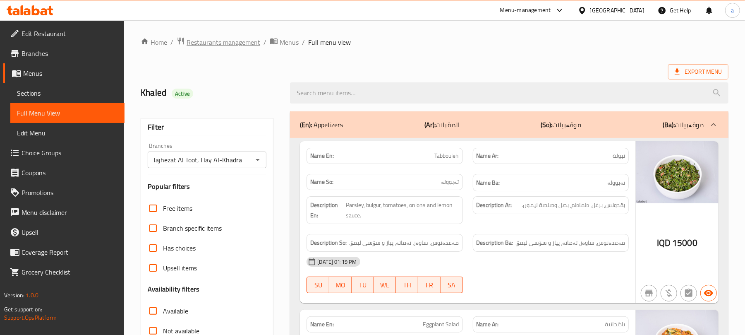
click at [227, 46] on span "Restaurants management" at bounding box center [224, 42] width 74 height 10
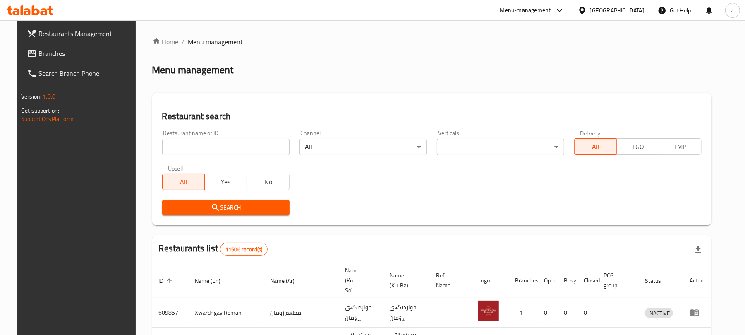
click at [54, 57] on span "Branches" at bounding box center [86, 53] width 96 height 10
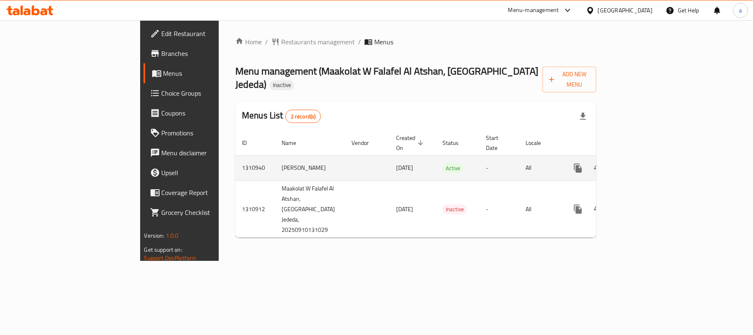
click at [643, 163] on icon "enhanced table" at bounding box center [638, 168] width 10 height 10
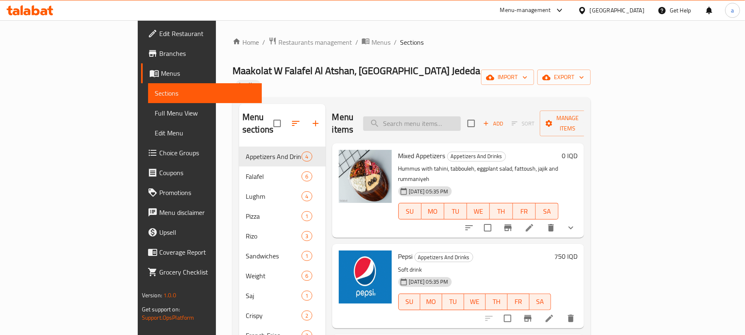
click at [437, 116] on input "search" at bounding box center [412, 123] width 98 height 14
paste input "صاج فلافل"
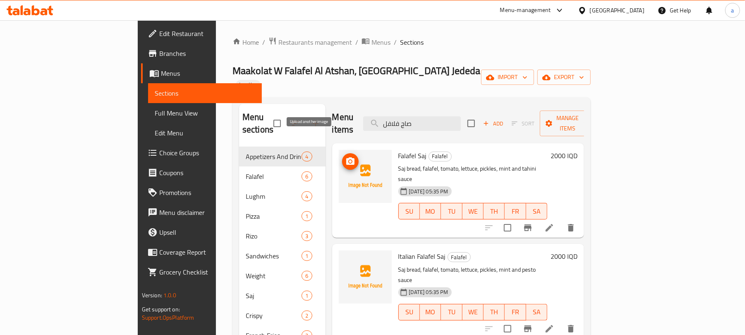
type input "صاج فلافل"
click at [342, 156] on span "upload picture" at bounding box center [350, 161] width 17 height 10
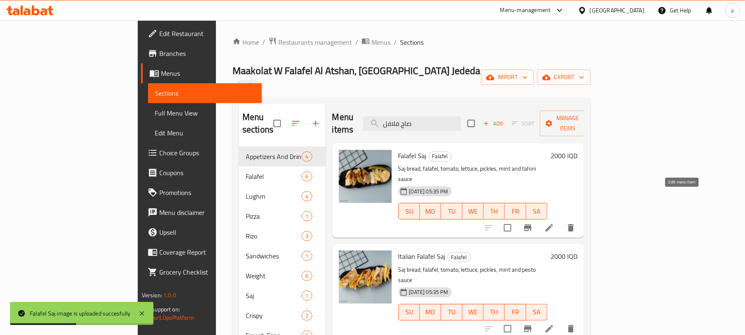
click at [554, 222] on icon at bounding box center [549, 227] width 10 height 10
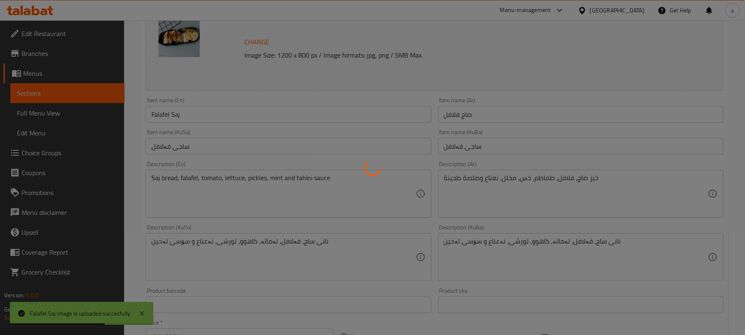
scroll to position [128, 0]
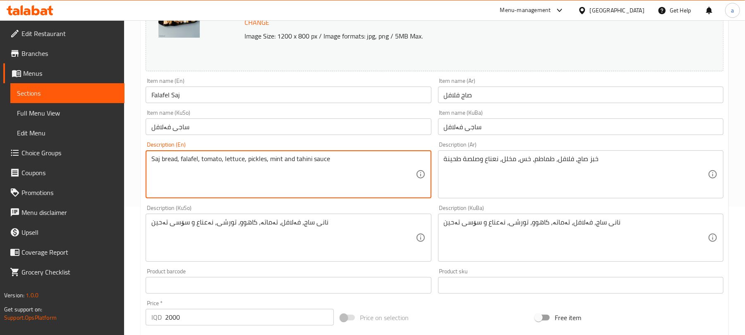
click at [297, 165] on textarea "Saj bread, falafel, tomato, lettuce, pickles, mint and tahini sauce" at bounding box center [283, 174] width 264 height 39
type textarea "Saj bread, falafel, tomato, lettuce, pickles, mint, tahini sauce and French fri…"
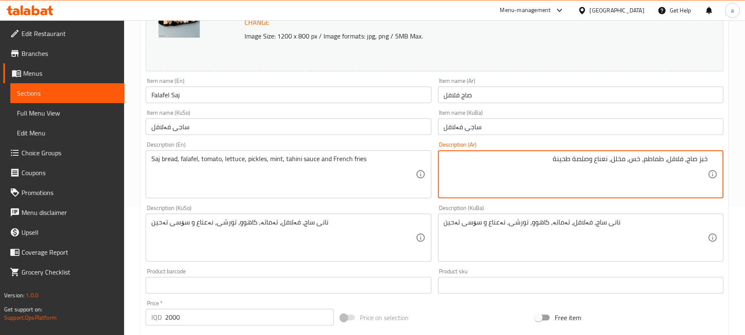
click at [583, 168] on textarea "خبز صاج، فلافل، طماطم، خس، مخلل، نعناع وصلصة طحينة" at bounding box center [576, 174] width 264 height 39
type textarea "خبز صاج، فلافل، طماطم، خس، مخلل، نعناع، صلصة طحينة وبطاطا مقلية"
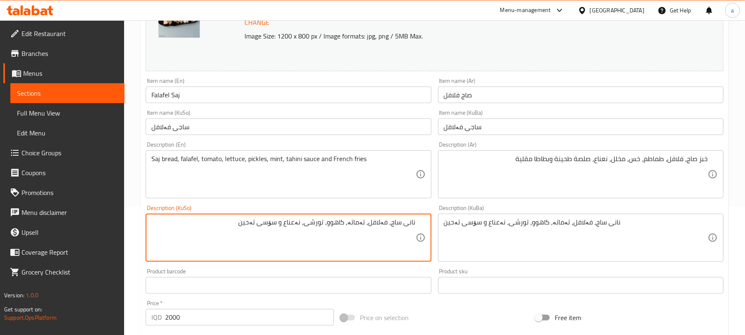
click at [277, 237] on textarea "نانی ساج، فەلافل، تەماتە، کاهوو، تورشی، نەعناع و سۆسی تەحین" at bounding box center [283, 237] width 264 height 39
type textarea "نانی ساج، فەلافل، تەماتە، کاهوو، تورشی، نەعناع، سۆسی تەحین و فینگەر"
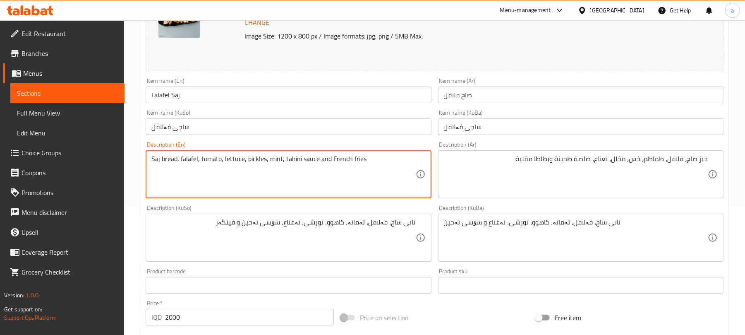
drag, startPoint x: 374, startPoint y: 165, endPoint x: 325, endPoint y: 165, distance: 49.2
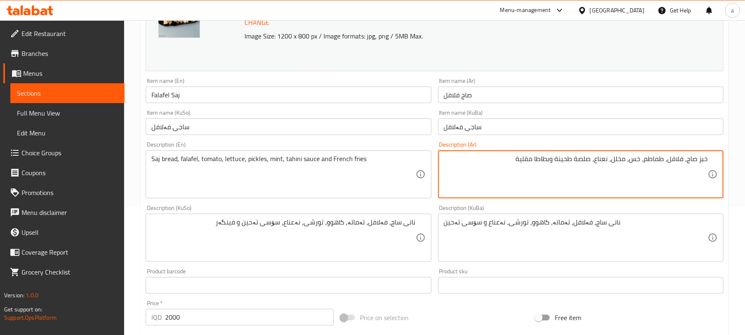
drag, startPoint x: 502, startPoint y: 165, endPoint x: 546, endPoint y: 167, distance: 44.7
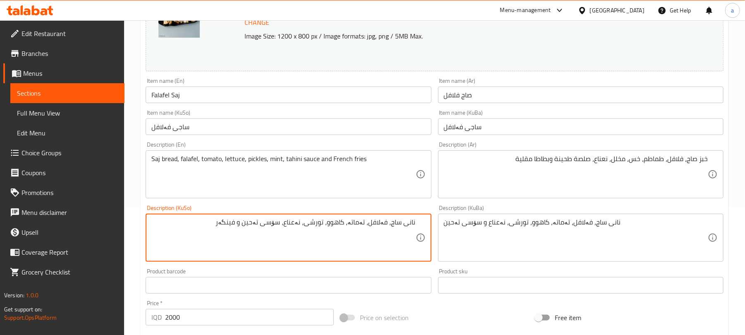
drag, startPoint x: 212, startPoint y: 231, endPoint x: 240, endPoint y: 232, distance: 28.2
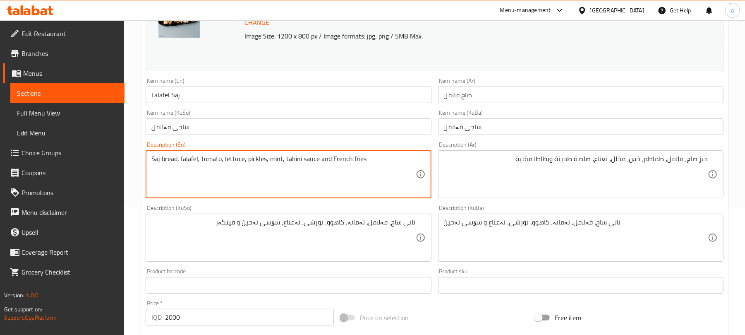
click at [240, 99] on input "Falafel Saj" at bounding box center [288, 94] width 285 height 17
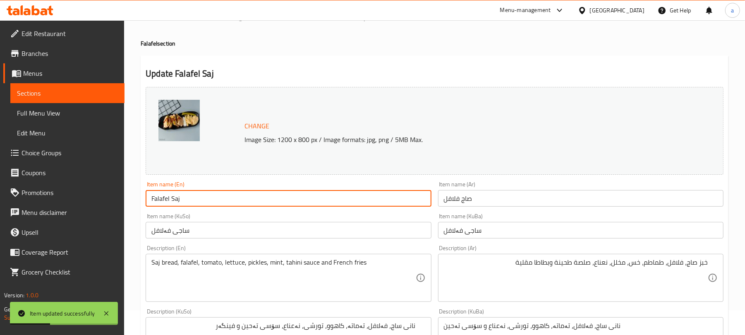
scroll to position [0, 0]
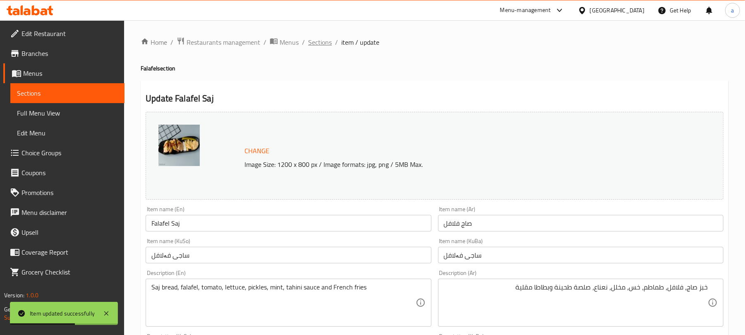
click at [326, 45] on span "Sections" at bounding box center [320, 42] width 24 height 10
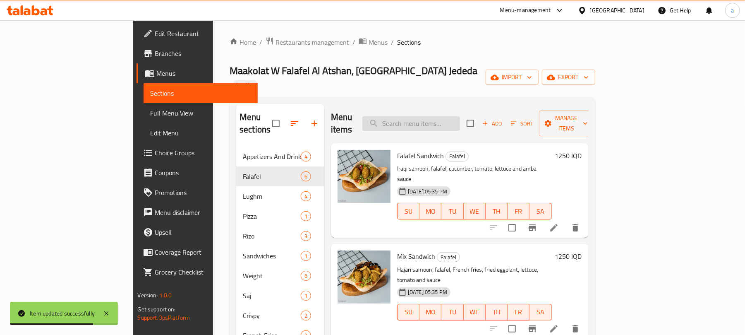
click at [457, 116] on input "search" at bounding box center [411, 123] width 98 height 14
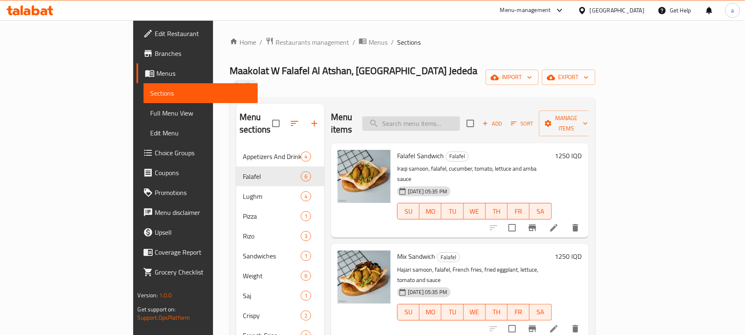
paste input "صاج فلافل"
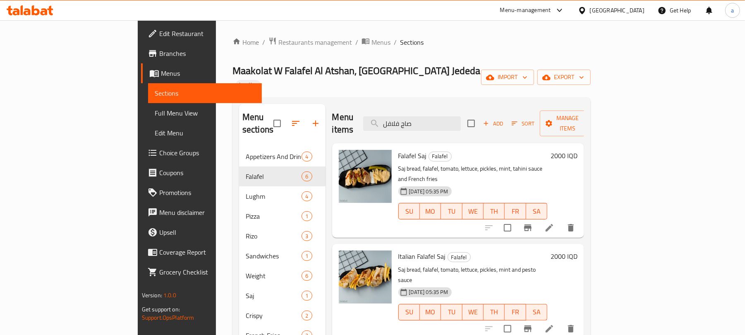
type input "صاج فلافل"
click at [554, 323] on icon at bounding box center [549, 328] width 10 height 10
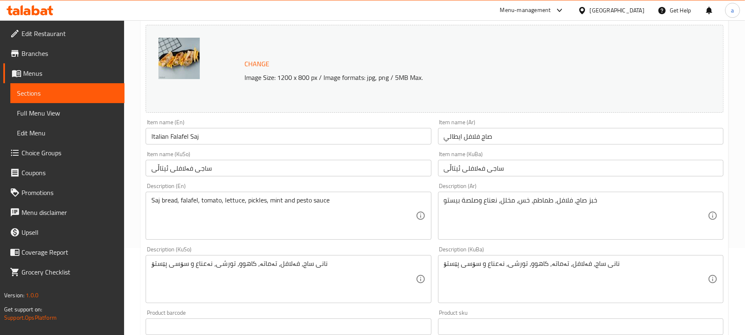
scroll to position [128, 0]
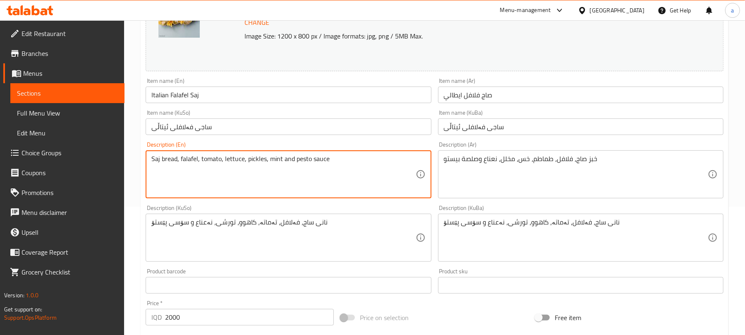
click at [298, 165] on textarea "Saj bread, falafel, tomato, lettuce, pickles, mint and pesto sauce" at bounding box center [283, 174] width 264 height 39
paste textarea "and French fries"
type textarea "Saj bread, falafel, tomato, lettuce, pickles, mint, pesto sauce and French fries"
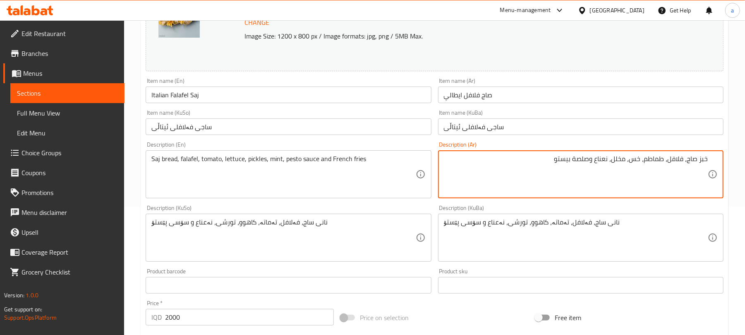
click at [583, 170] on textarea "خبز صاج، فلافل، طماطم، خس، مخلل، نعناع وصلصة بيستو" at bounding box center [576, 174] width 264 height 39
click at [538, 165] on textarea "خبز صاج، فلافل، طماطم، خس، مخلل، نعناع، صلصة بيستو" at bounding box center [576, 174] width 264 height 39
paste textarea "وبطاطا [GEOGRAPHIC_DATA]"
type textarea "خبز صاج، فلافل، طماطم، خس، مخلل، نعناع، صلصة بيستو وبطاطا مقلية"
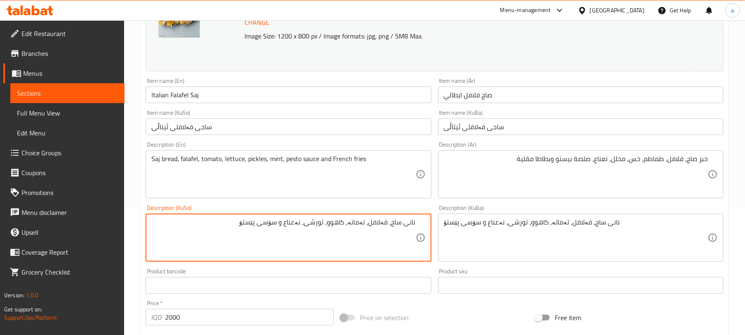
click at [277, 237] on textarea "نانی ساج، فەلافل، تەماتە، کاهوو، تورشی، نەعناع و سۆسی پێستۆ" at bounding box center [283, 237] width 264 height 39
click at [227, 233] on textarea "نانی ساج، فەلافل، تەماتە، کاهوو، تورشی، نەعناع، سۆسی پێستۆ" at bounding box center [283, 237] width 264 height 39
paste textarea "و فینگەر"
click at [283, 232] on textarea "نانی ساج، فەلافل، تەماتە، کاهوو، تورشی، نەعناع، سۆسی پێستۆ و فینگەر" at bounding box center [283, 237] width 264 height 39
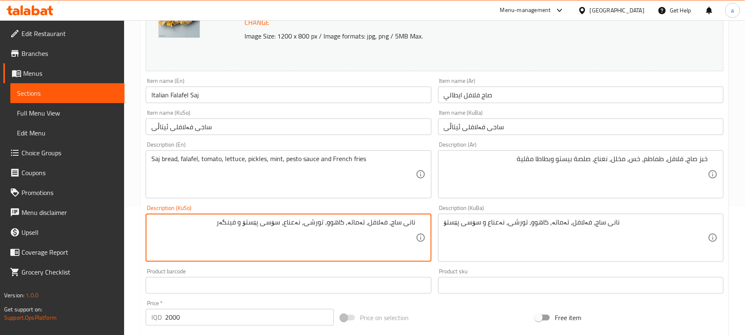
type textarea "نانی ساج، فەلافل، تەماتە، کاهوو، تورشی، نەعناع، سۆسی پێستۆ و فینگەر"
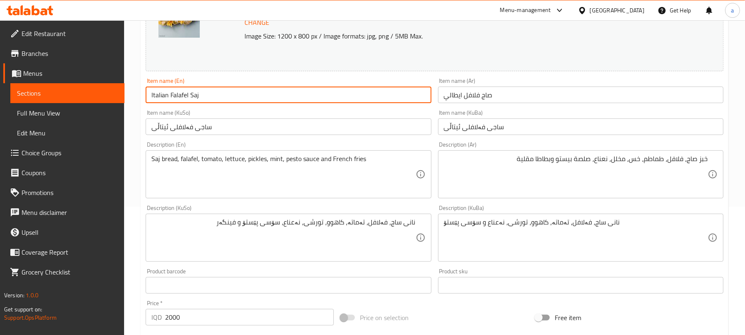
click at [235, 103] on input "Italian Falafel Saj" at bounding box center [288, 94] width 285 height 17
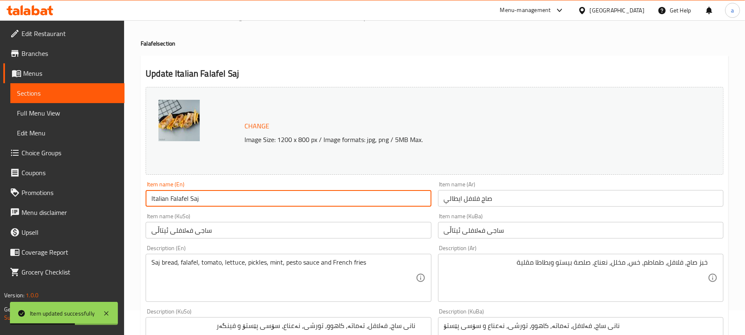
scroll to position [0, 0]
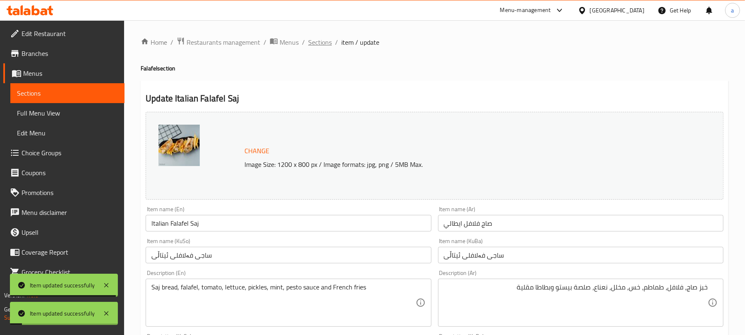
click at [324, 43] on span "Sections" at bounding box center [320, 42] width 24 height 10
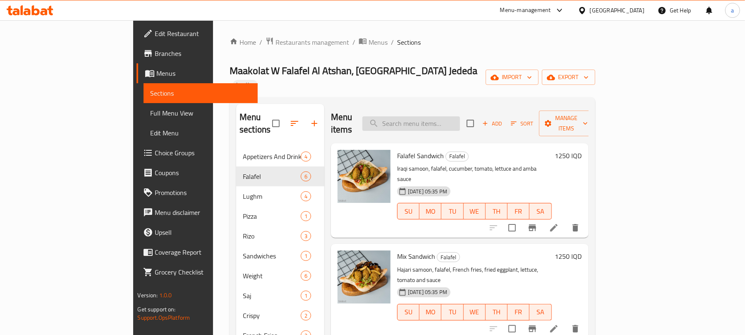
click at [454, 116] on input "search" at bounding box center [411, 123] width 98 height 14
paste input "لحم"
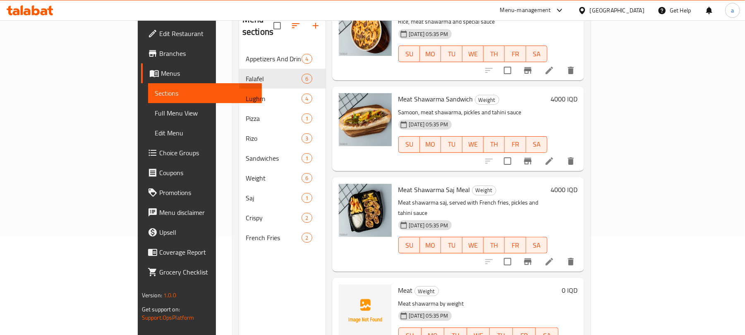
scroll to position [117, 0]
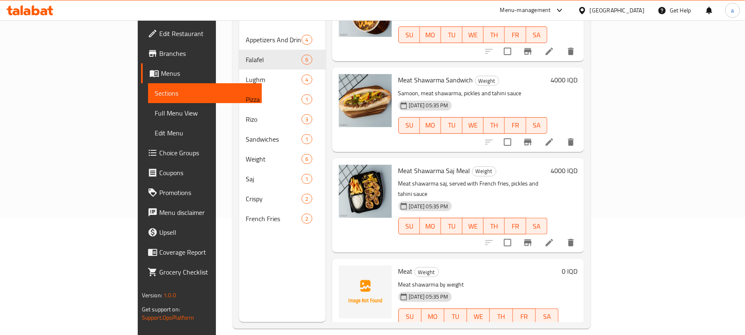
type input "لحم"
click at [576, 328] on icon "show more" at bounding box center [571, 333] width 10 height 10
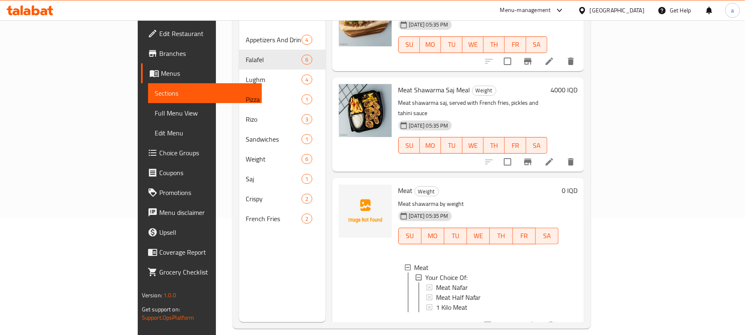
scroll to position [0, 0]
click at [346, 192] on icon "upload picture" at bounding box center [350, 195] width 8 height 7
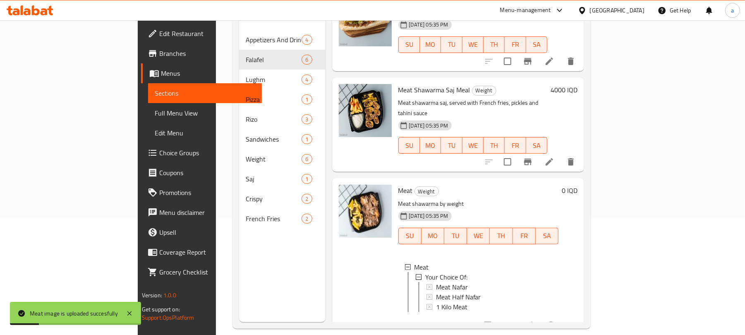
scroll to position [324, 0]
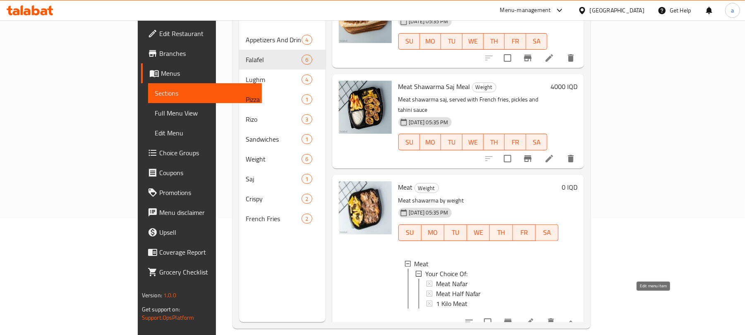
click at [534, 317] on icon at bounding box center [529, 322] width 10 height 10
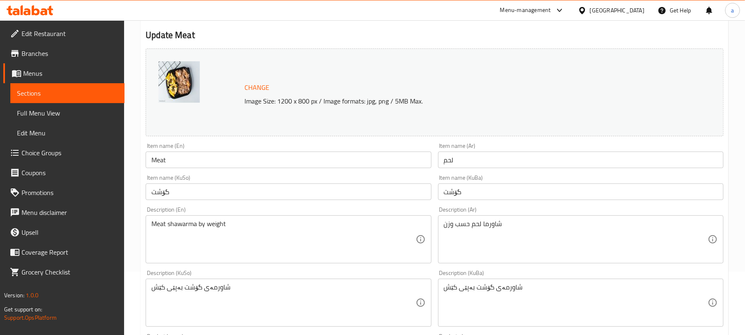
scroll to position [128, 0]
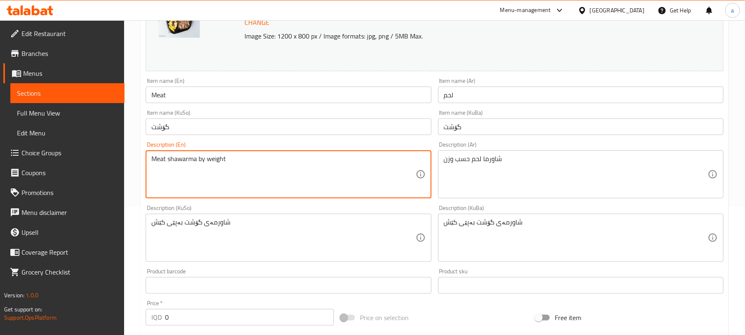
paste textarea "and French fries"
type textarea "Meat shawarma by weight and French fries"
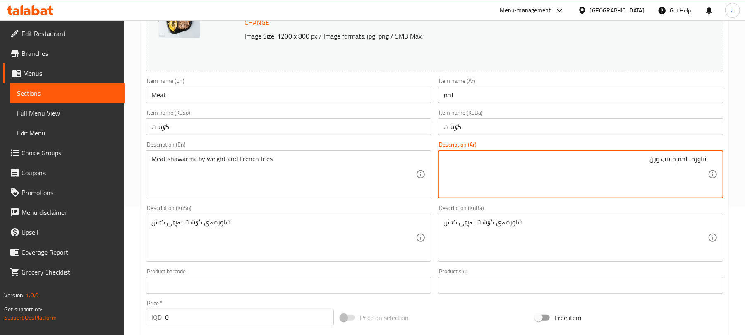
paste textarea "وبطاطا [GEOGRAPHIC_DATA]"
type textarea "شاورما لحم حسب وزن وبطاطا [GEOGRAPHIC_DATA]"
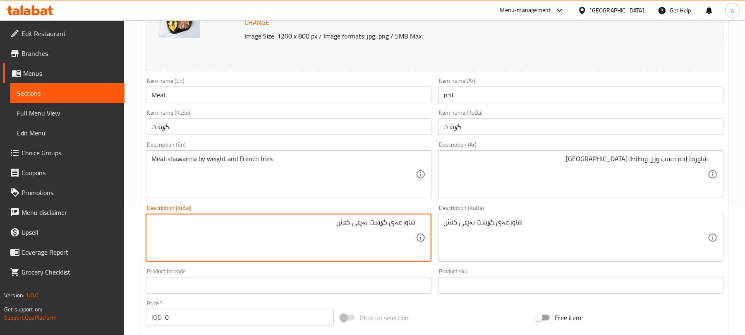
paste textarea "و فینگەر"
type textarea "شاورمەی گۆشت بەپێی کێش و فینگەر"
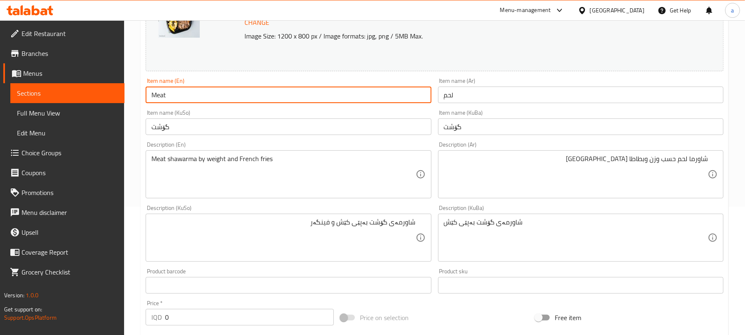
click at [207, 103] on input "Meat" at bounding box center [288, 94] width 285 height 17
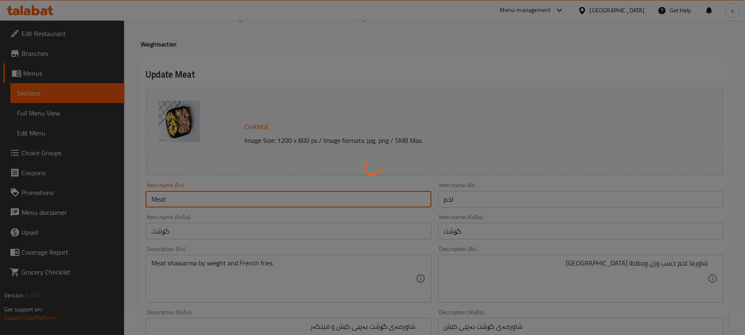
scroll to position [0, 0]
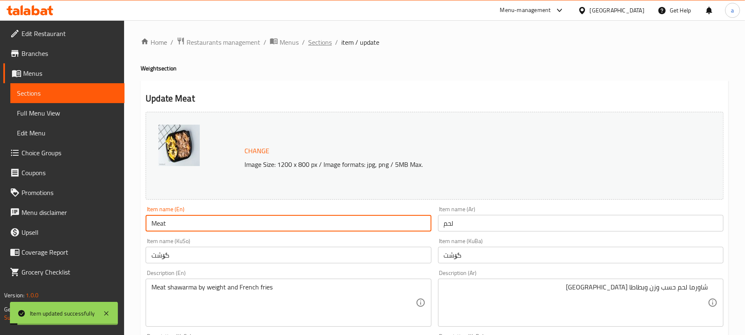
click at [320, 37] on span "Sections" at bounding box center [320, 42] width 24 height 10
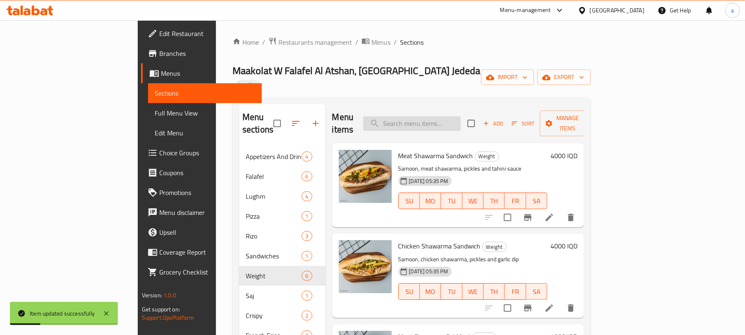
click at [428, 116] on input "search" at bounding box center [412, 123] width 98 height 14
paste input "دجاج"
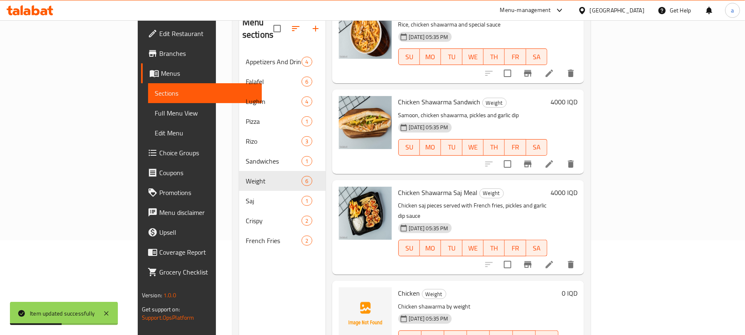
scroll to position [117, 0]
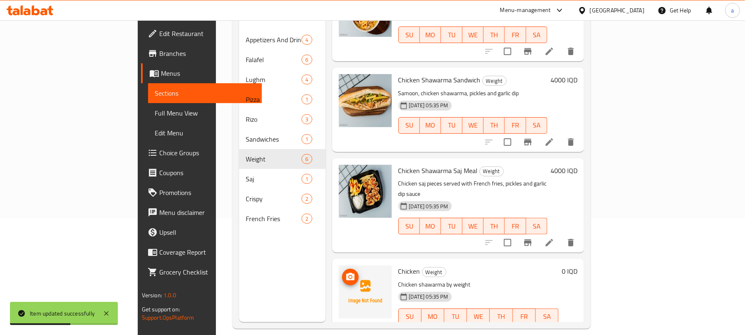
type input "دجاج"
click at [345, 272] on icon "upload picture" at bounding box center [350, 277] width 10 height 10
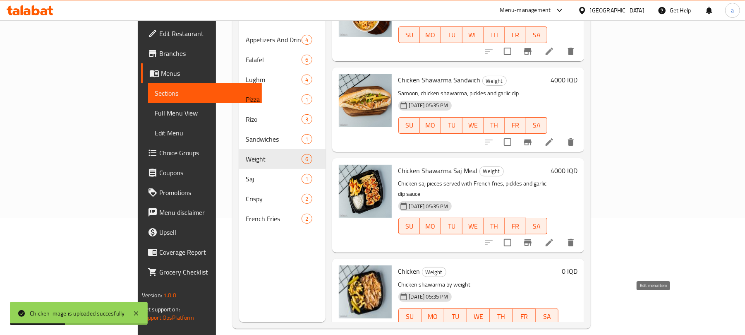
click at [533, 329] on icon at bounding box center [529, 332] width 7 height 7
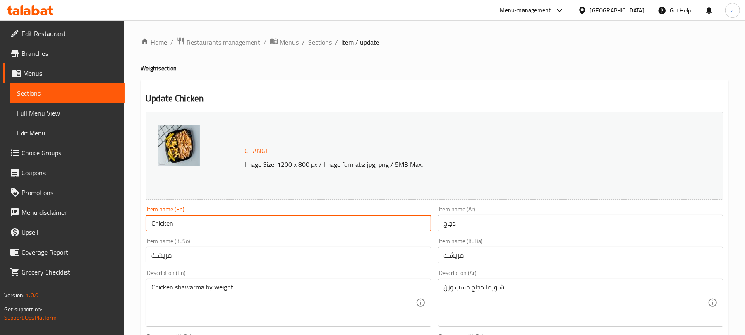
click at [240, 229] on input "Chicken" at bounding box center [288, 223] width 285 height 17
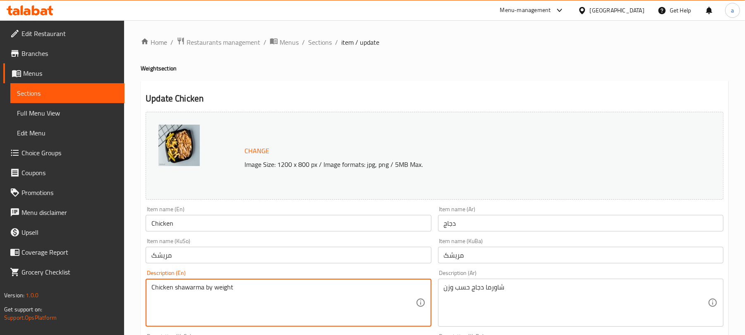
scroll to position [128, 0]
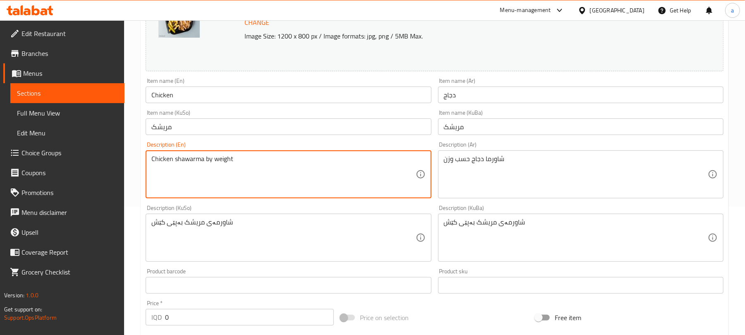
paste textarea "and French fries"
type textarea "Chicken shawarma by weight and French fries"
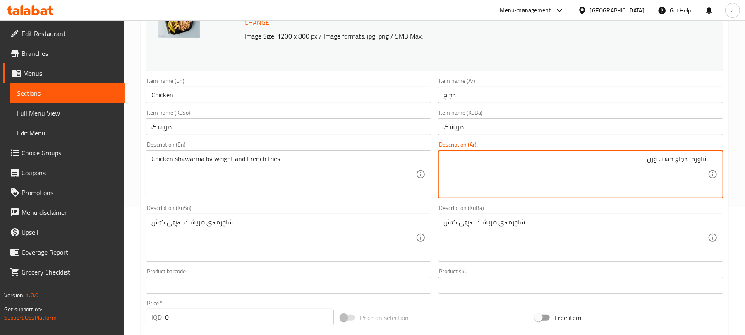
paste textarea "وبطاطا [GEOGRAPHIC_DATA]"
type textarea "شاورما دجاج حسب وزن وبطاطا [GEOGRAPHIC_DATA]"
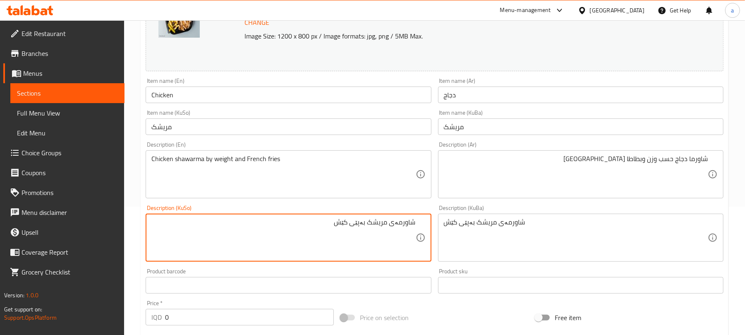
paste textarea "و فینگەر"
type textarea "شاورمەی مریشک بەپێی کێش و فینگەر"
click at [225, 103] on input "Chicken" at bounding box center [288, 94] width 285 height 17
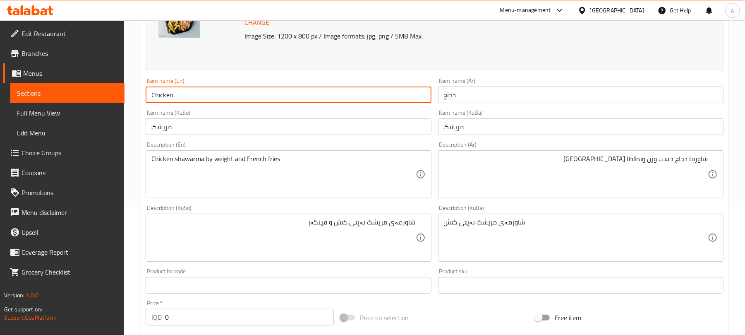
click at [373, 98] on input "Chicken" at bounding box center [288, 94] width 285 height 17
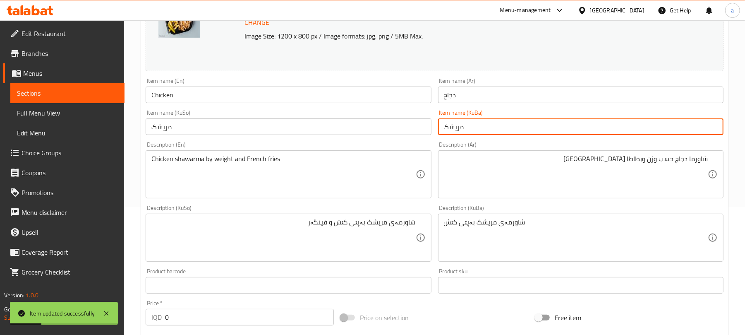
click at [493, 126] on input "مریشک" at bounding box center [580, 126] width 285 height 17
click at [242, 98] on input "Chicken" at bounding box center [288, 94] width 285 height 17
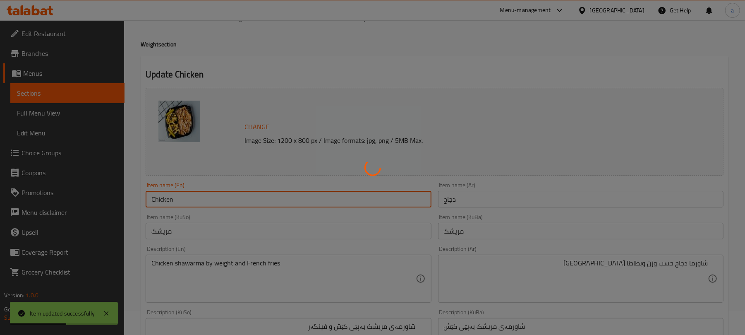
scroll to position [0, 0]
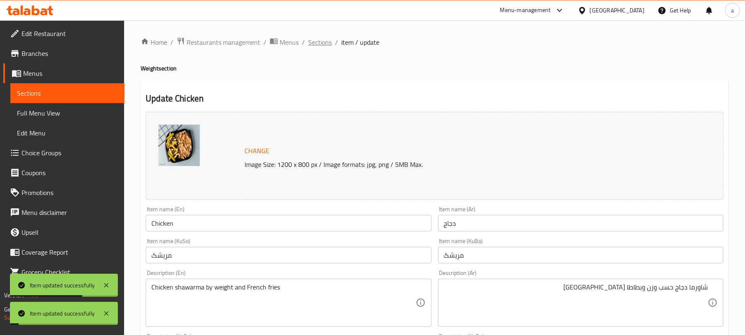
click at [325, 43] on span "Sections" at bounding box center [320, 42] width 24 height 10
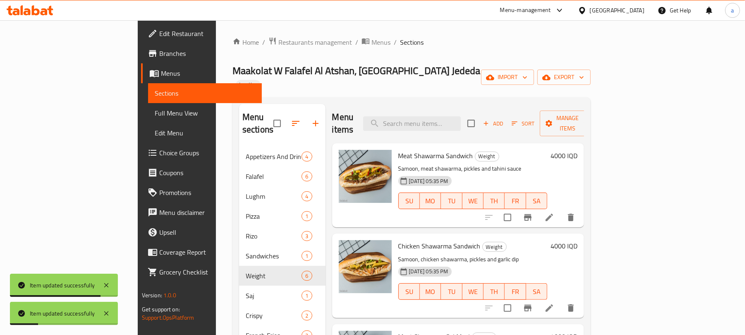
click at [155, 116] on span "Full Menu View" at bounding box center [205, 113] width 101 height 10
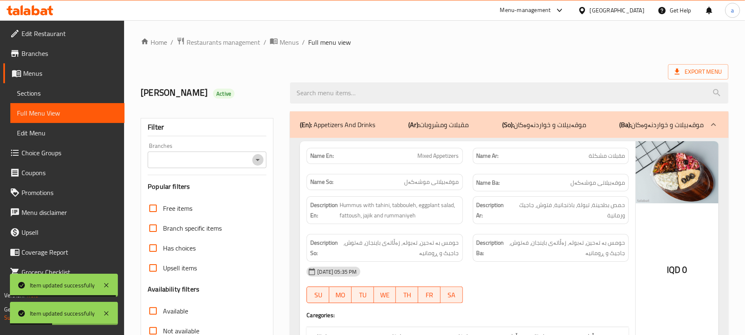
click at [258, 159] on icon "Open" at bounding box center [258, 160] width 10 height 10
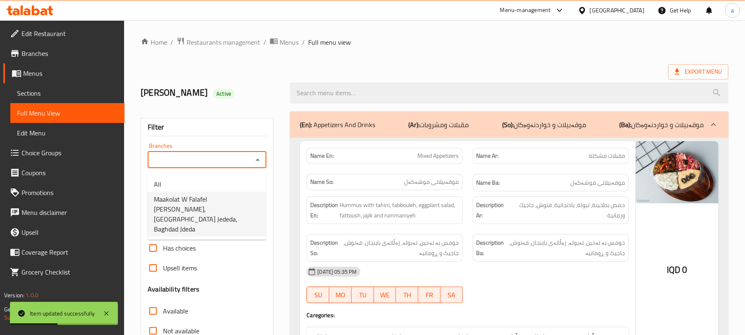
click at [230, 199] on span "Maakolat W Falafel [PERSON_NAME], [GEOGRAPHIC_DATA] Jededa, Baghdad Jdeda" at bounding box center [206, 214] width 105 height 40
type input "Maakolat W Falafel [PERSON_NAME], [GEOGRAPHIC_DATA] Jededa, Baghdad Jdeda"
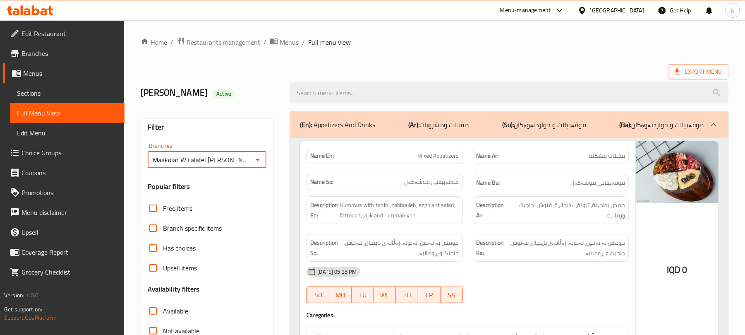
click at [462, 122] on p "(Ar): مقبلات ومشروبات" at bounding box center [439, 125] width 60 height 10
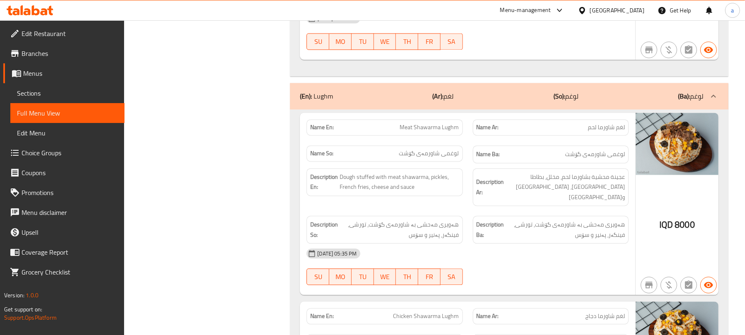
scroll to position [1158, 0]
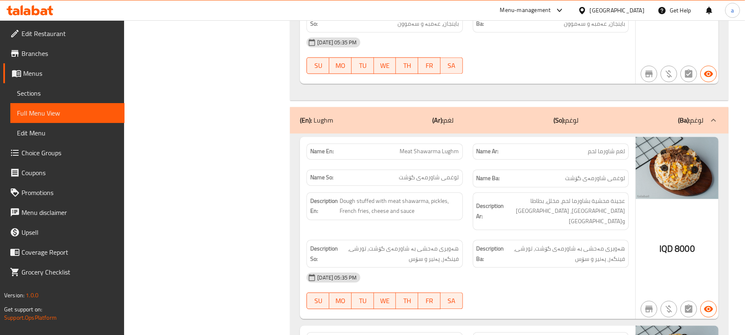
click at [475, 123] on div "(En): Lughm (Ar): لغم (So): لوغم (Ba): لوغم" at bounding box center [502, 120] width 404 height 10
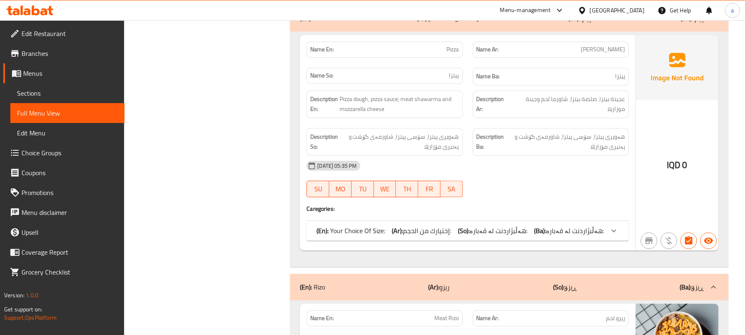
click at [65, 95] on span "Sections" at bounding box center [67, 93] width 101 height 10
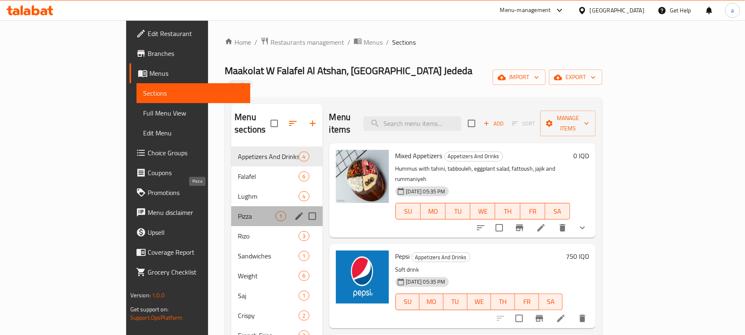
click at [238, 211] on span "Pizza" at bounding box center [257, 216] width 38 height 10
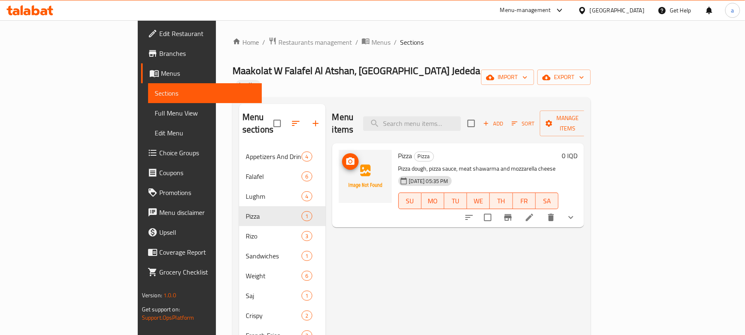
click at [345, 156] on icon "upload picture" at bounding box center [350, 161] width 10 height 10
click at [581, 207] on button "show more" at bounding box center [571, 217] width 20 height 20
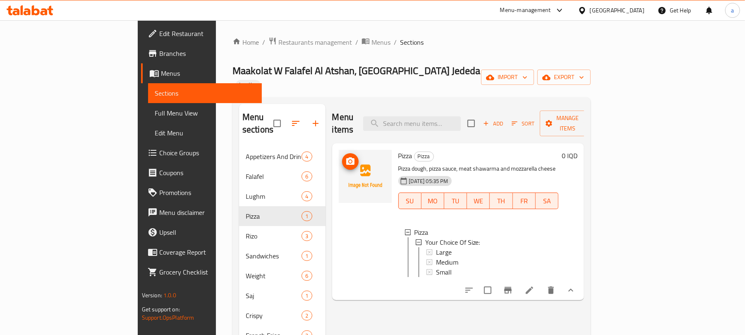
click at [342, 156] on span "upload picture" at bounding box center [350, 161] width 17 height 10
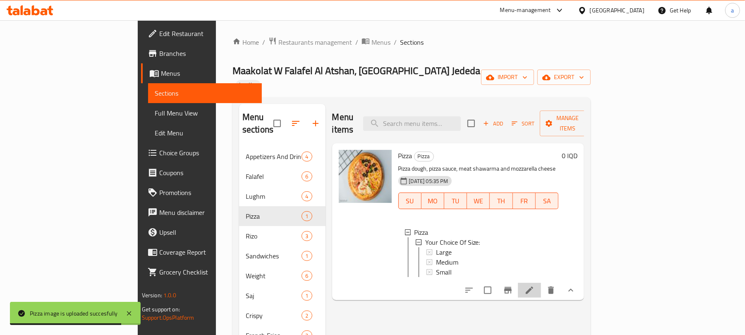
click at [541, 282] on li at bounding box center [529, 289] width 23 height 15
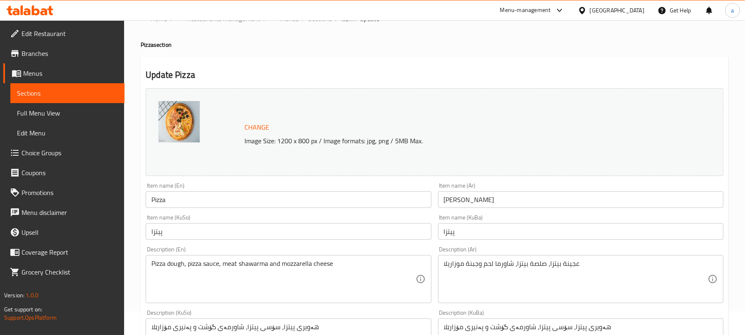
scroll to position [128, 0]
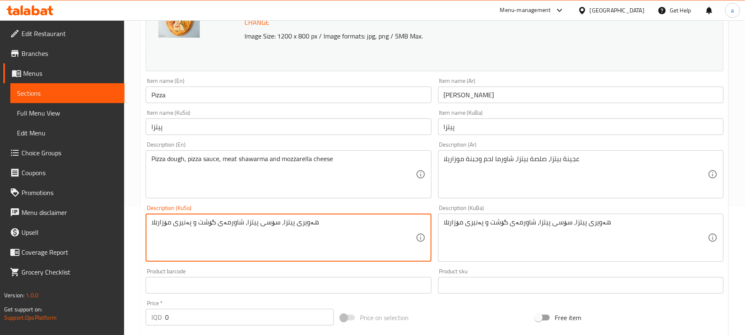
paste textarea "پەنیری مۆزارێلا، سەوزەی جۆراوجۆر، سجوق و زەیتون"
type textarea "هەویری پیتزا، سۆسی پیتزا، پەنیری مۆزارێلا، سەوزەی جۆراوجۆر، سجوق و زەیتون"
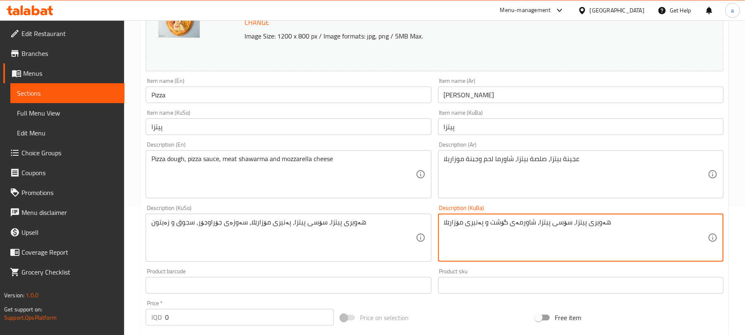
paste textarea "پەنیری مۆزارێلا، سەوزەی جۆراوجۆر، سجوق و زەیتون"
type textarea "هەویری پیتزا، سۆسی پیتزا، پەنیری مۆزارێلا، سەوزەی جۆراوجۆر، سجوق و زەیتون"
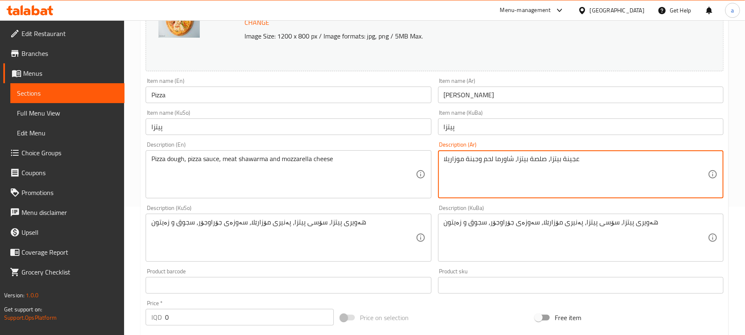
paste textarea "[PERSON_NAME]، خضار منوع، صوصج وزيتون"
type textarea "عجينة بيتزا، صلصة بيتزا، جبنة موزاريلا، خضار منوع، [GEOGRAPHIC_DATA] و[GEOGRAPH…"
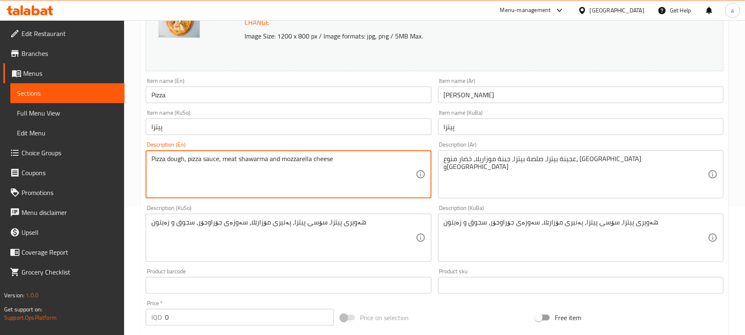
paste textarea "ozzarella cheese, assorted vegetables, sausage and olives"
type textarea "Pizza dough, pizza sauce, mozzarella cheese, assorted vegetables, sausage and o…"
click at [185, 102] on input "Pizza" at bounding box center [288, 94] width 285 height 17
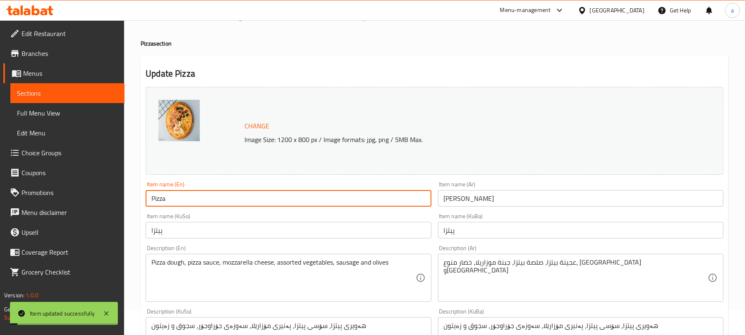
scroll to position [0, 0]
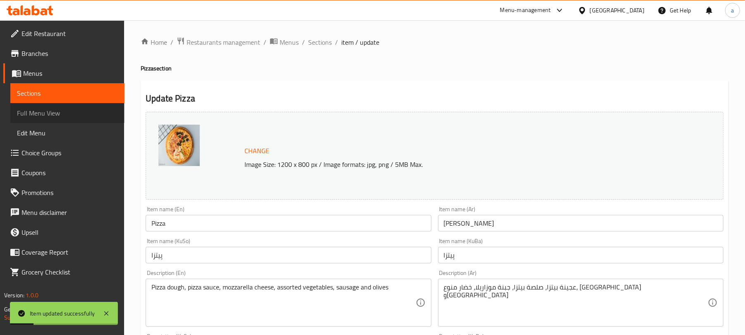
click at [77, 114] on span "Full Menu View" at bounding box center [67, 113] width 101 height 10
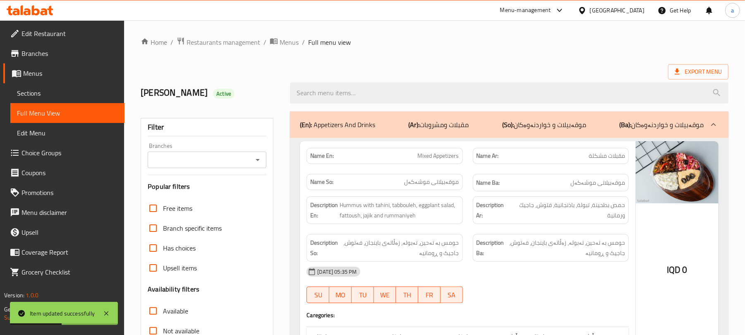
click at [254, 165] on icon "Open" at bounding box center [258, 160] width 10 height 10
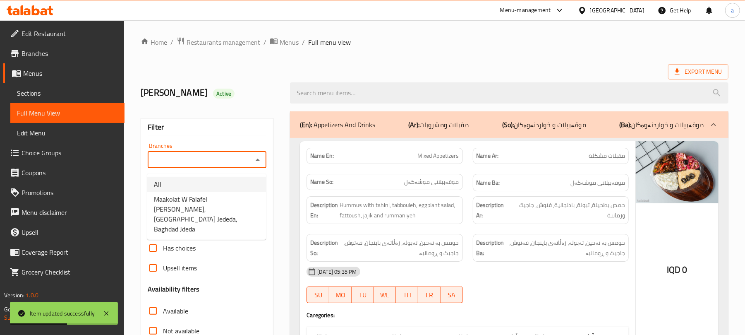
click at [207, 198] on span "Maakolat W Falafel [PERSON_NAME], [GEOGRAPHIC_DATA] Jededa, Baghdad Jdeda" at bounding box center [206, 214] width 105 height 40
type input "Maakolat W Falafel [PERSON_NAME], [GEOGRAPHIC_DATA] Jededa, Baghdad Jdeda"
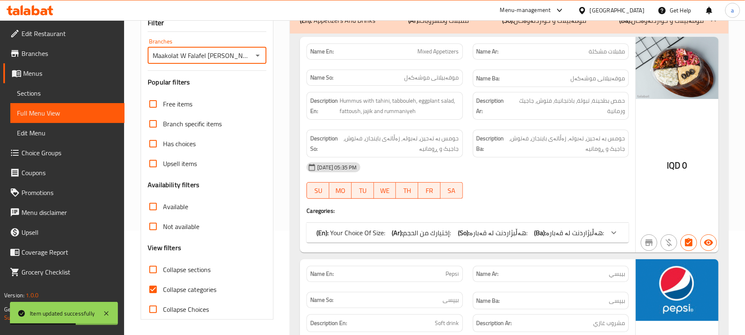
scroll to position [128, 0]
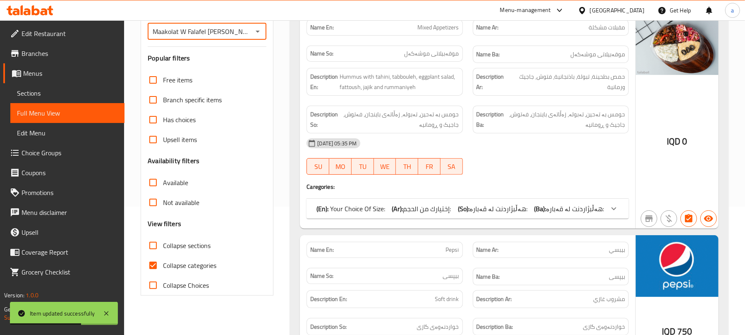
click at [163, 255] on input "Collapse sections" at bounding box center [153, 245] width 20 height 20
checkbox input "true"
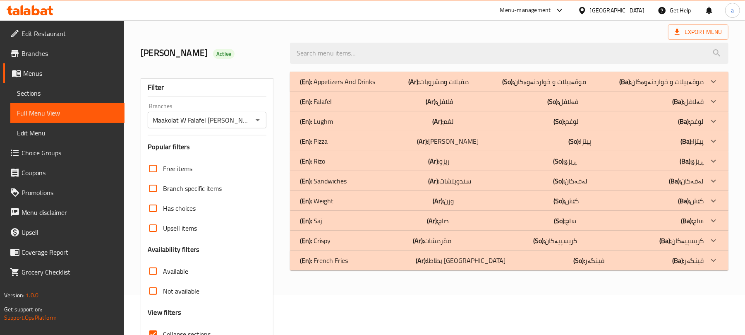
scroll to position [0, 0]
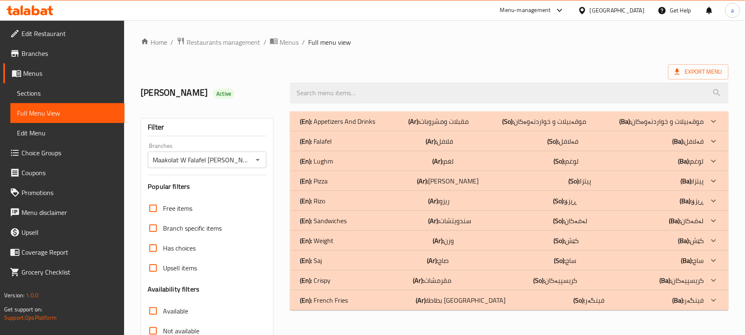
click at [459, 146] on div "(En): Falafel (Ar): فلافل (So): فەلافل (Ba): فەلافل" at bounding box center [502, 141] width 404 height 10
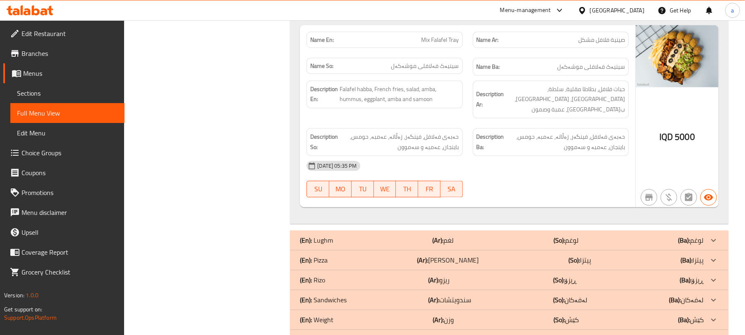
scroll to position [1111, 0]
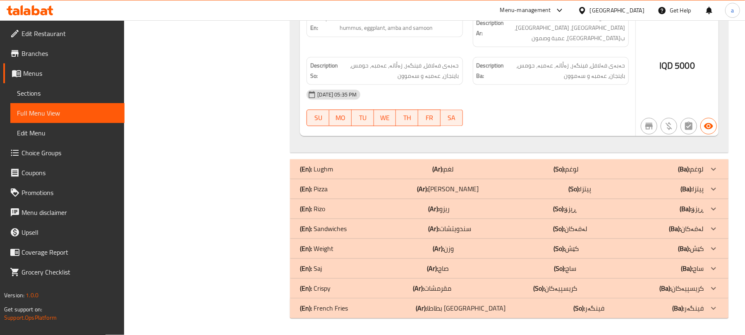
click at [465, 184] on div "(En): Pizza (Ar): بيتزا (So): پیتزا (Ba): پیتزا" at bounding box center [502, 189] width 404 height 10
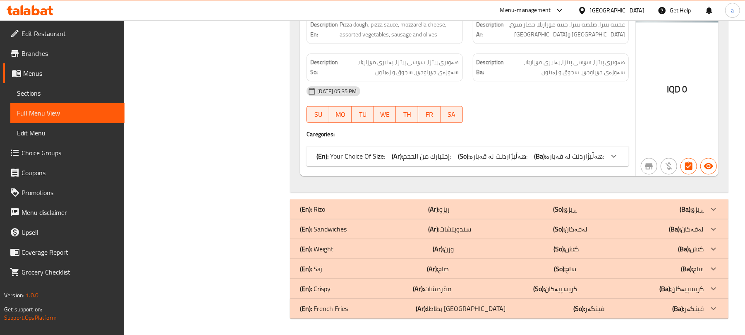
scroll to position [1369, 0]
click at [495, 244] on div "(En): Weight (Ar): وزن (So): کێش (Ba): کێش" at bounding box center [502, 249] width 404 height 10
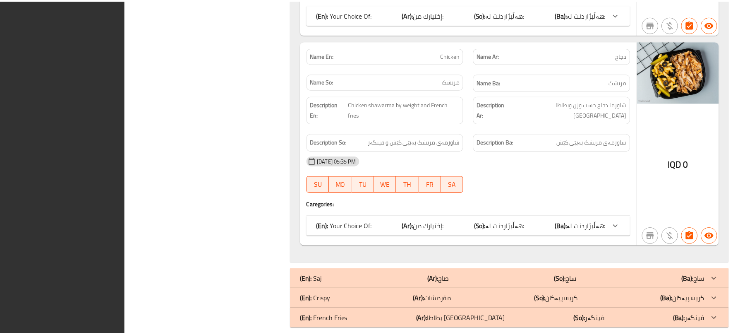
scroll to position [2520, 0]
